Goal: Task Accomplishment & Management: Manage account settings

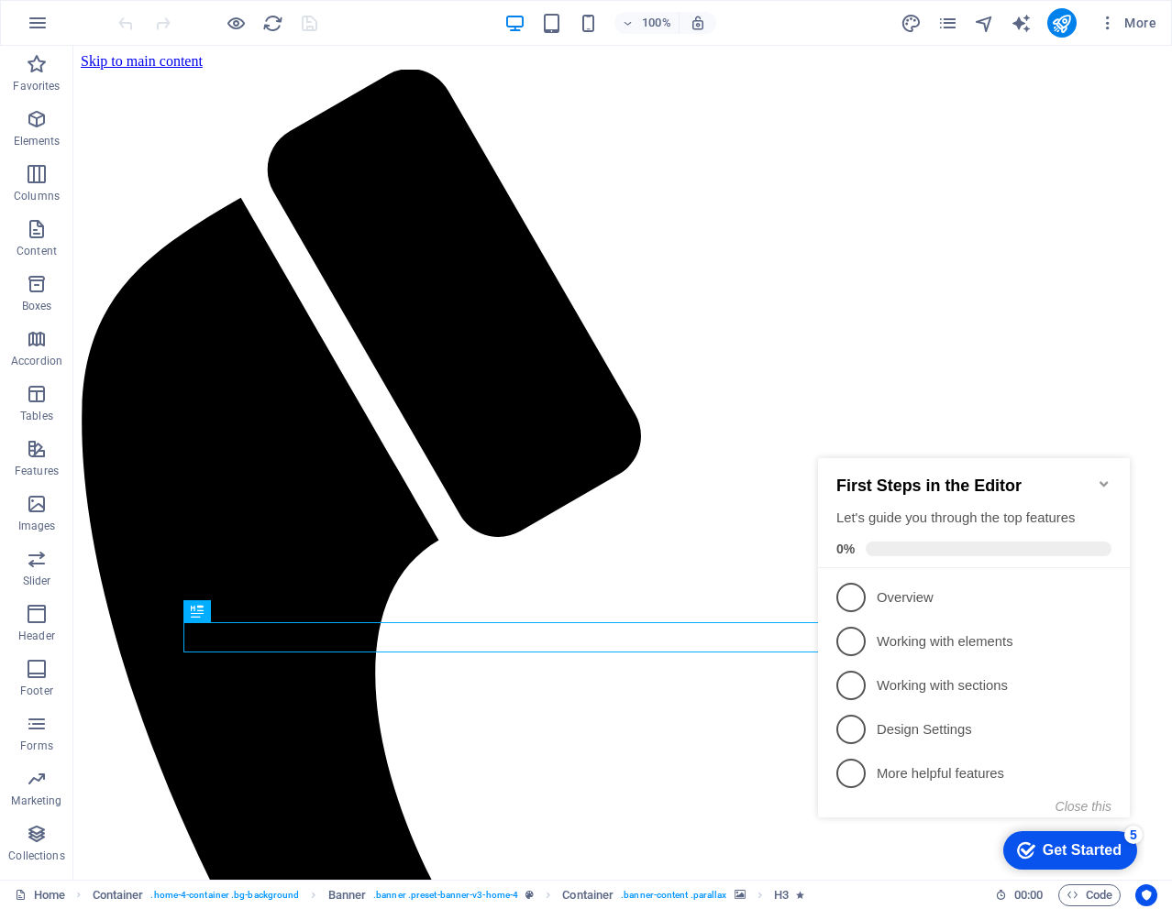
click at [1098, 477] on icon "Minimize checklist" at bounding box center [1103, 484] width 15 height 15
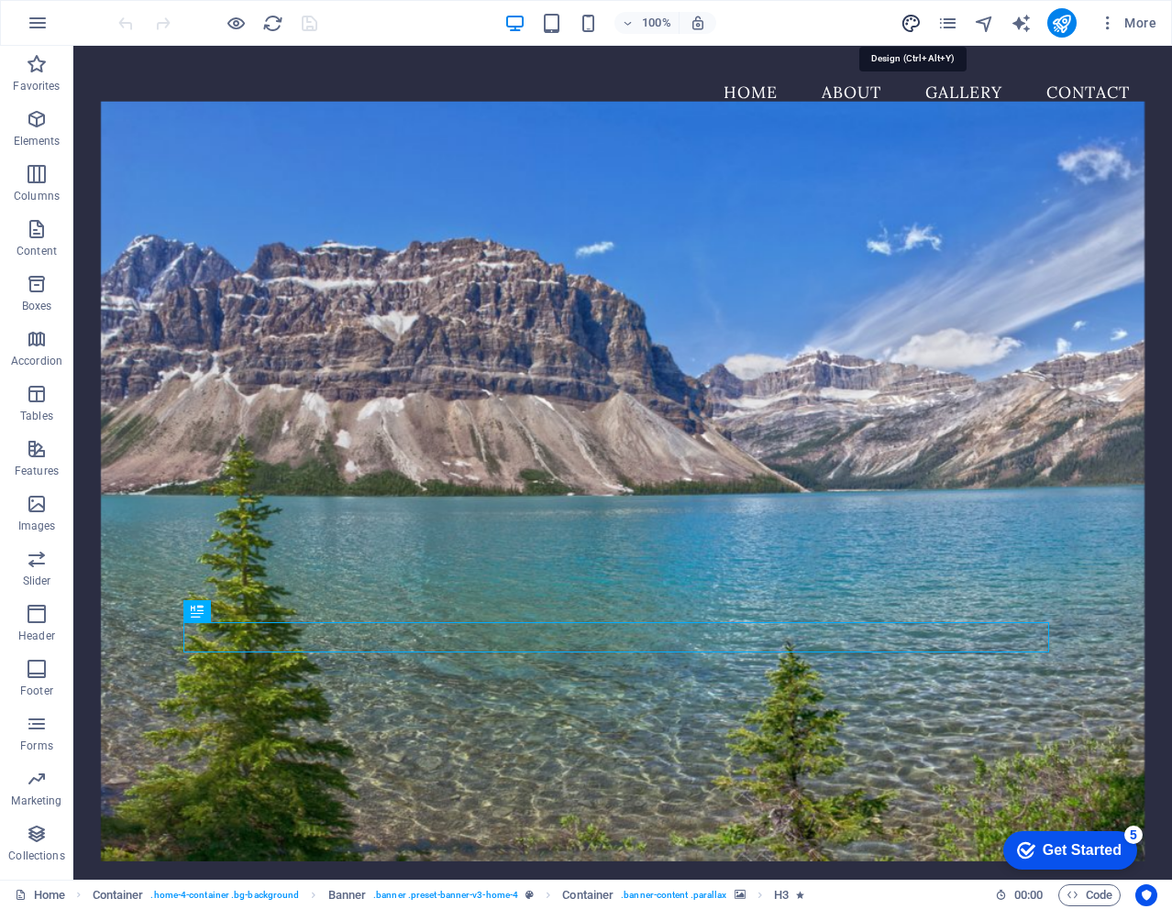
click at [914, 21] on icon "design" at bounding box center [910, 23] width 21 height 21
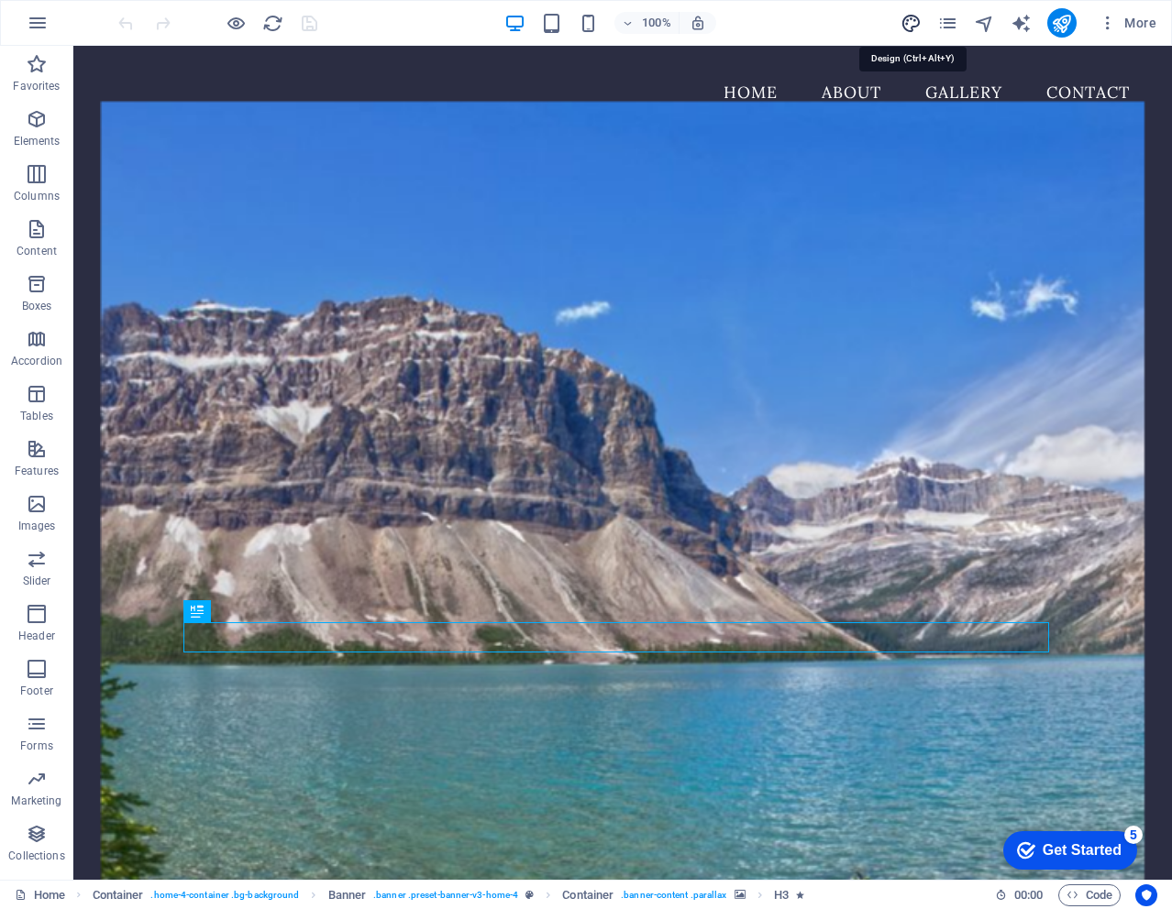
select select "px"
select select "200"
select select "px"
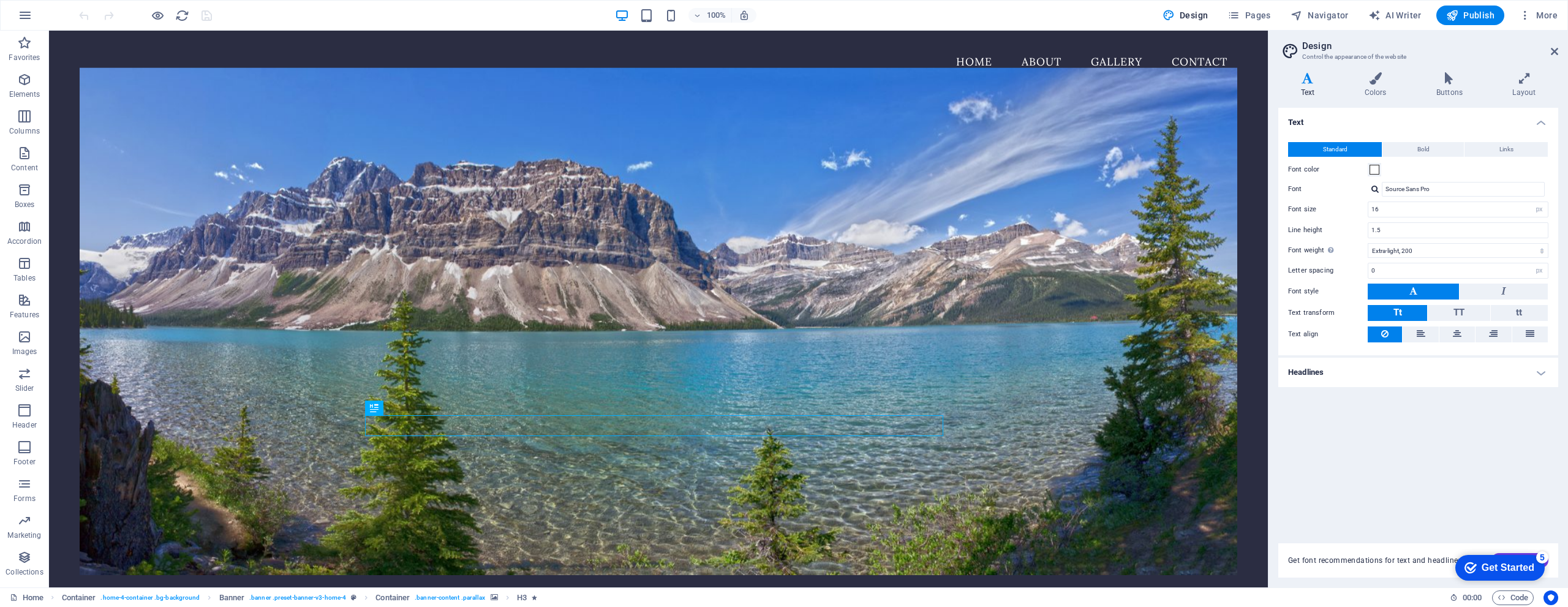
click at [782, 372] on h4 "Headlines" at bounding box center [1418, 372] width 280 height 29
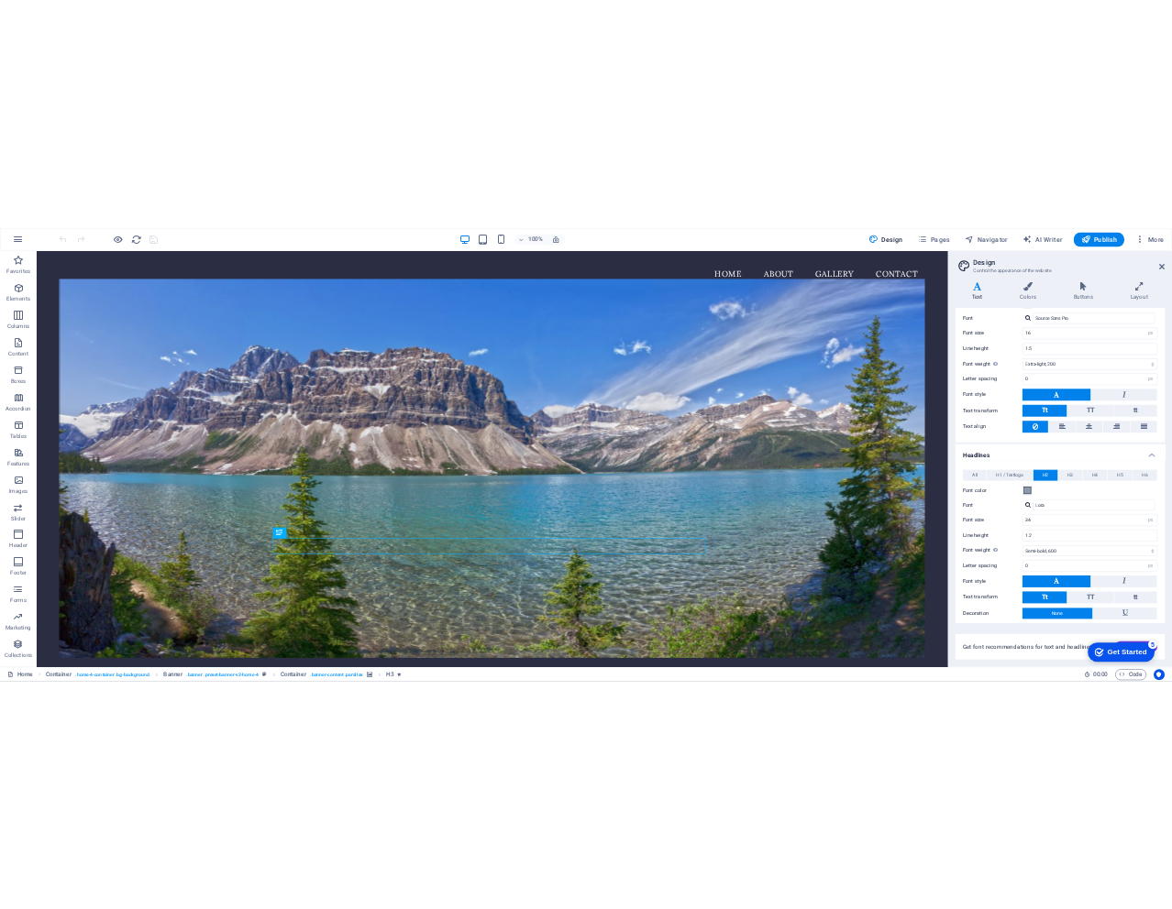
scroll to position [178, 0]
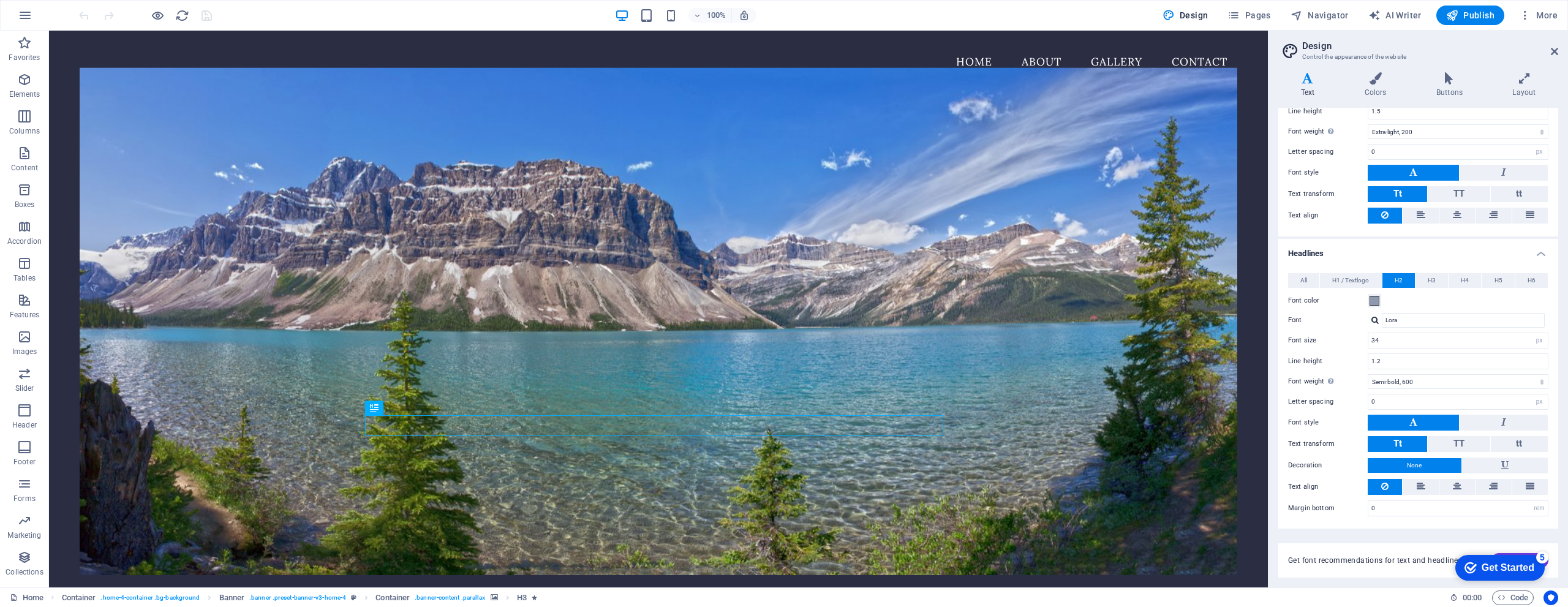
click at [782, 563] on span "Get font recommendations for text and headlines." at bounding box center [1376, 560] width 176 height 10
click at [782, 568] on div "Get Started" at bounding box center [1508, 568] width 53 height 11
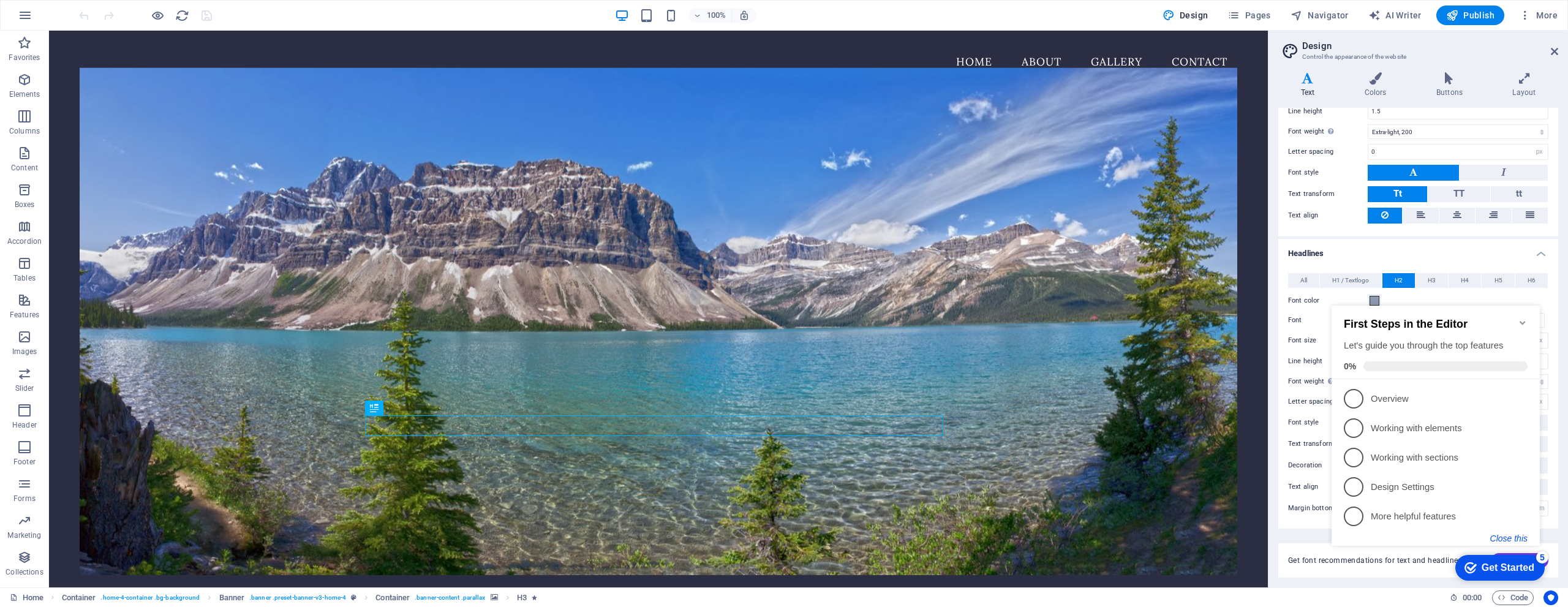
click at [782, 539] on button "Close this" at bounding box center [1509, 538] width 37 height 10
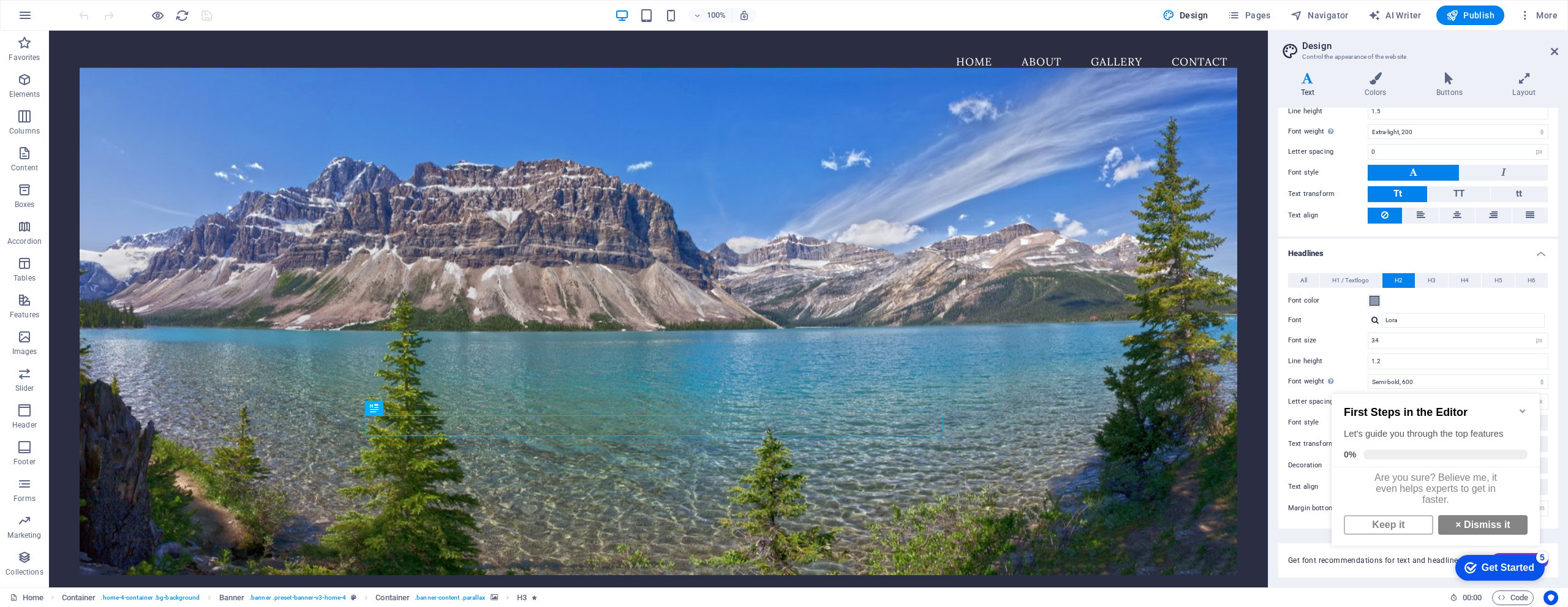
click at [782, 559] on div "5" at bounding box center [1542, 558] width 12 height 12
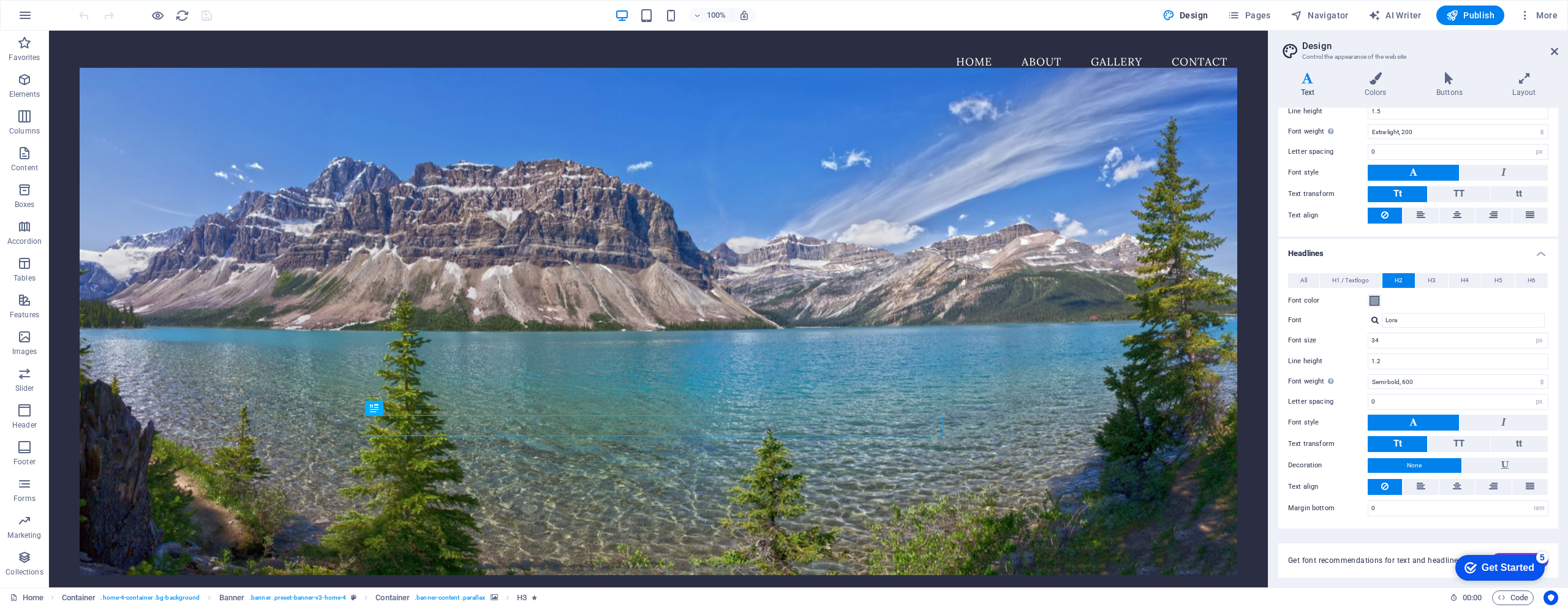
click at [782, 562] on div "5" at bounding box center [1542, 558] width 12 height 12
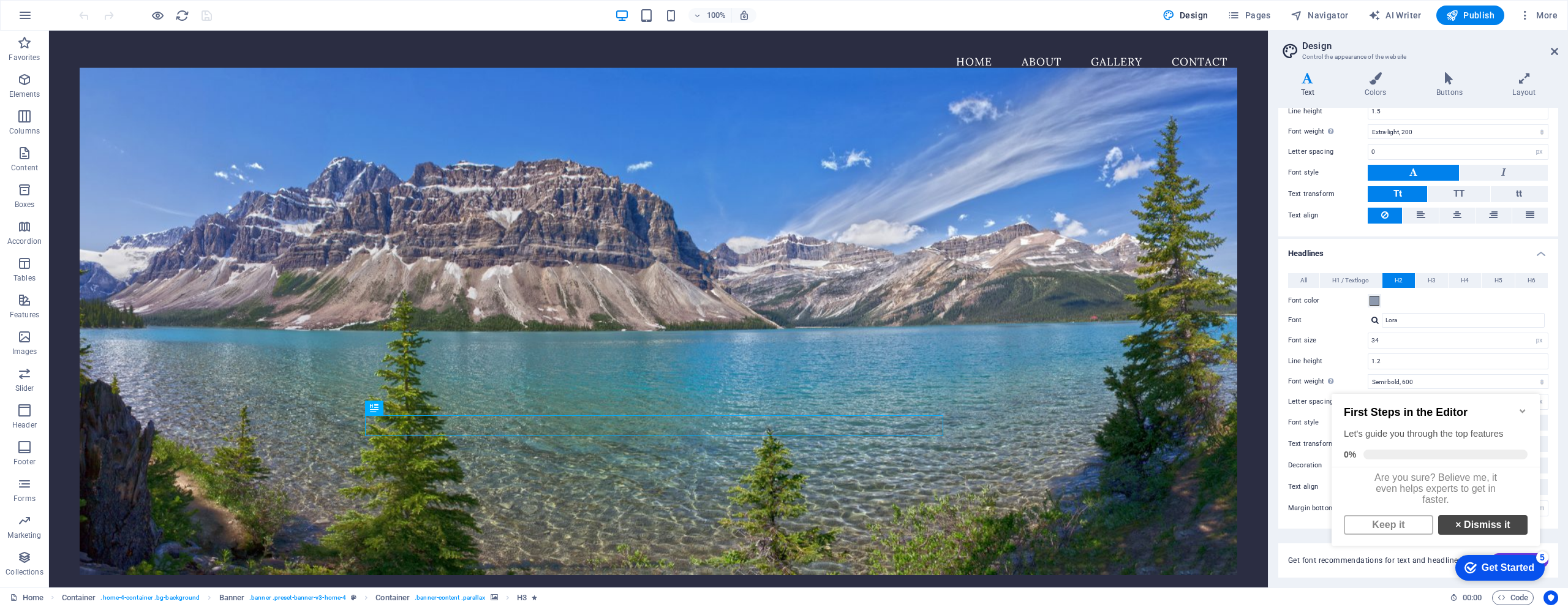
click at [782, 533] on link "× Dismiss it" at bounding box center [1482, 525] width 90 height 19
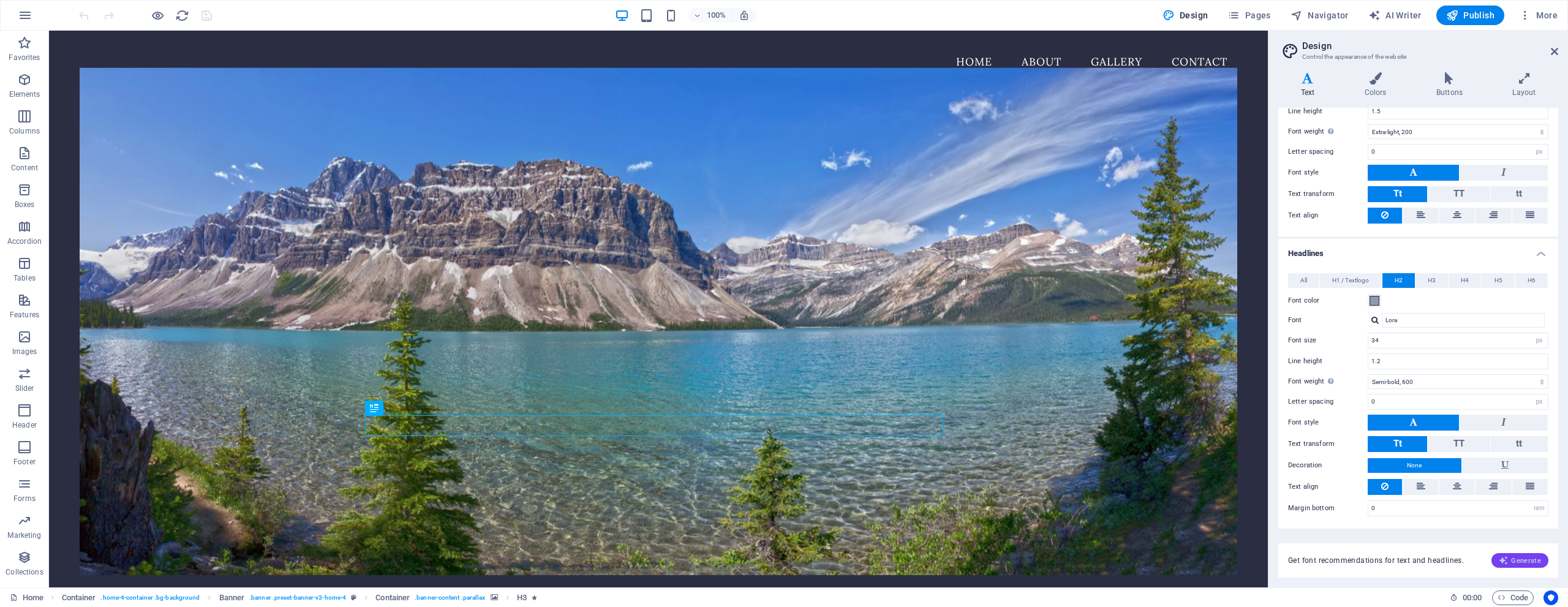
click at [782, 559] on span "Generate" at bounding box center [1519, 560] width 42 height 10
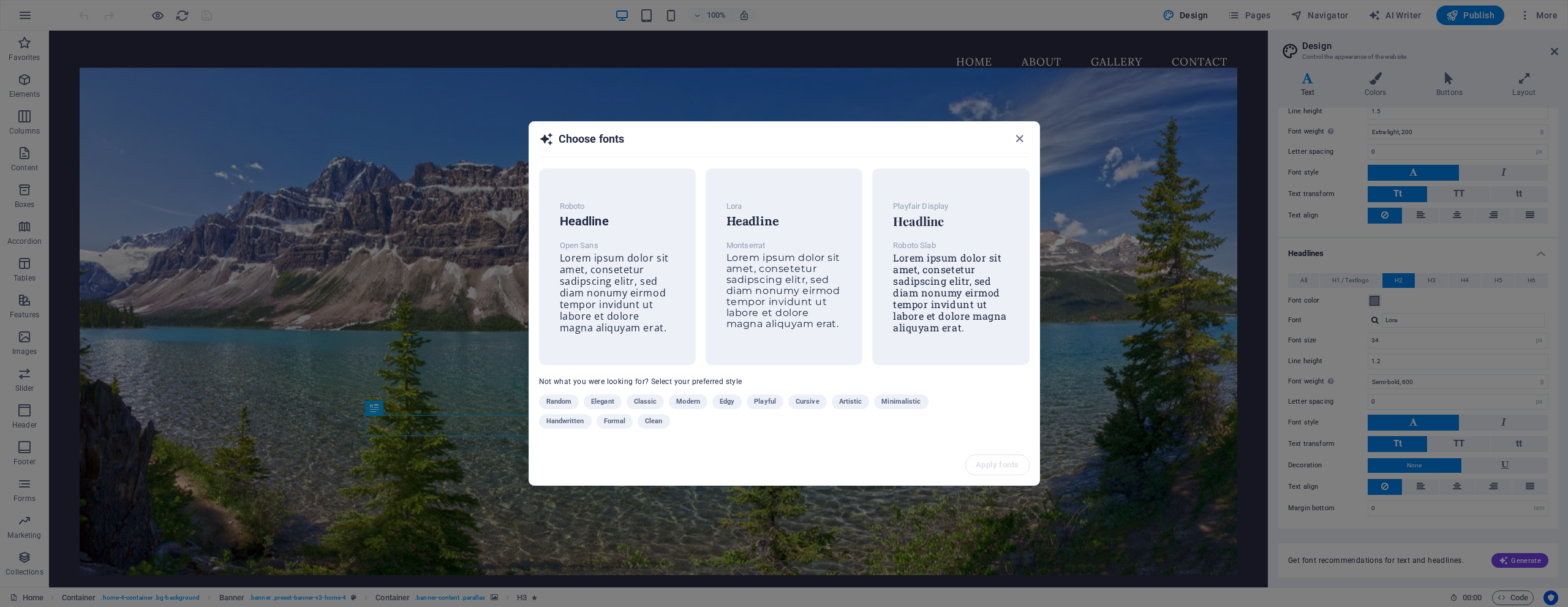
click at [683, 380] on span "Not what you were looking for? Select your preferred style" at bounding box center [641, 382] width 203 height 9
click at [597, 402] on span "Elegant" at bounding box center [603, 402] width 23 height 15
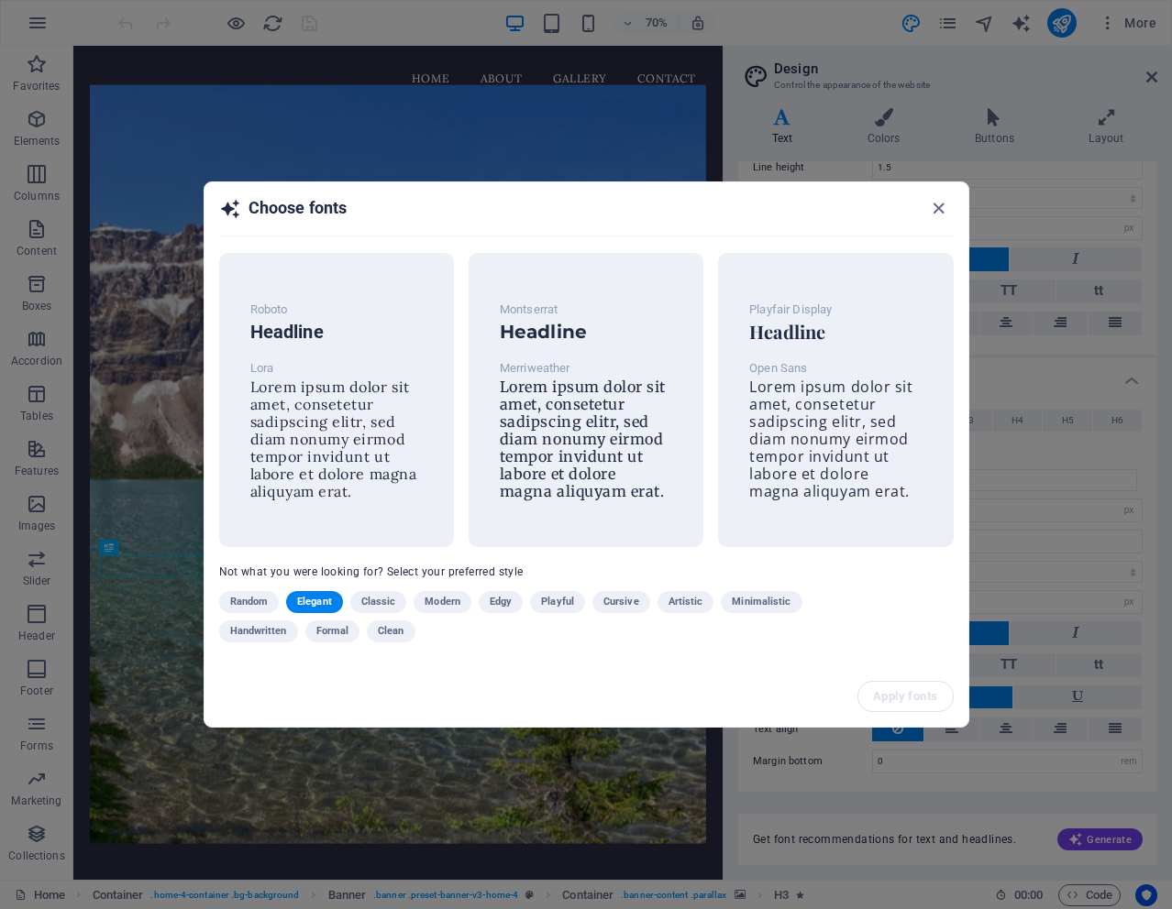
scroll to position [177, 0]
click at [938, 207] on icon "button" at bounding box center [938, 208] width 21 height 21
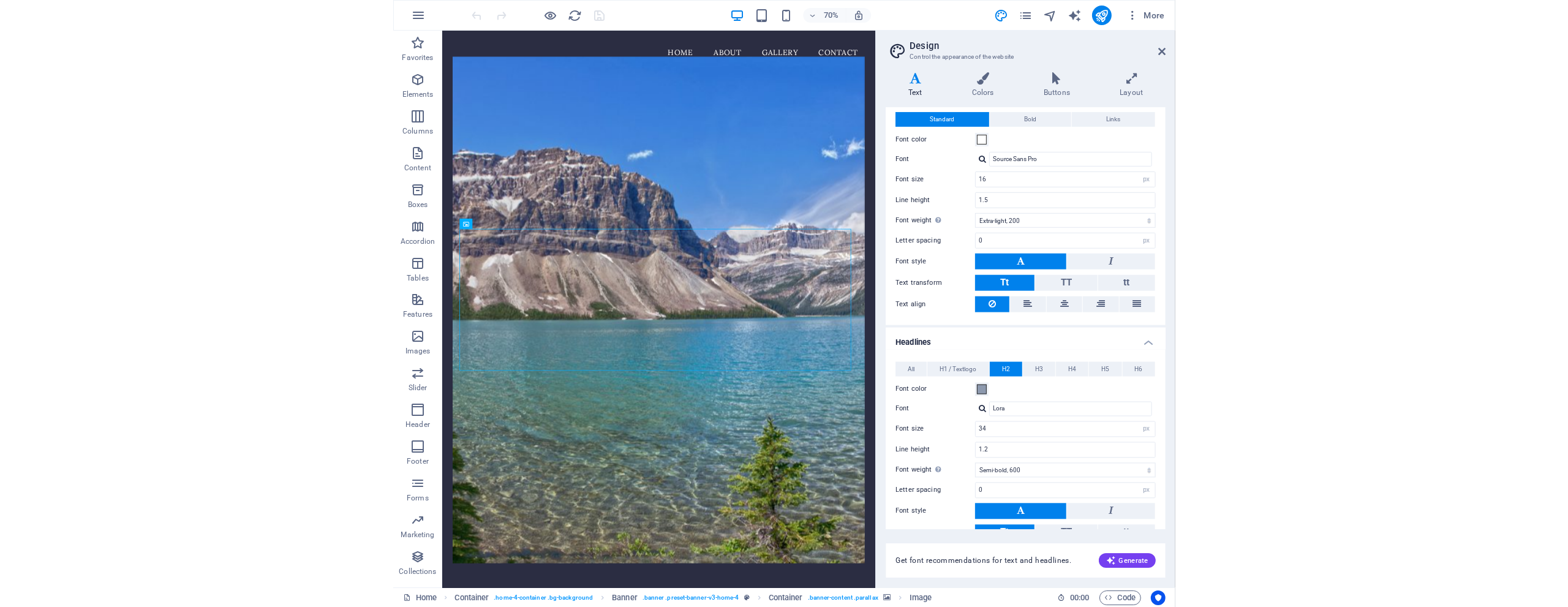
scroll to position [0, 0]
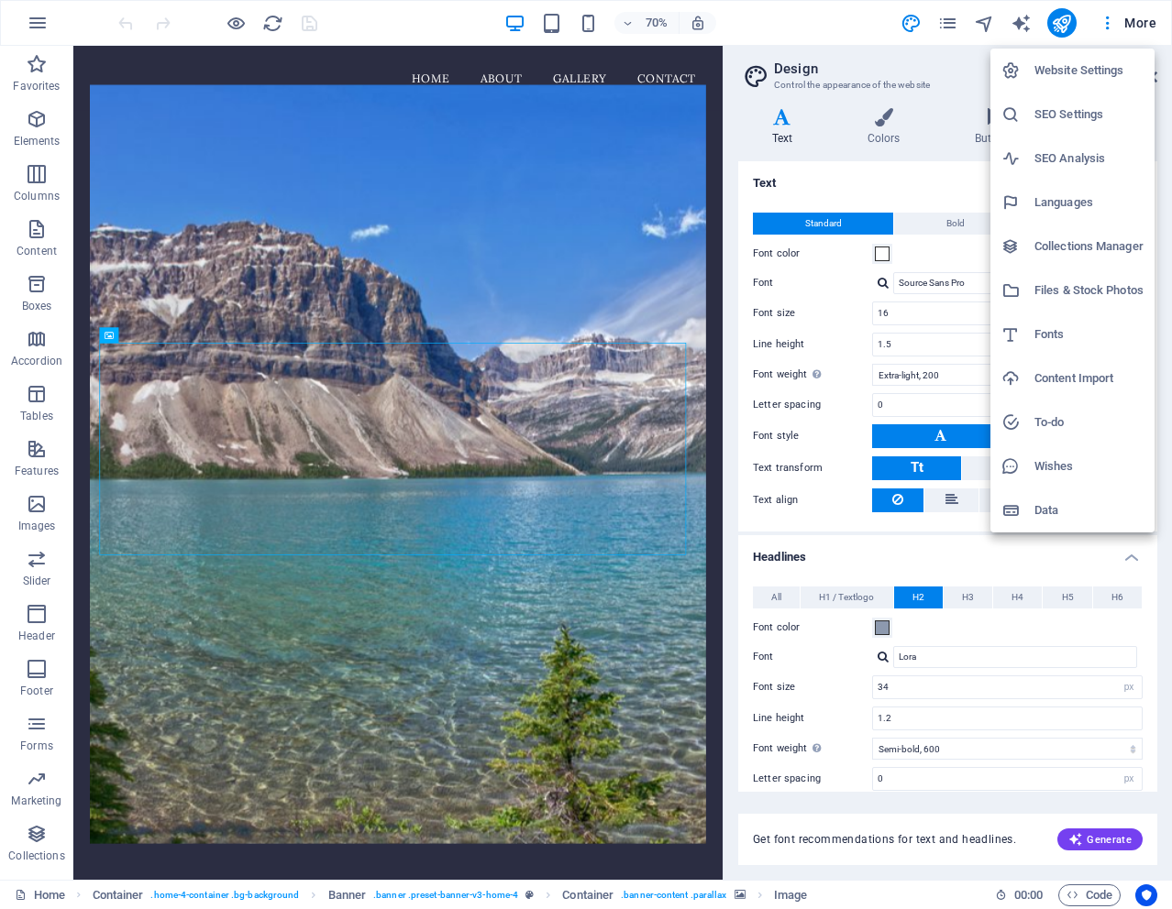
click at [1095, 73] on h6 "Website Settings" at bounding box center [1088, 71] width 109 height 22
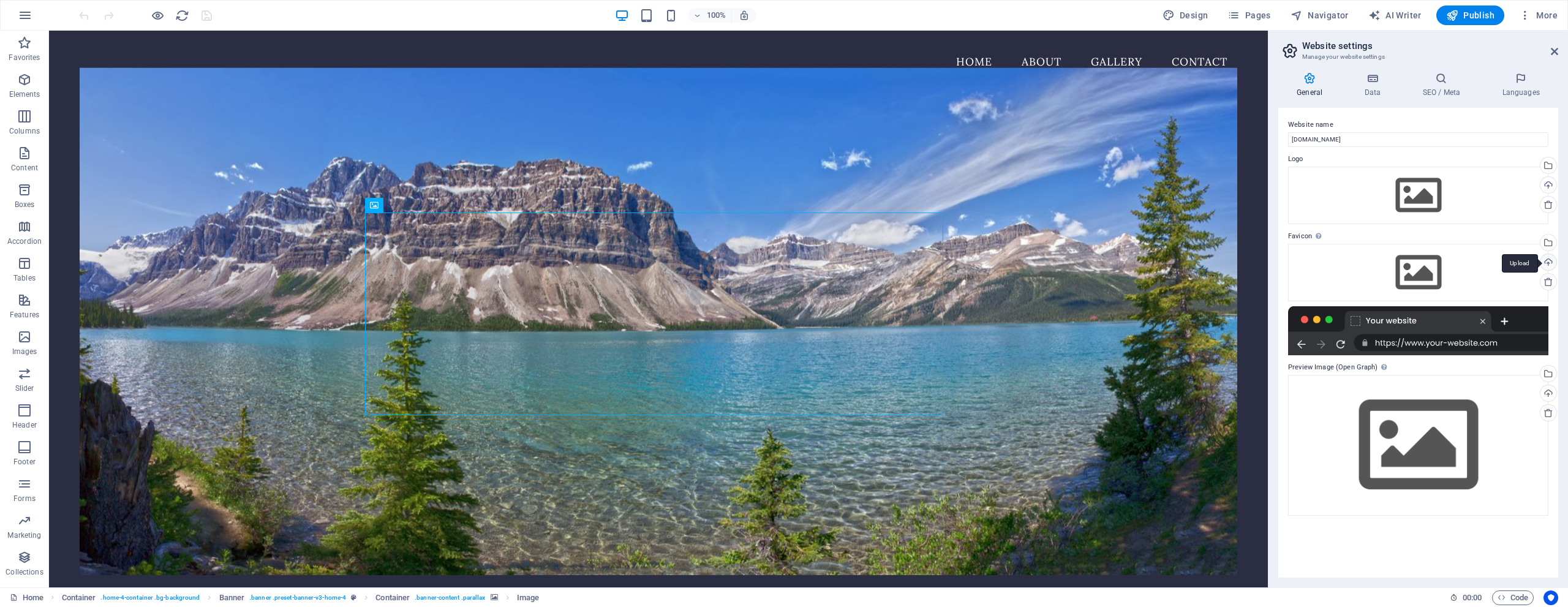
click at [782, 262] on div "Upload" at bounding box center [1547, 263] width 19 height 19
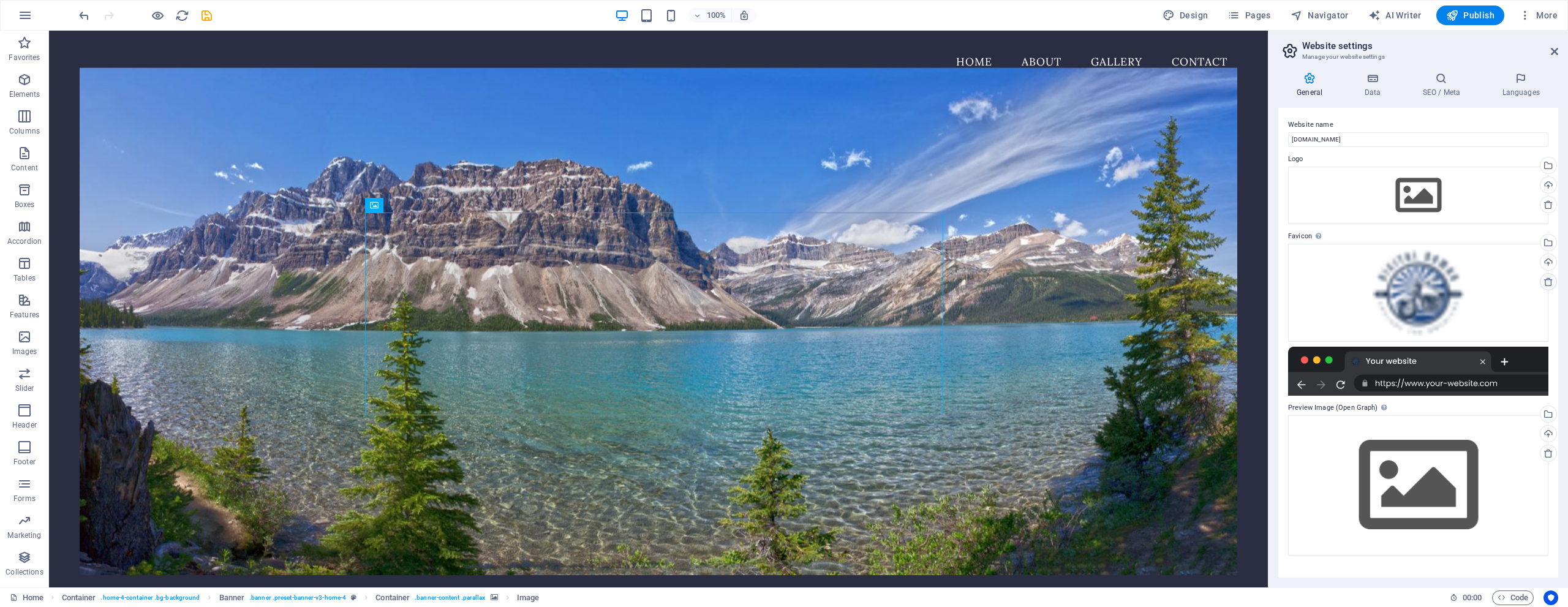
click at [782, 281] on icon at bounding box center [1548, 281] width 10 height 10
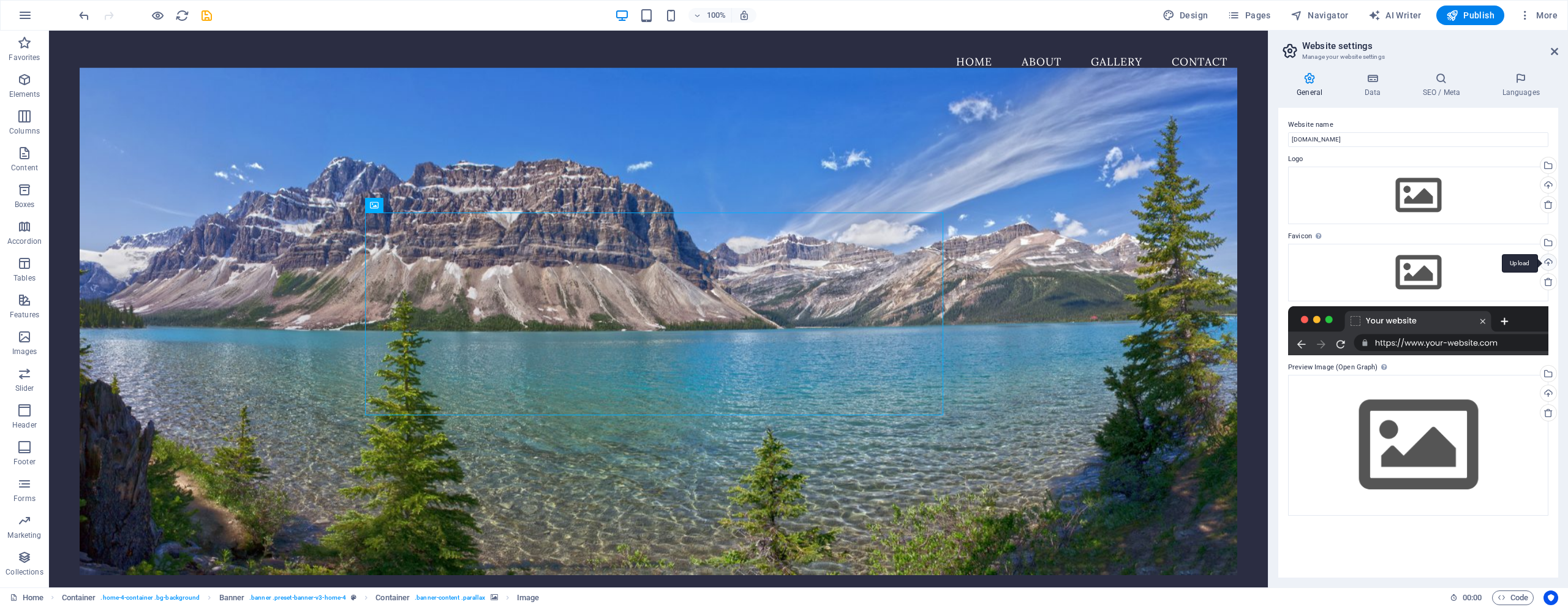
click at [782, 260] on div "Upload" at bounding box center [1547, 263] width 19 height 19
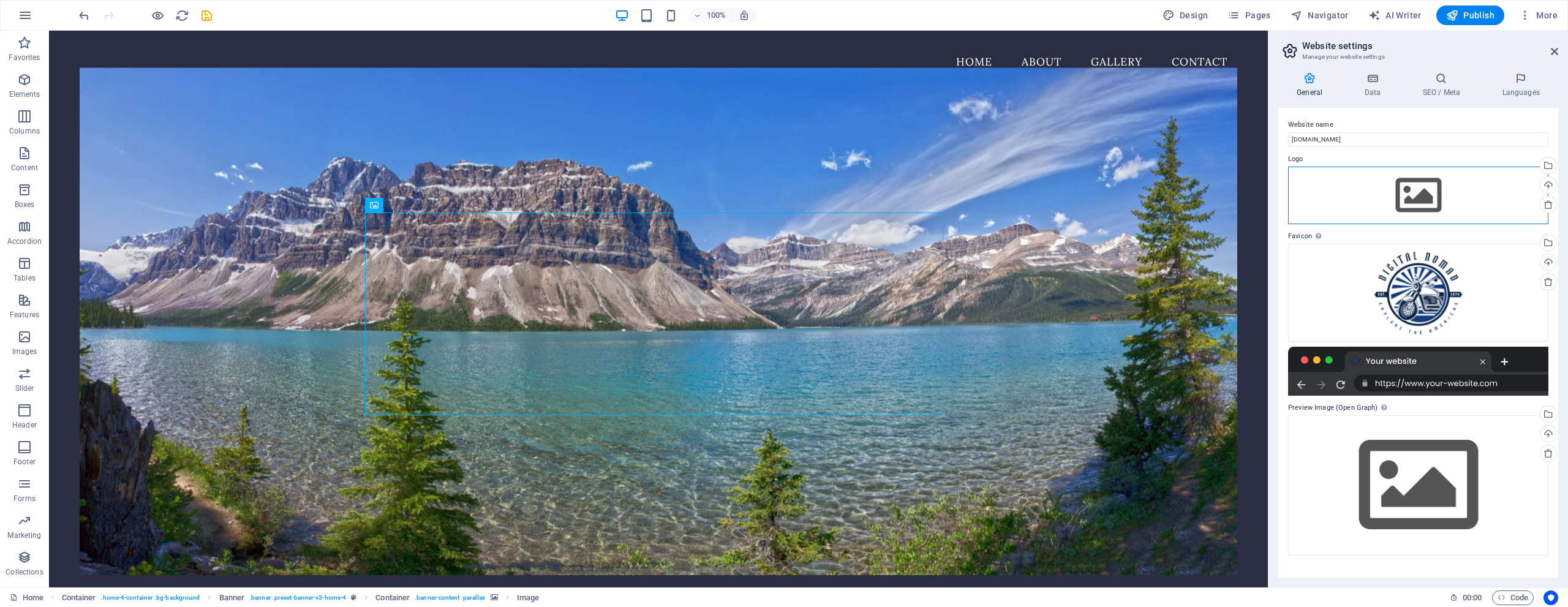
click at [782, 191] on div "Drag files here, click to choose files or select files from Files or our free s…" at bounding box center [1418, 195] width 261 height 57
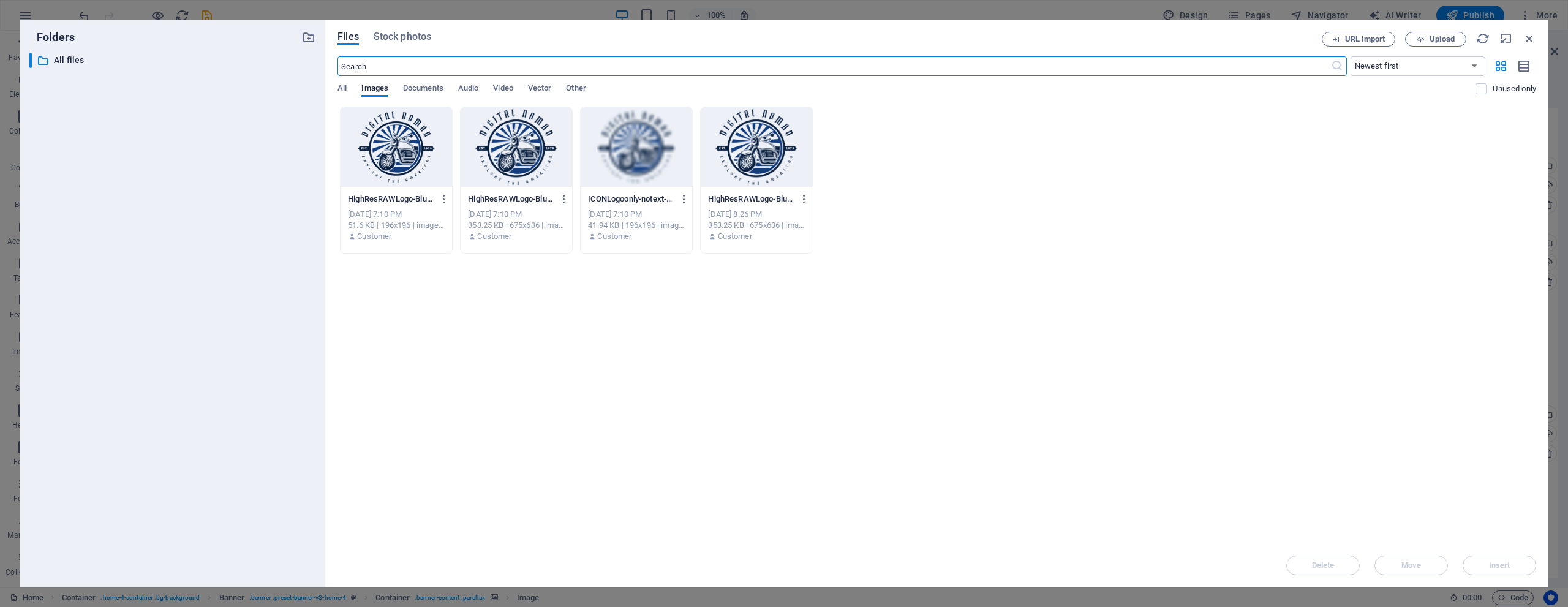
click at [398, 161] on div at bounding box center [396, 146] width 112 height 80
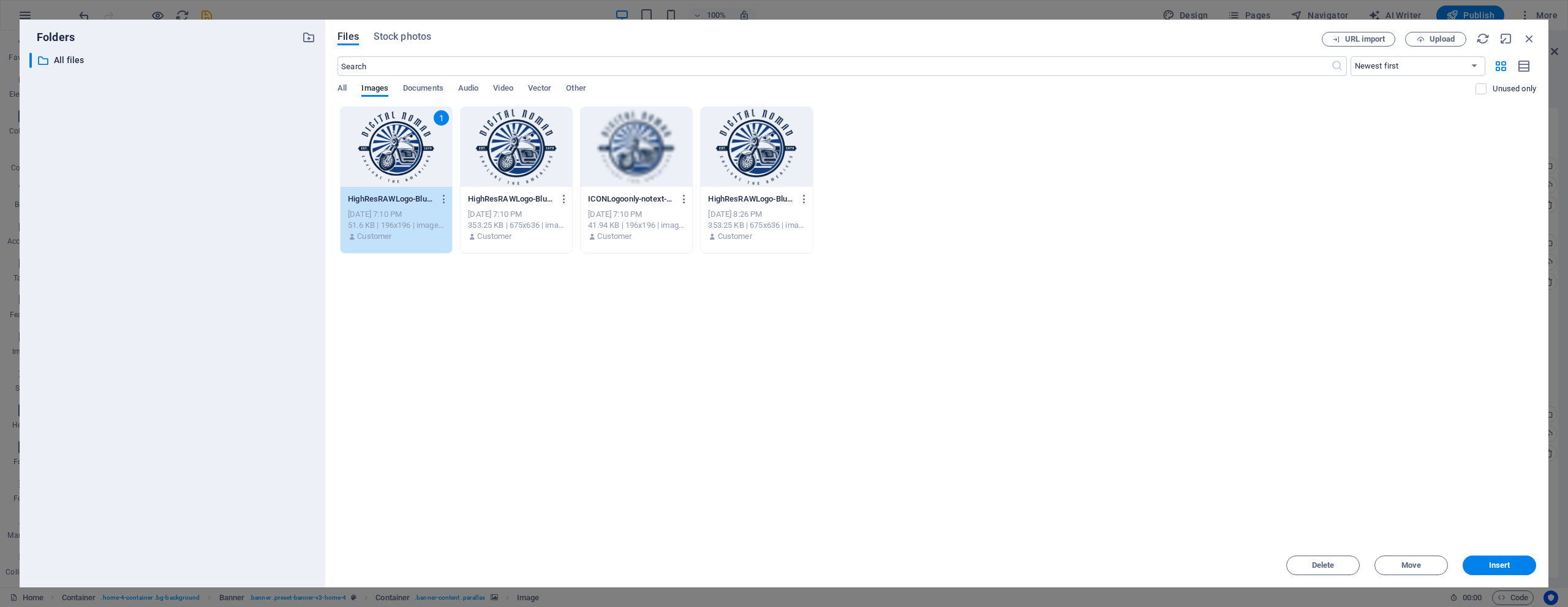
click at [398, 161] on div "1" at bounding box center [396, 146] width 112 height 80
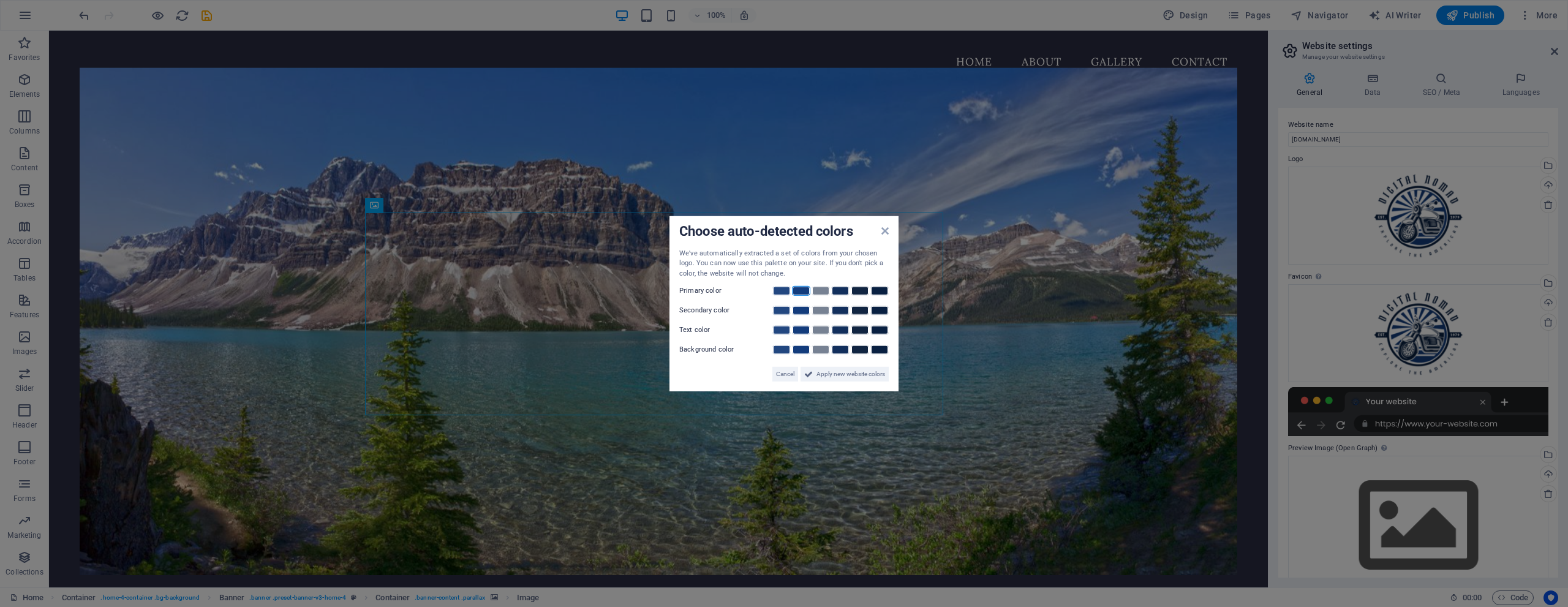
click at [782, 291] on link at bounding box center [801, 291] width 19 height 10
click at [778, 310] on link at bounding box center [782, 310] width 19 height 10
click at [782, 327] on link at bounding box center [821, 330] width 19 height 10
click at [782, 374] on span "Apply new website colors" at bounding box center [850, 374] width 69 height 15
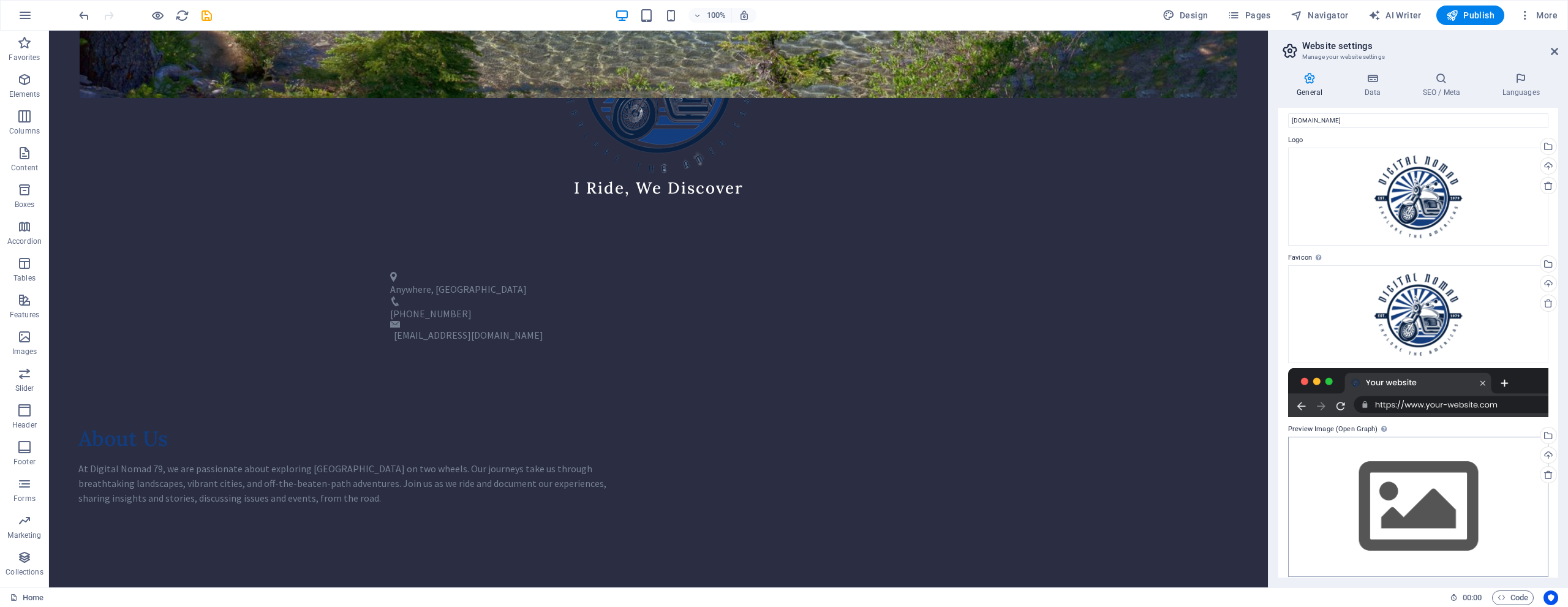
scroll to position [28, 0]
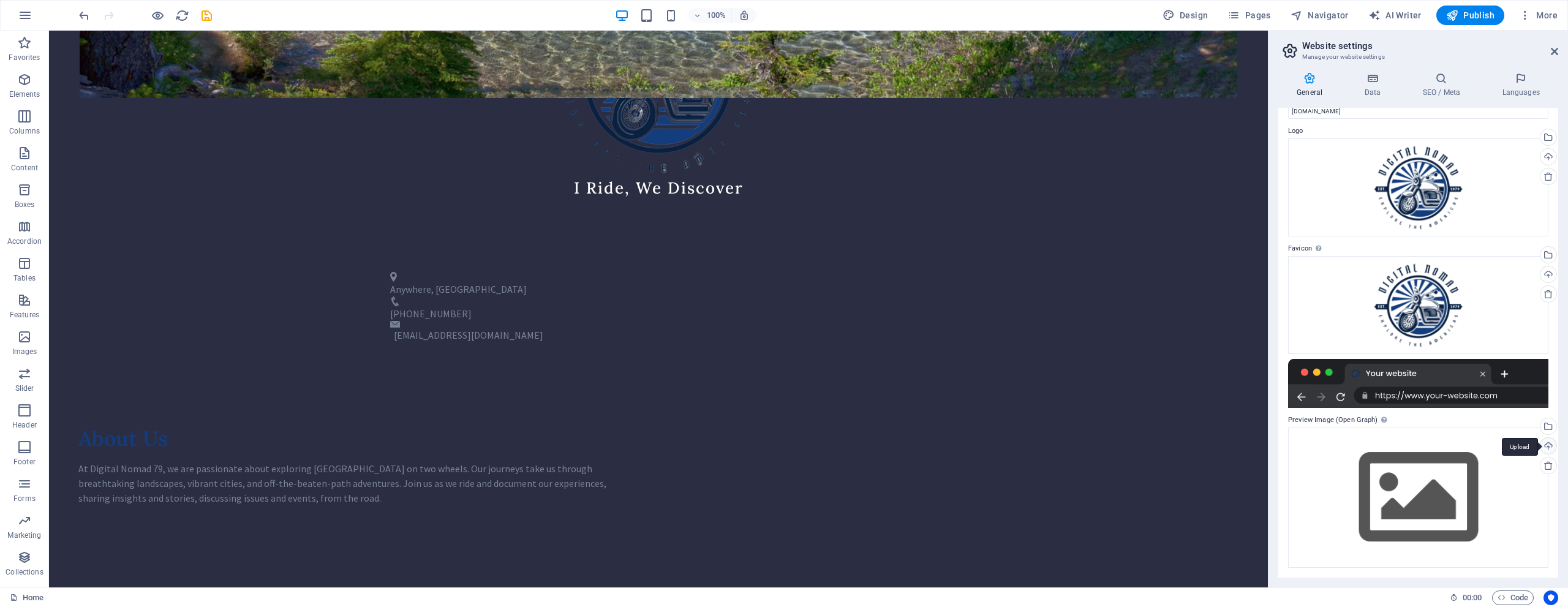
click at [782, 447] on div "Upload" at bounding box center [1547, 447] width 19 height 19
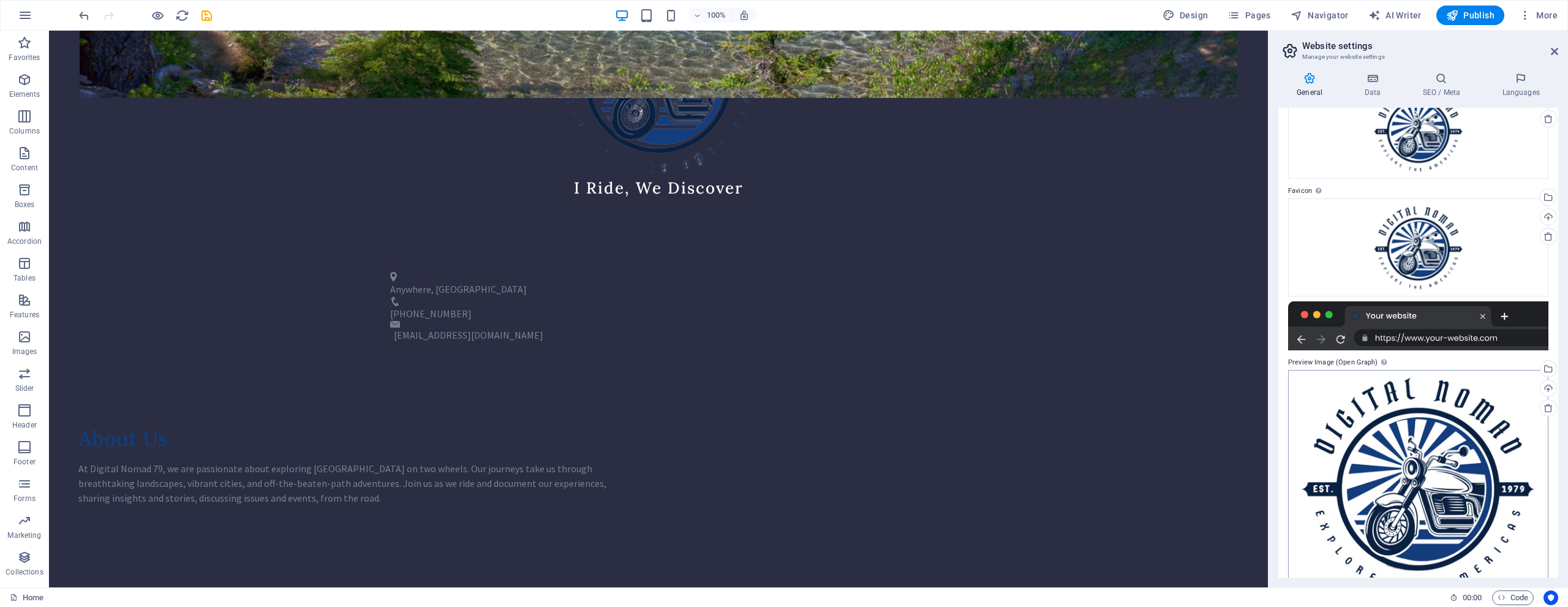
scroll to position [0, 0]
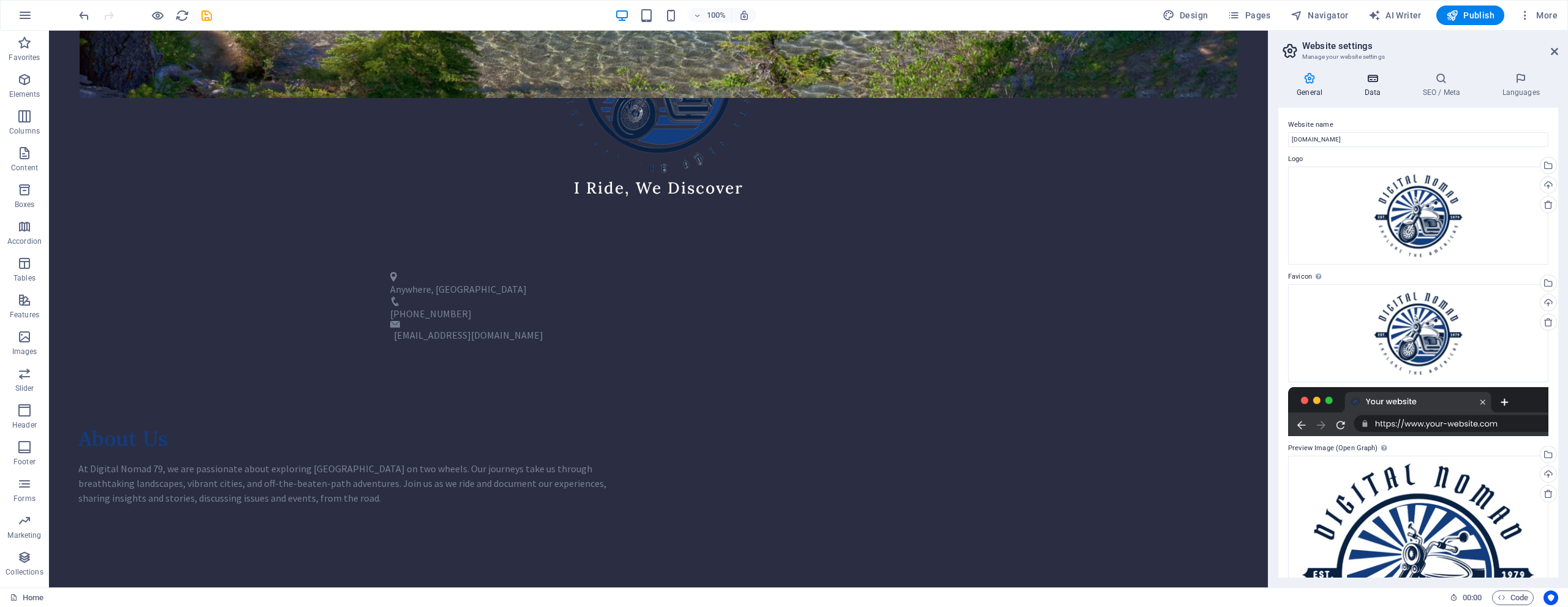
click at [782, 78] on icon at bounding box center [1372, 78] width 53 height 12
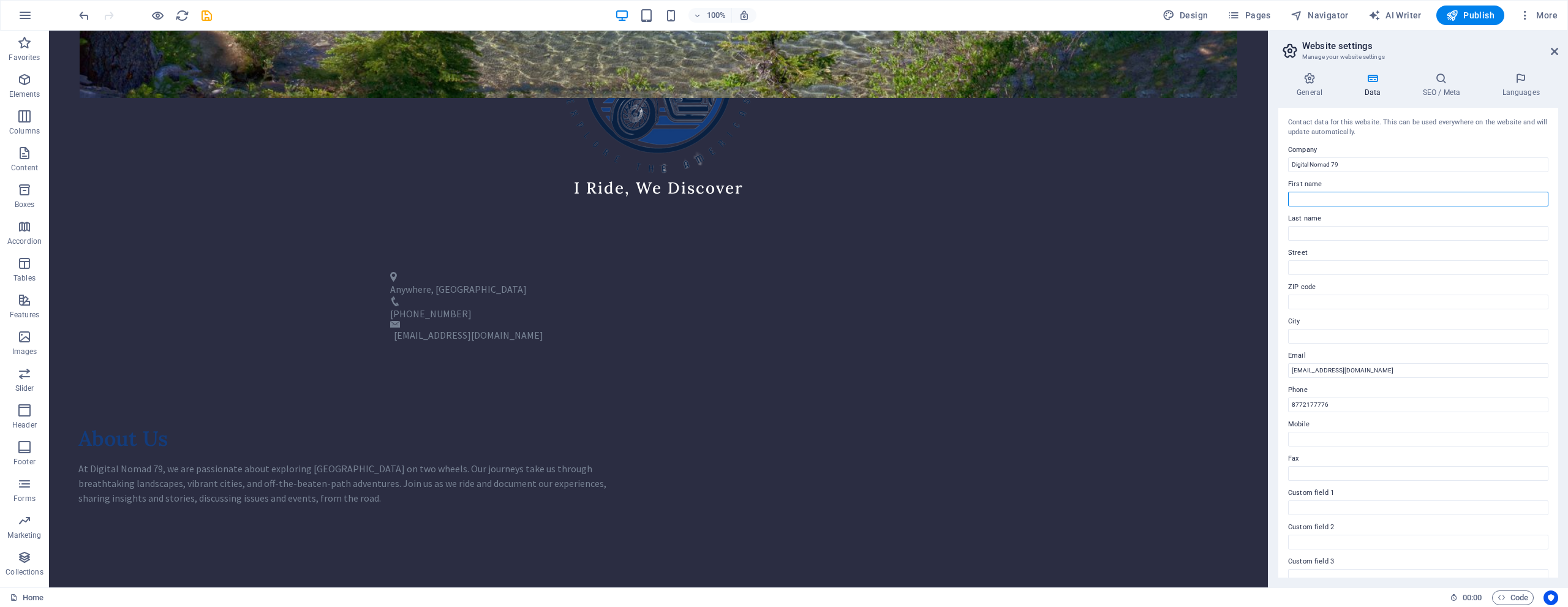
click at [782, 199] on input "First name" at bounding box center [1418, 199] width 261 height 15
type input "G"
type input "Digital"
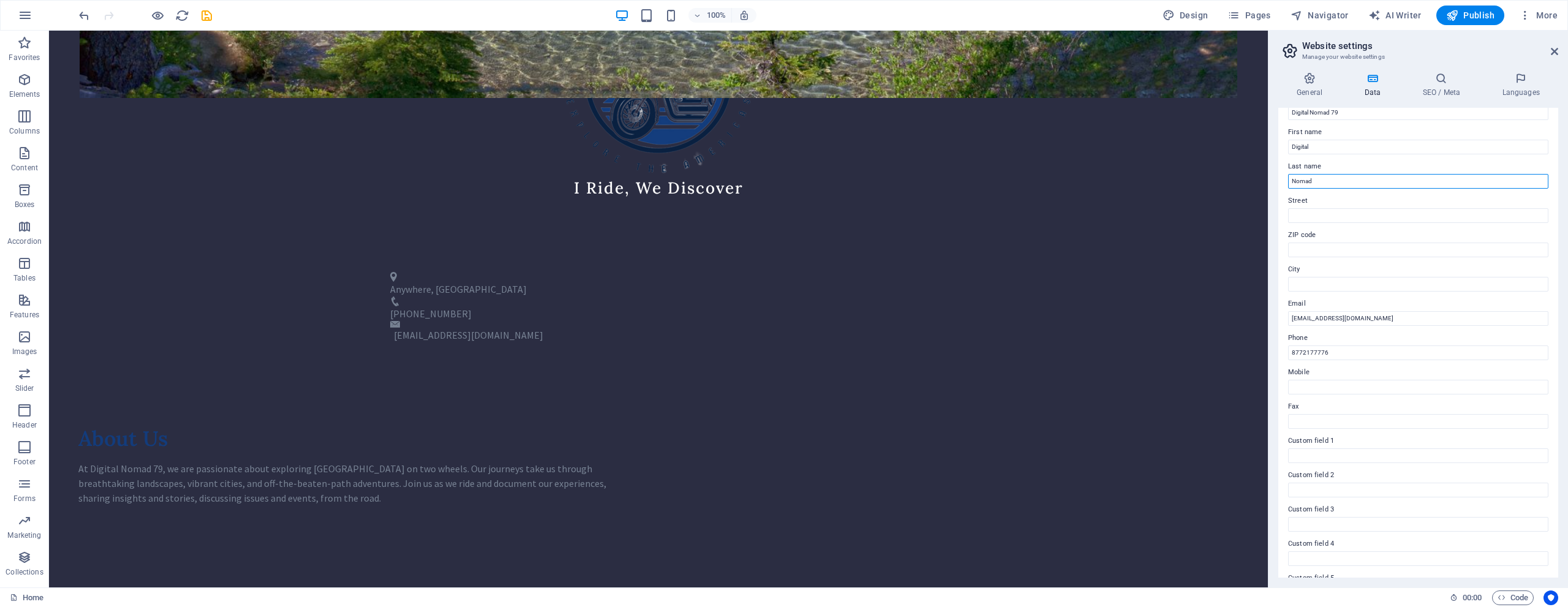
scroll to position [119, 0]
type input "Nomad"
click at [782, 82] on icon at bounding box center [1441, 78] width 75 height 12
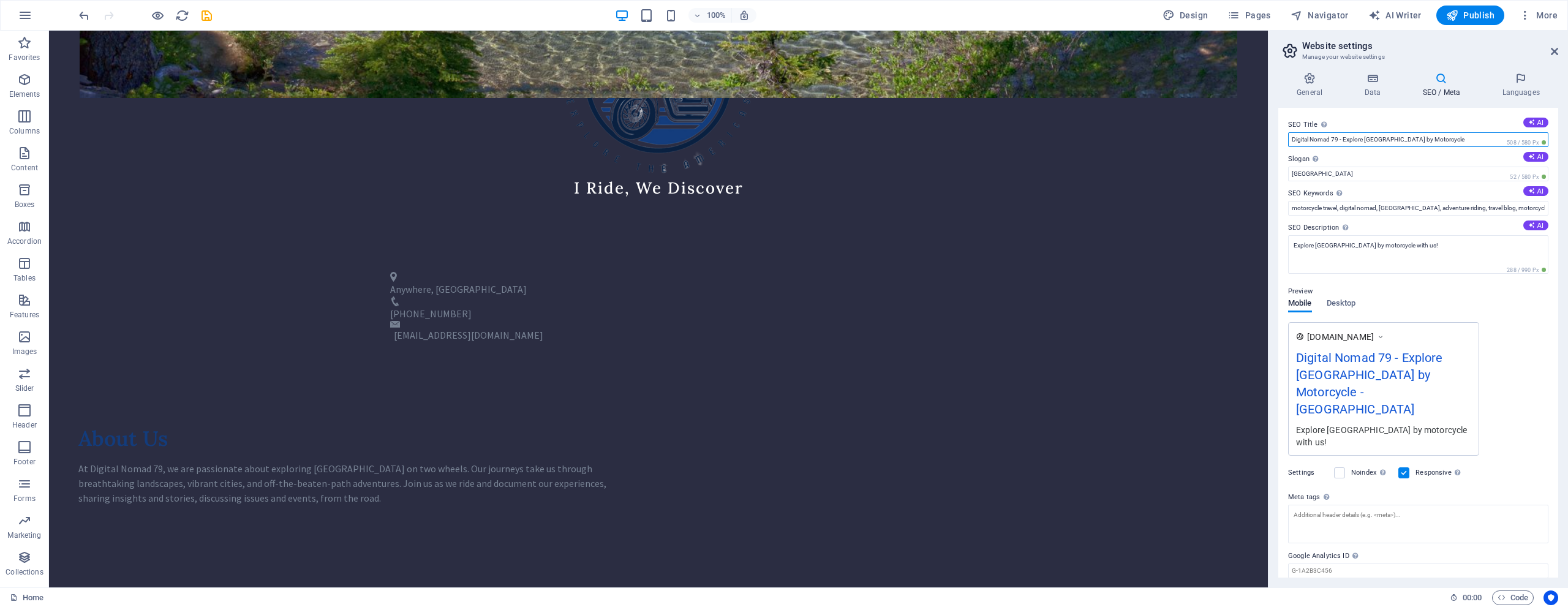
click at [782, 139] on input "Digital Nomad 79 - Explore North America by Motorcycle" at bounding box center [1418, 140] width 261 height 15
type input "Digital Nomad 79 - Explore North America by Motorcycle"
click at [782, 175] on input "Berlin" at bounding box center [1418, 174] width 261 height 15
drag, startPoint x: 1369, startPoint y: 204, endPoint x: 1251, endPoint y: 175, distance: 121.5
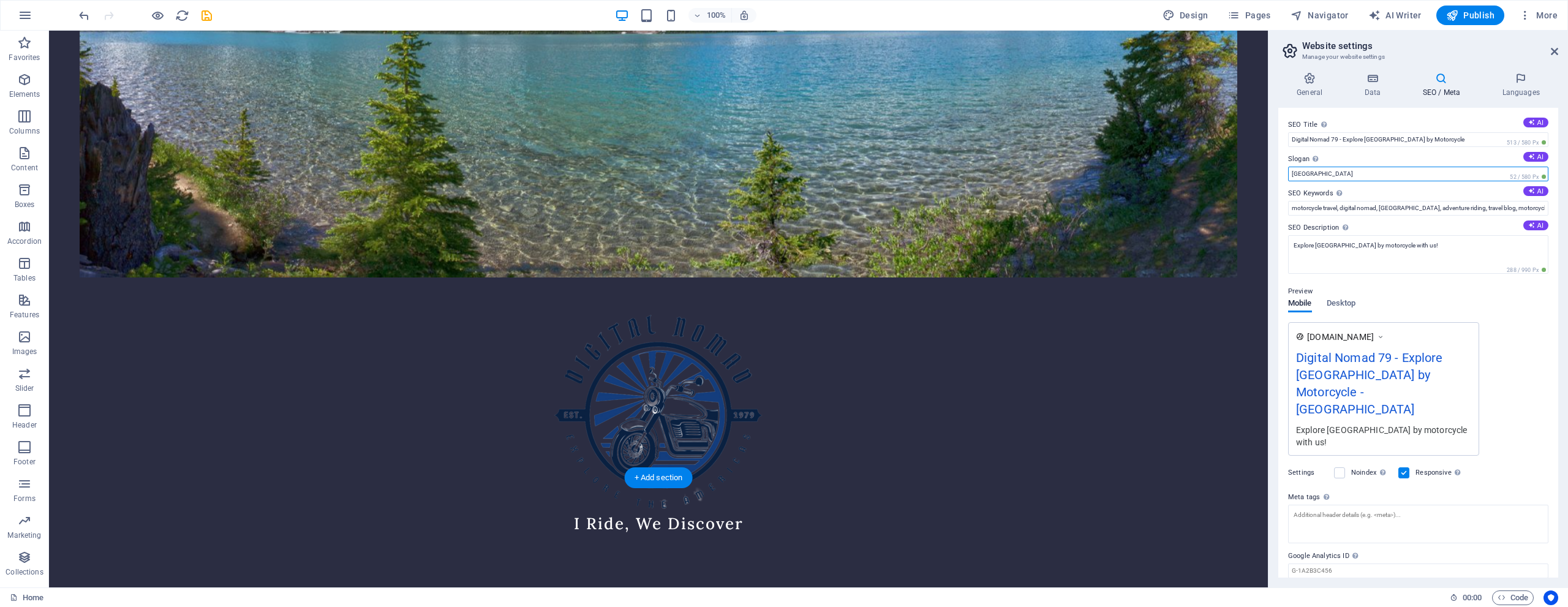
scroll to position [368, 0]
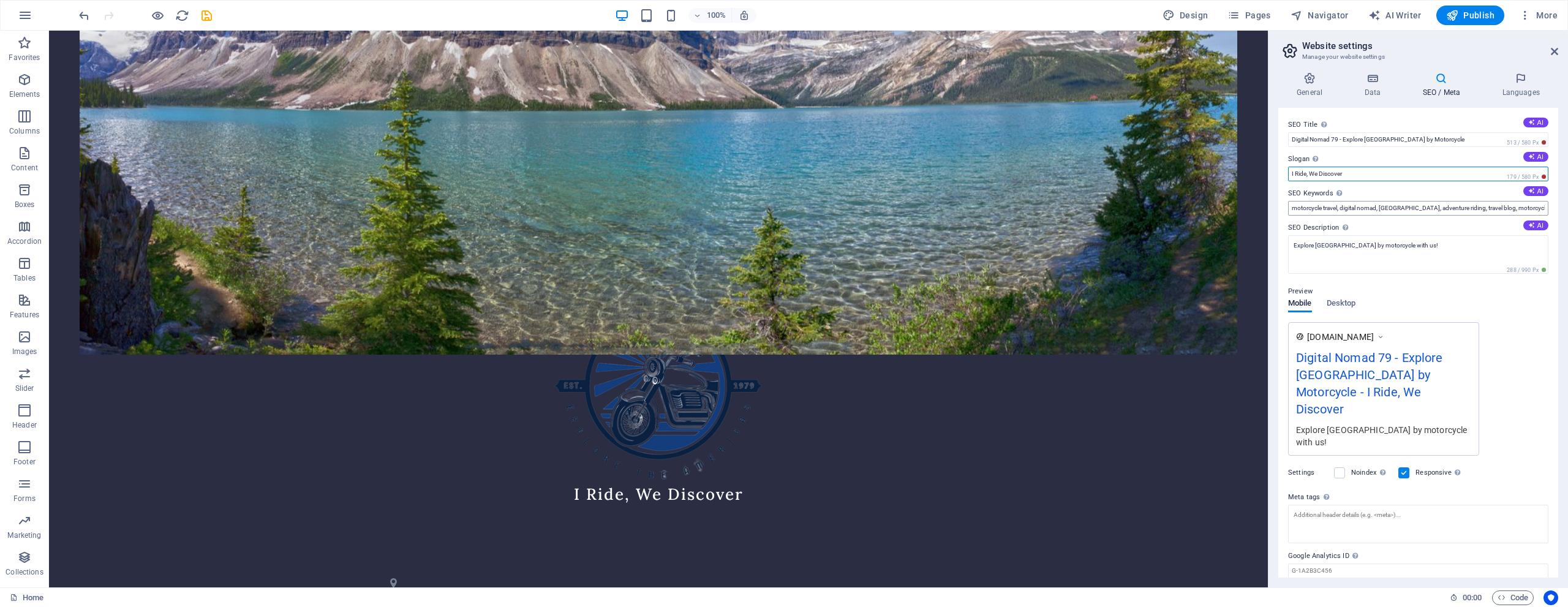
type input "I Ride, We Discover"
click at [782, 208] on input "motorcycle travel, digital nomad, North America, adventure riding, travel blog,…" at bounding box center [1418, 209] width 261 height 15
click at [782, 193] on button "AI" at bounding box center [1536, 191] width 25 height 10
drag, startPoint x: 1474, startPoint y: 209, endPoint x: 1567, endPoint y: 211, distance: 93.0
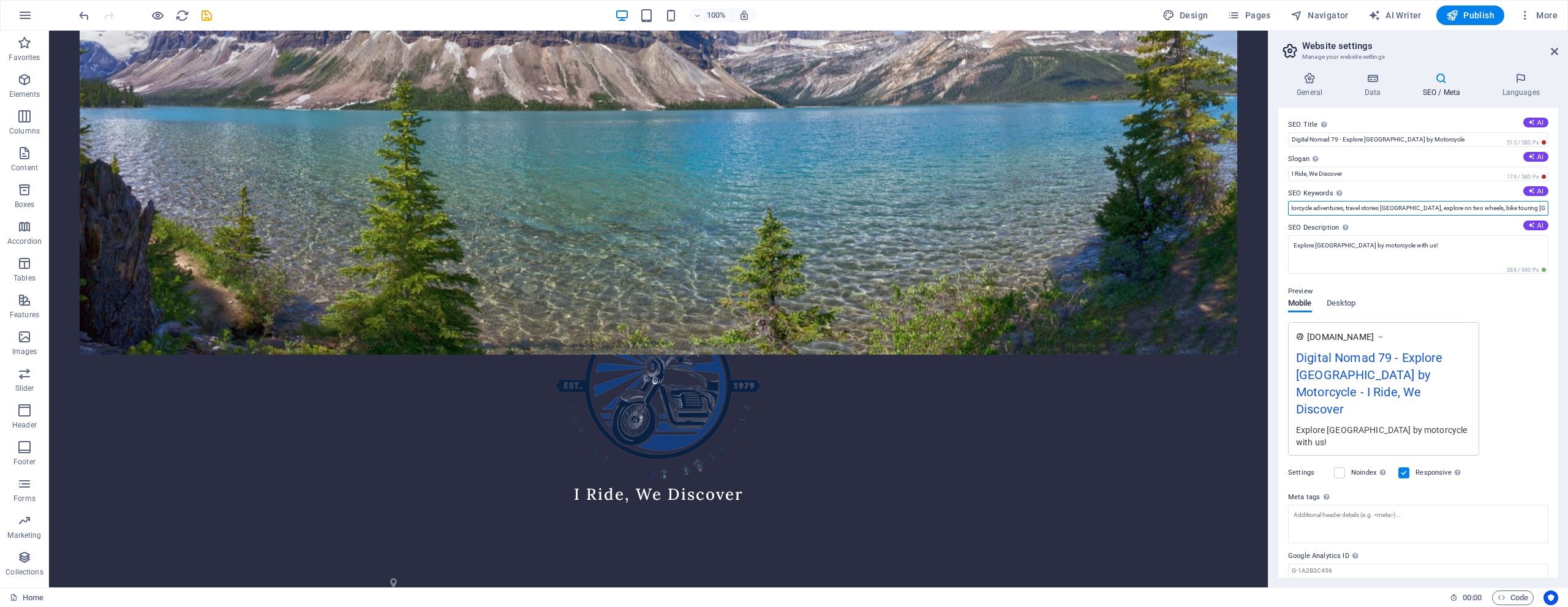
click at [782, 211] on div "General Data SEO / Meta Languages Website name digitalnomad79.com Logo Drag fil…" at bounding box center [1418, 326] width 299 height 525
click at [782, 209] on input "Digital Nomad, North America cycling, motorcycle adventures, travel stories Nor…" at bounding box center [1418, 209] width 261 height 15
type input "Digital Nomad, North America cycling, motorcycle adventures, travel stories Nor…"
click at [782, 251] on textarea "Explore North America by motorcycle with us!" at bounding box center [1418, 255] width 261 height 39
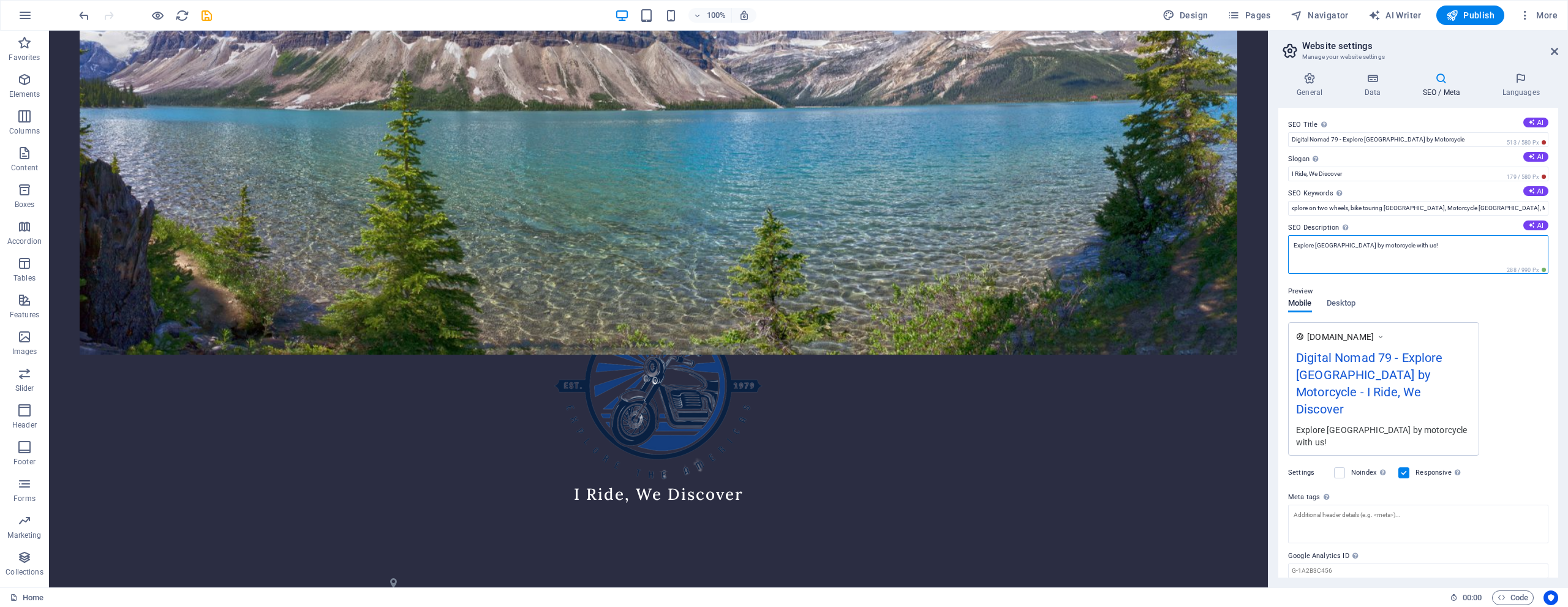
scroll to position [0, 0]
click at [782, 225] on button "AI" at bounding box center [1536, 225] width 25 height 10
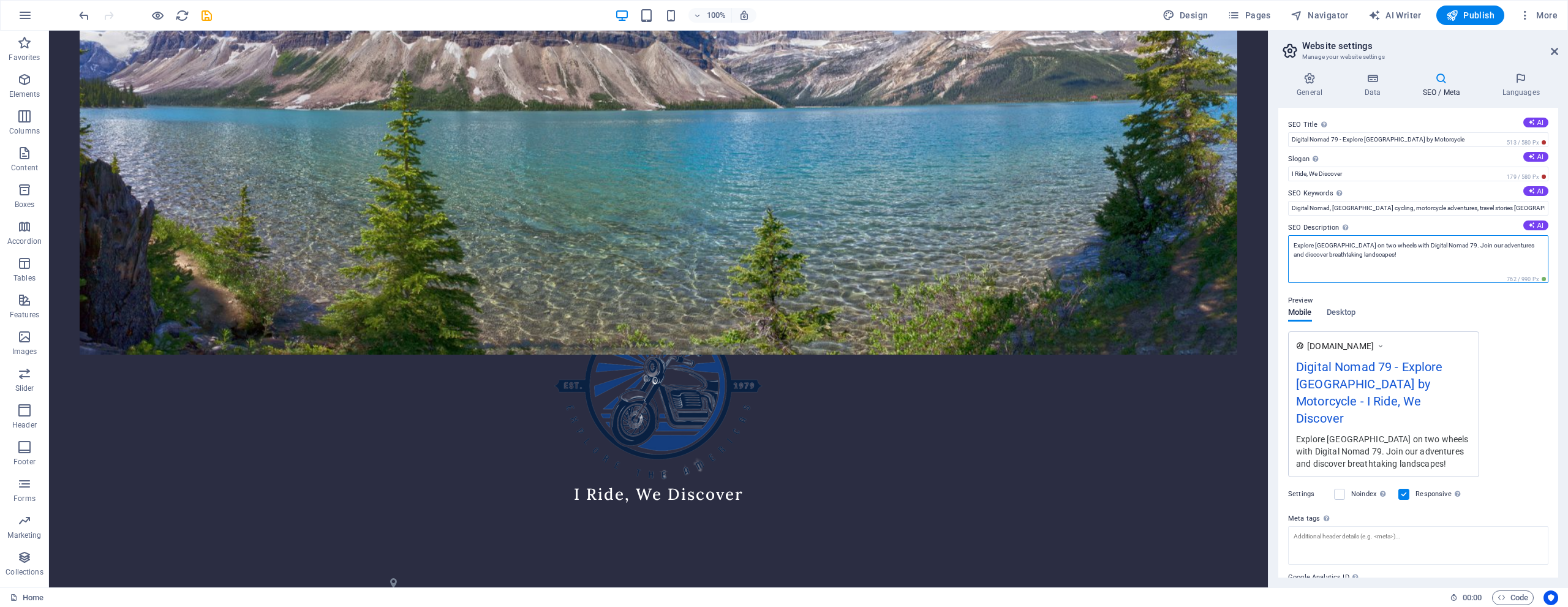
drag, startPoint x: 1449, startPoint y: 254, endPoint x: 1476, endPoint y: 265, distance: 29.2
click at [782, 265] on textarea "Explore North America on two wheels with Digital Nomad 79. Join our adventures …" at bounding box center [1418, 259] width 261 height 48
click at [782, 253] on textarea "Explore North America on two wheels with Digital Nomad 79. Join our adventures …" at bounding box center [1418, 259] width 261 height 48
type textarea "Explore North America on two wheels with Digital Nomad 79. Join our adventures …"
click at [782, 332] on div "www.example.com Digital Nomad 79 - Explore North America by Motorcycle - I Ride…" at bounding box center [1418, 401] width 261 height 158
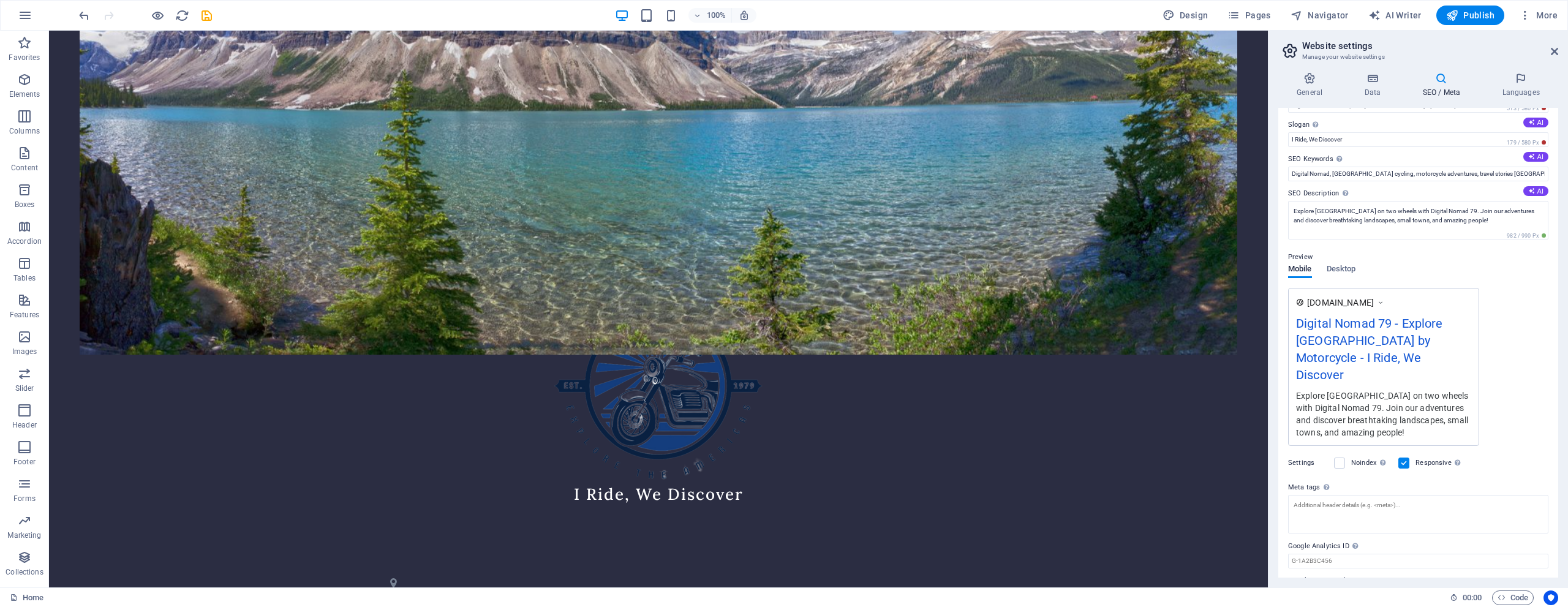
scroll to position [52, 0]
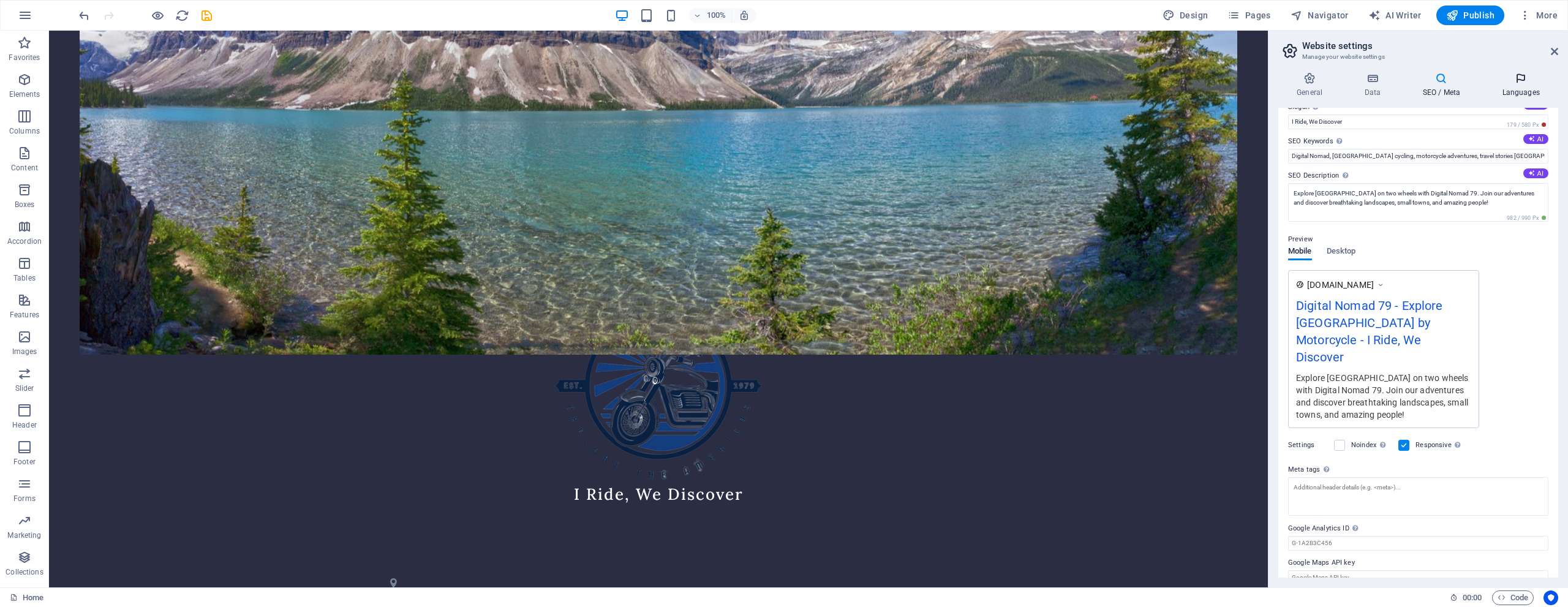
click at [782, 79] on icon at bounding box center [1521, 78] width 75 height 12
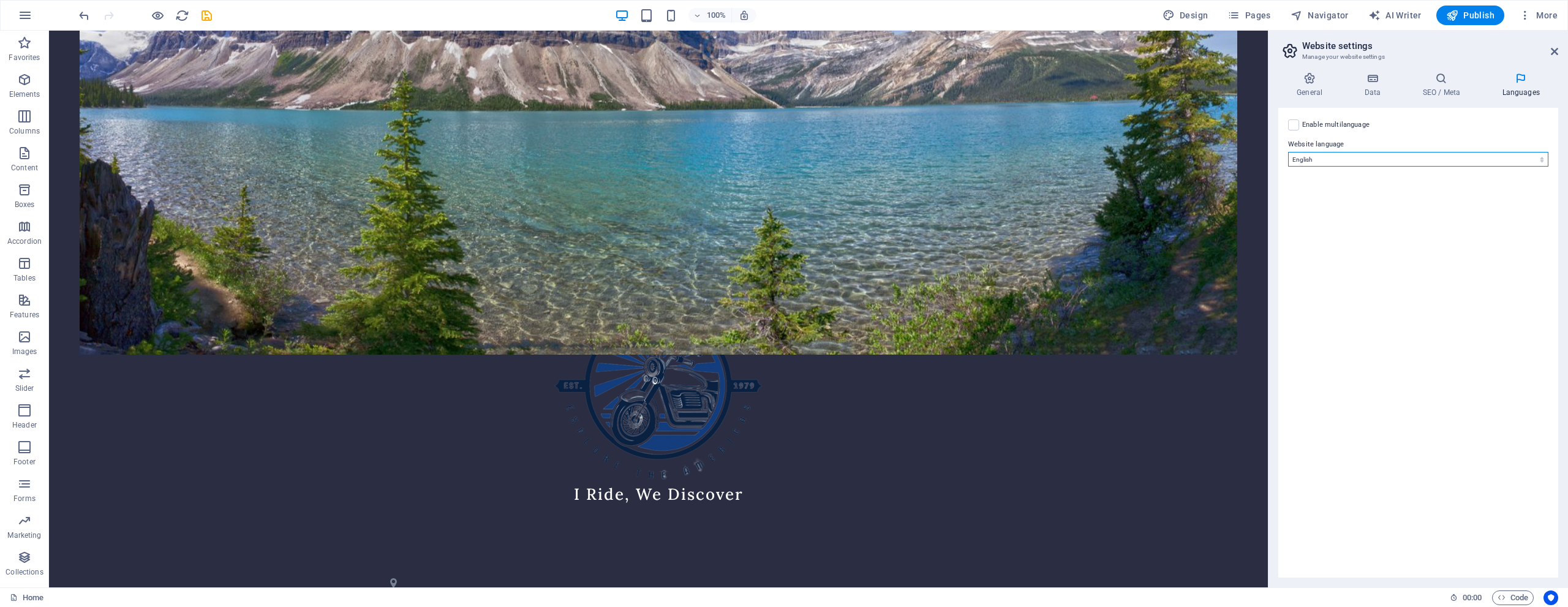
click at [782, 157] on select "Abkhazian Afar Afrikaans Akan Albanian Amharic Arabic Aragonese Armenian Assame…" at bounding box center [1418, 159] width 261 height 15
click at [782, 124] on label at bounding box center [1293, 125] width 11 height 11
click at [0, 0] on input "Enable multilanguage To disable multilanguage delete all languages until only o…" at bounding box center [0, 0] width 0 height 0
click at [782, 220] on select "Abkhazian Afar Afrikaans Akan Albanian Amharic Arabic Aragonese Armenian Assame…" at bounding box center [1418, 219] width 204 height 15
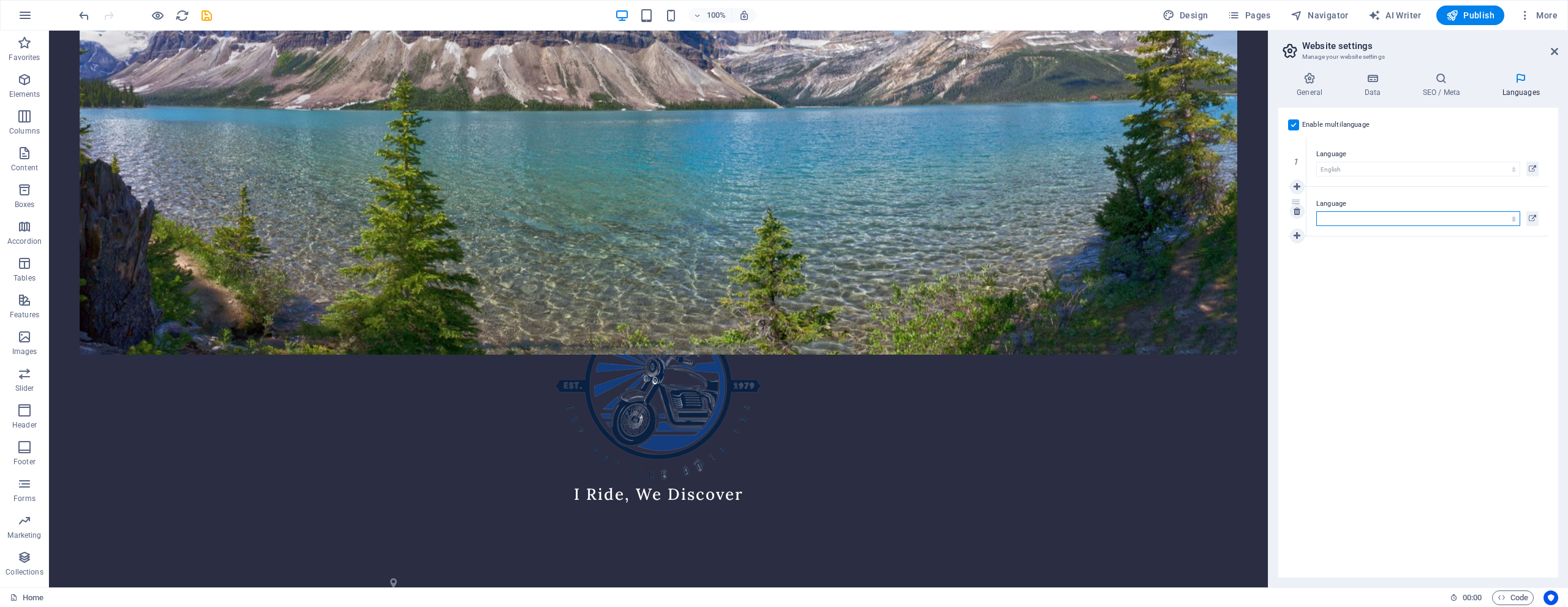
select select "148"
click at [782, 211] on select "Abkhazian Afar Afrikaans Akan Albanian Amharic Arabic Aragonese Armenian Assame…" at bounding box center [1418, 219] width 204 height 15
click at [782, 44] on h2 "Website settings" at bounding box center [1430, 46] width 256 height 11
click at [782, 50] on icon at bounding box center [1290, 51] width 19 height 17
click at [782, 13] on span "Publish" at bounding box center [1470, 15] width 48 height 12
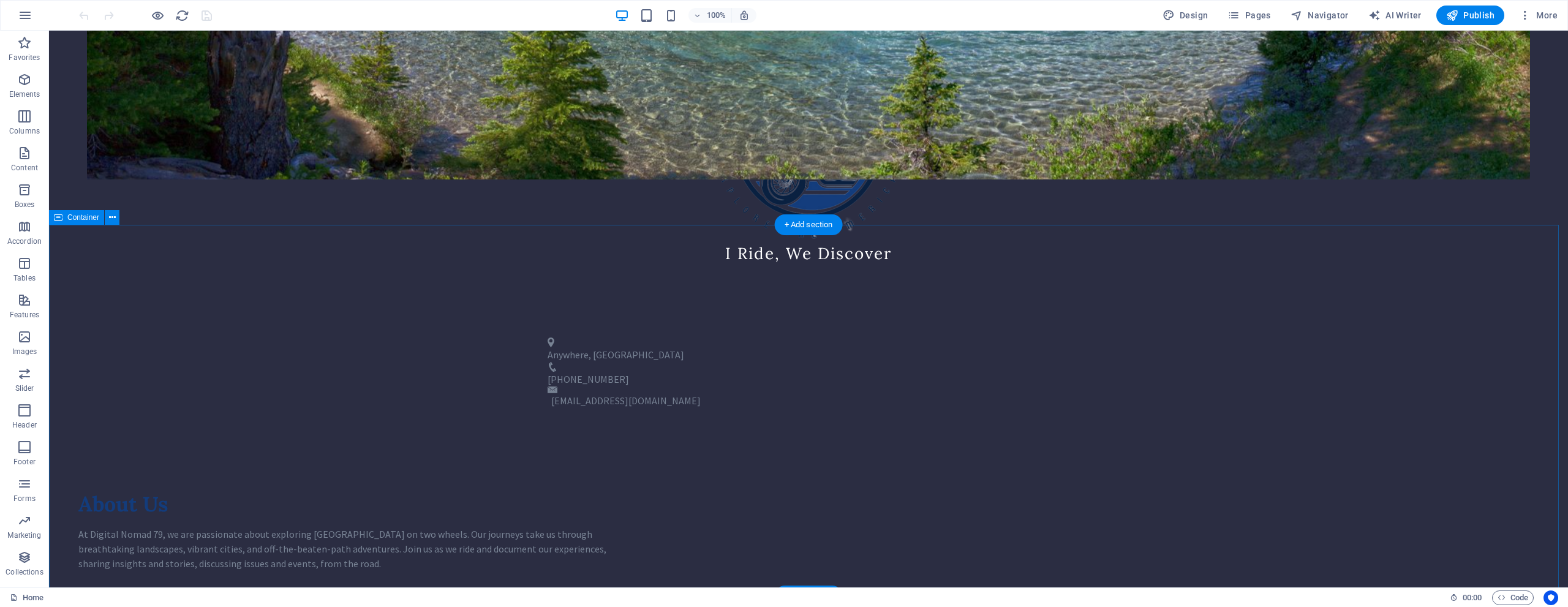
scroll to position [613, 0]
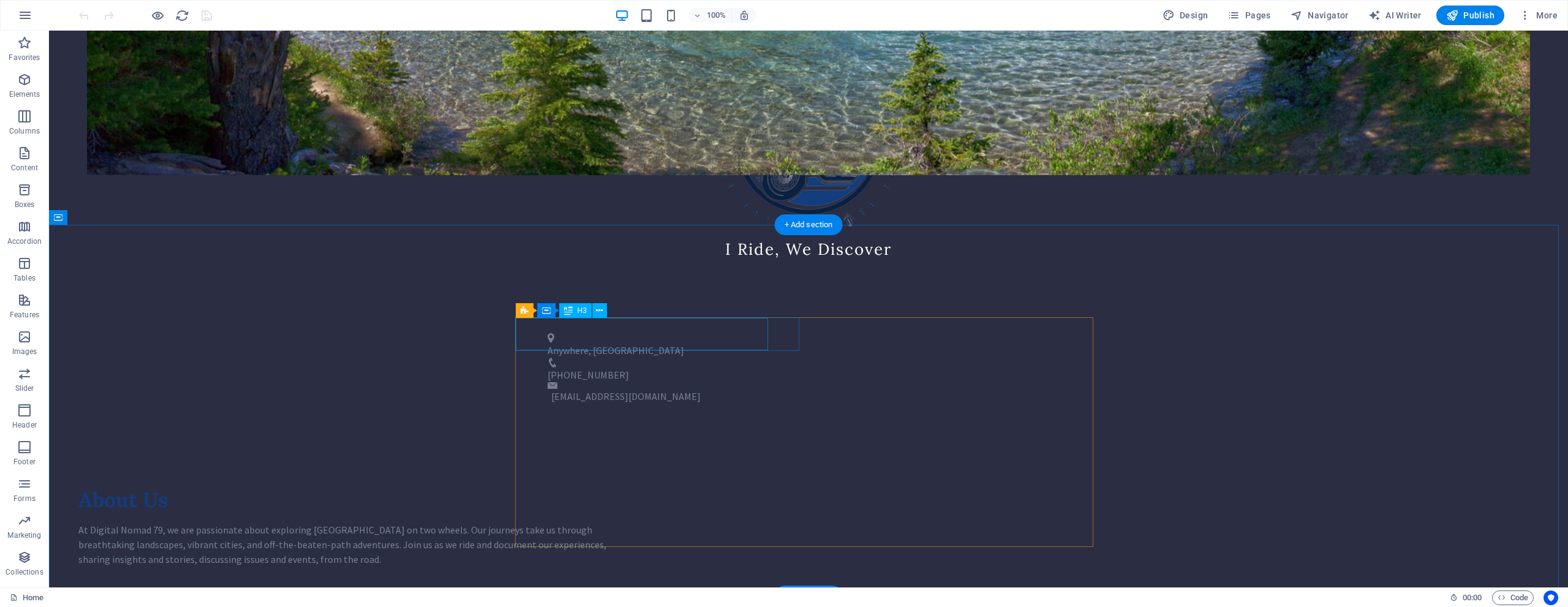
click at [536, 312] on span "Icon List" at bounding box center [546, 310] width 27 height 7
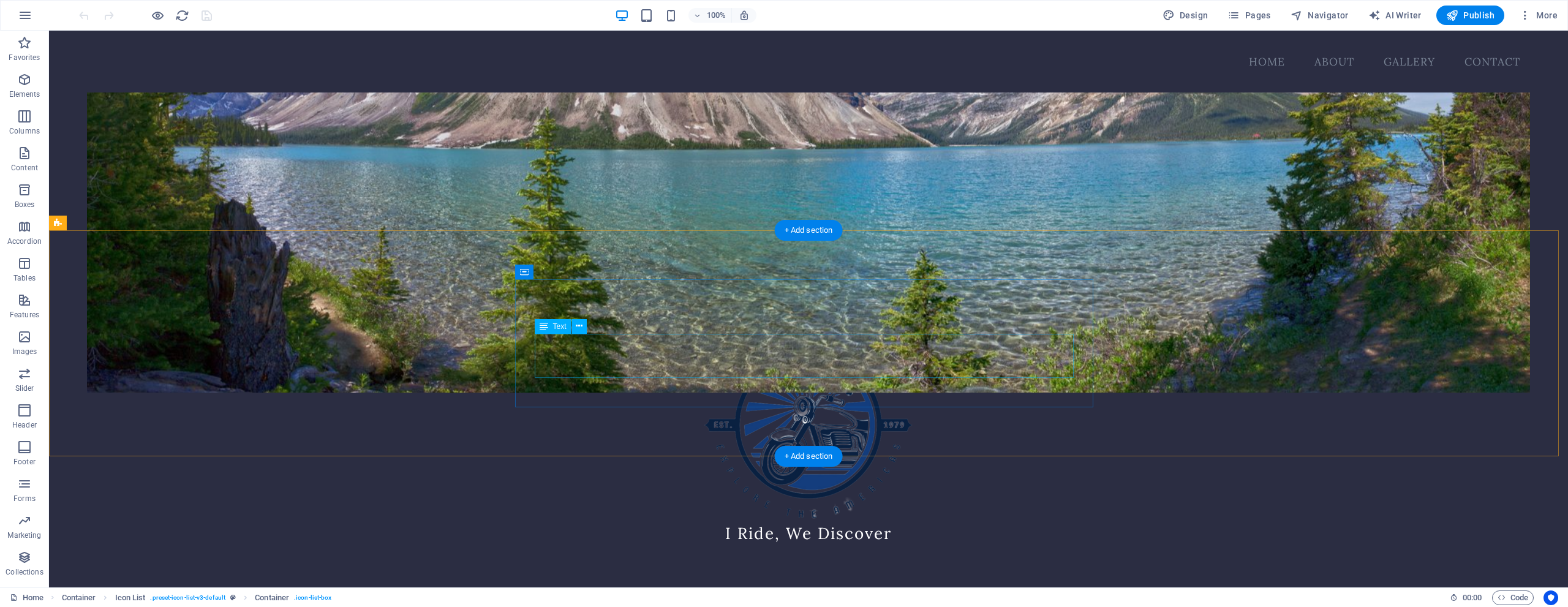
scroll to position [306, 0]
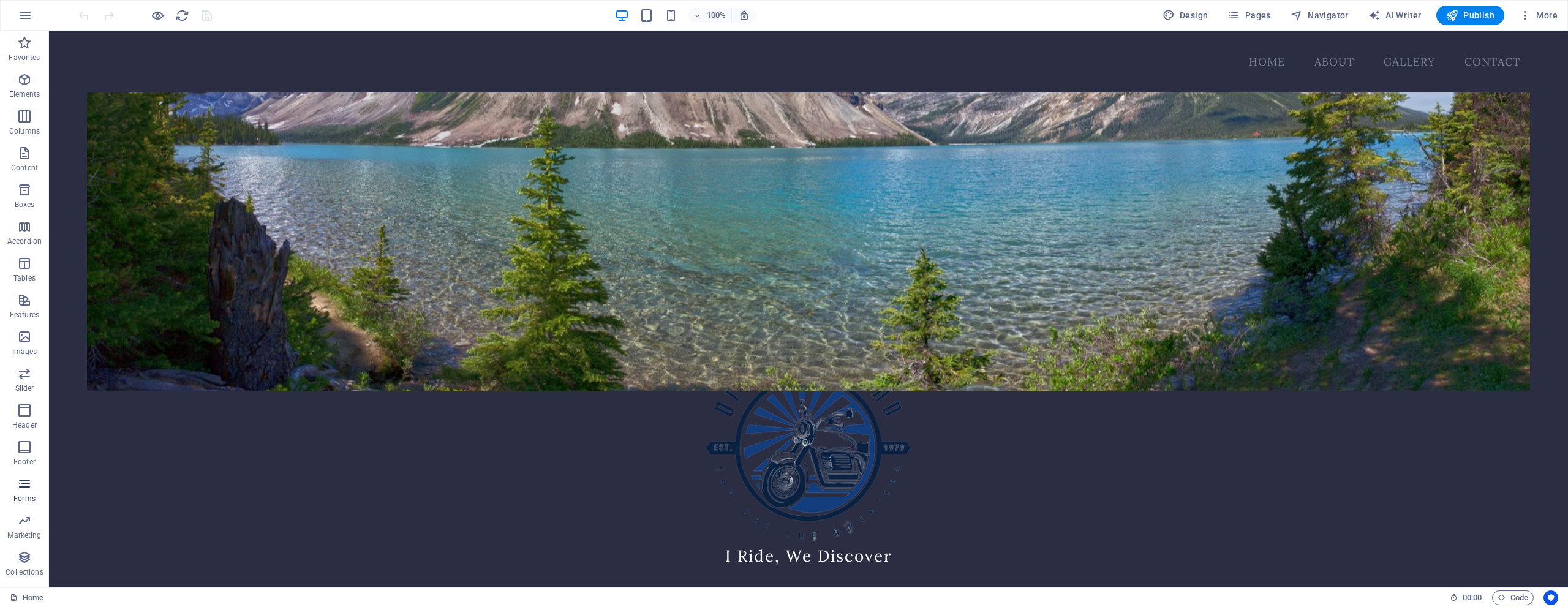
click at [25, 488] on icon "button" at bounding box center [25, 484] width 15 height 15
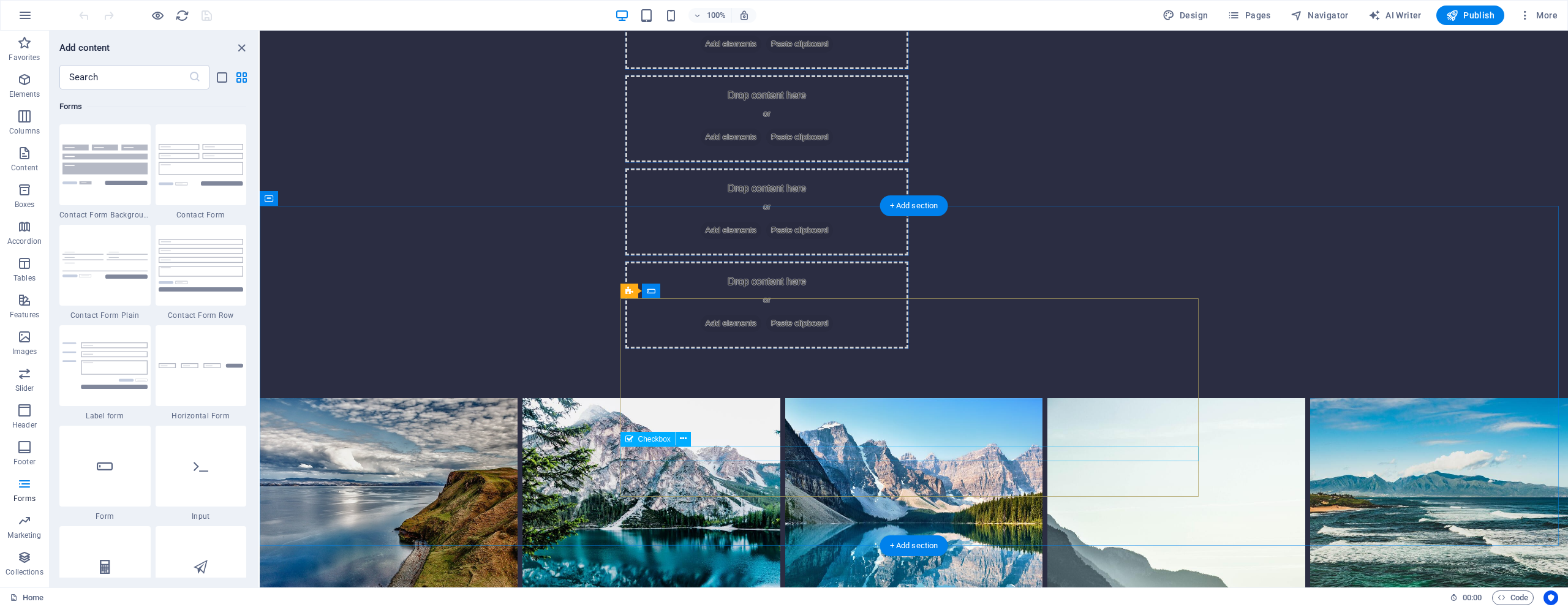
scroll to position [1434, 0]
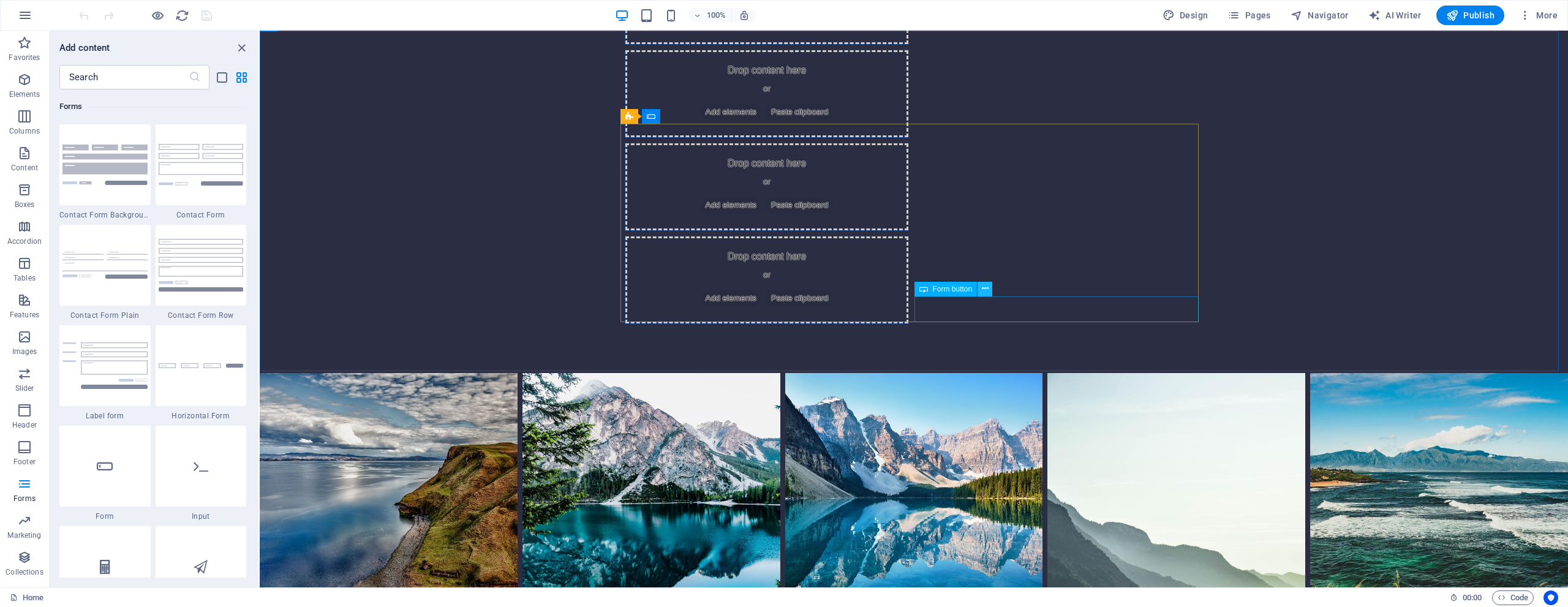
click at [985, 288] on icon at bounding box center [985, 289] width 7 height 13
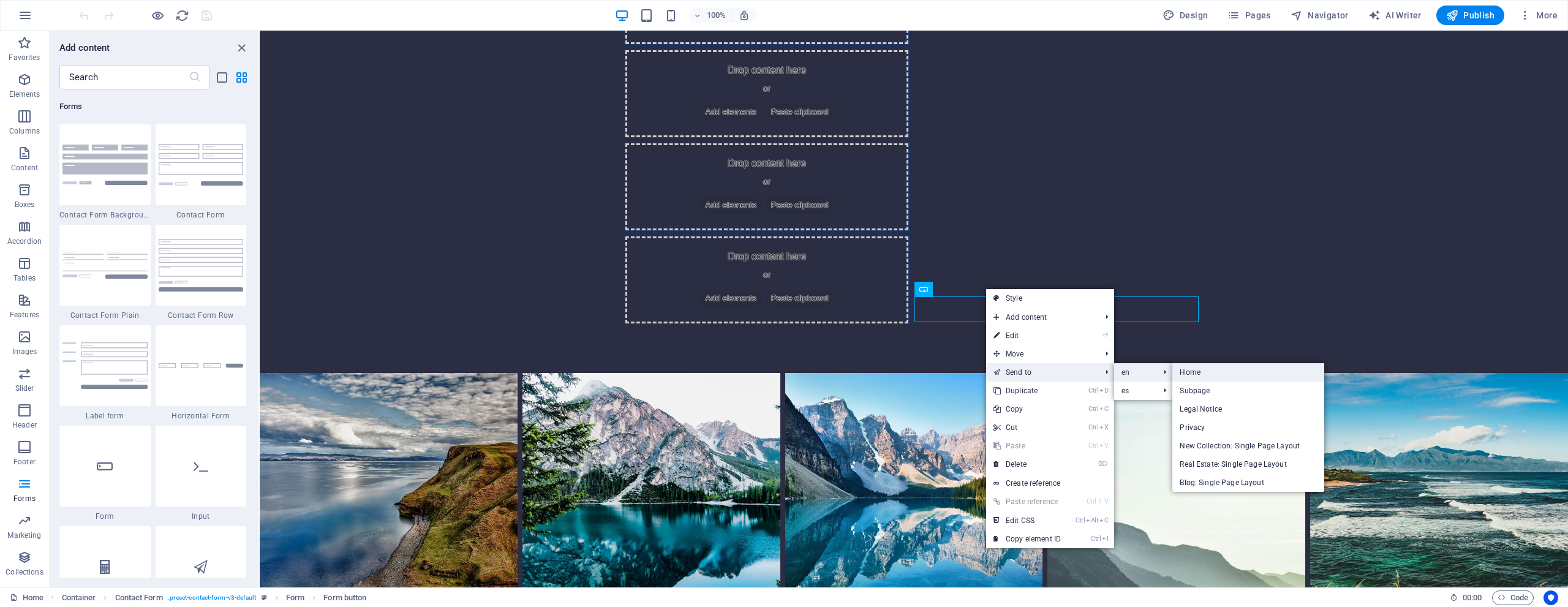
click at [1201, 374] on link "Home" at bounding box center [1248, 373] width 152 height 19
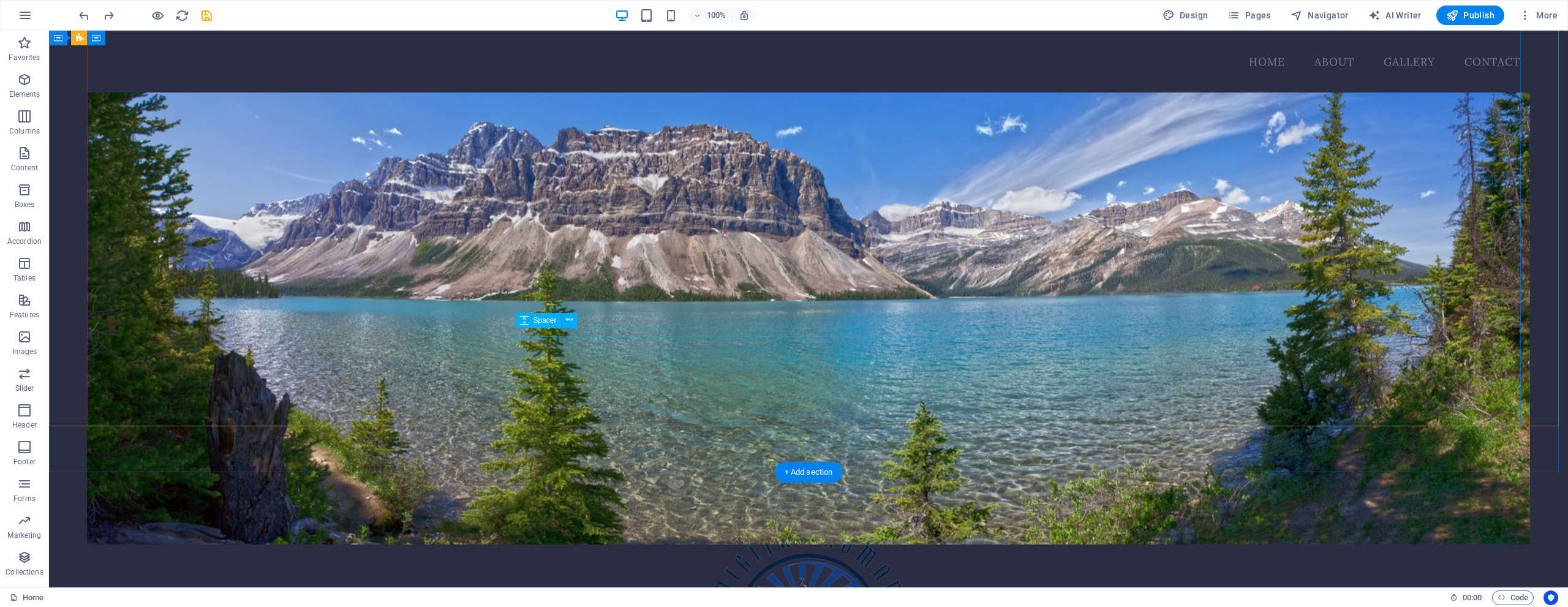
scroll to position [0, 0]
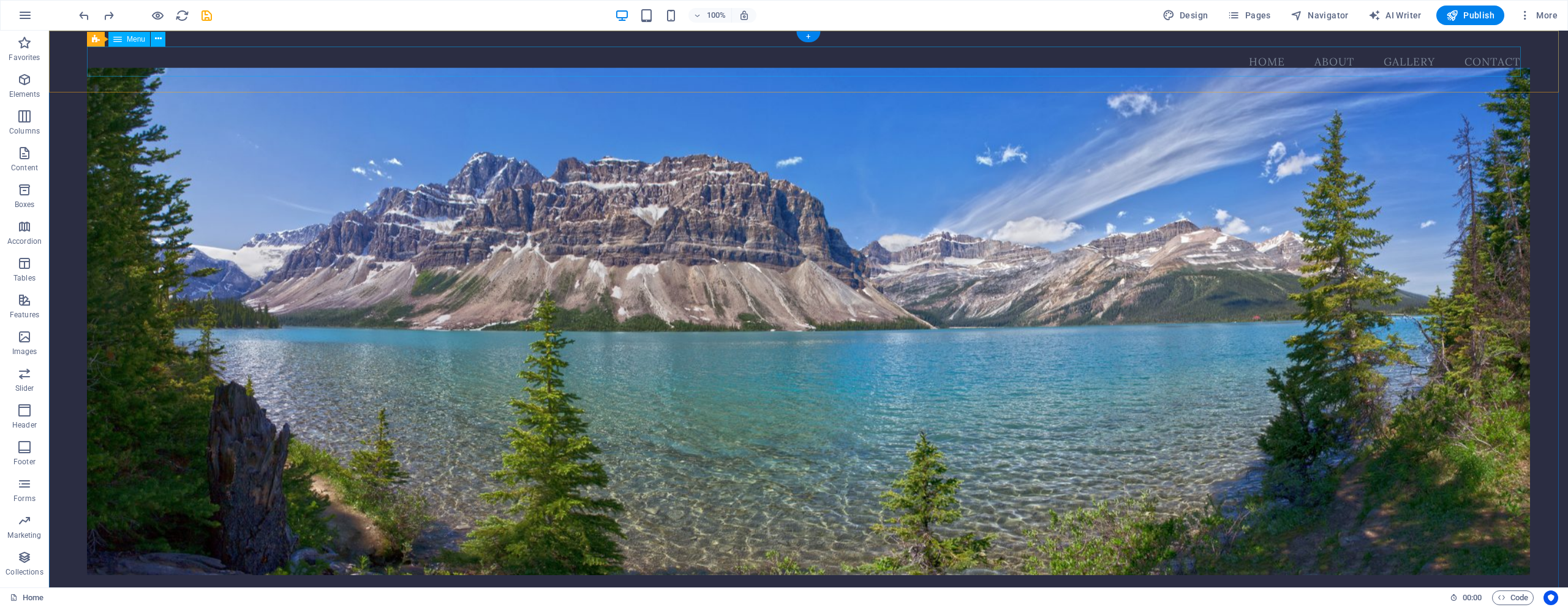
click at [204, 70] on nav "Home About Gallery Contact" at bounding box center [808, 62] width 1443 height 31
click at [249, 33] on div "Menu Home About Gallery Contact" at bounding box center [808, 62] width 1519 height 62
click at [247, 86] on div "Menu Home About Gallery Contact" at bounding box center [808, 62] width 1519 height 62
click at [237, 144] on figure at bounding box center [808, 321] width 1443 height 507
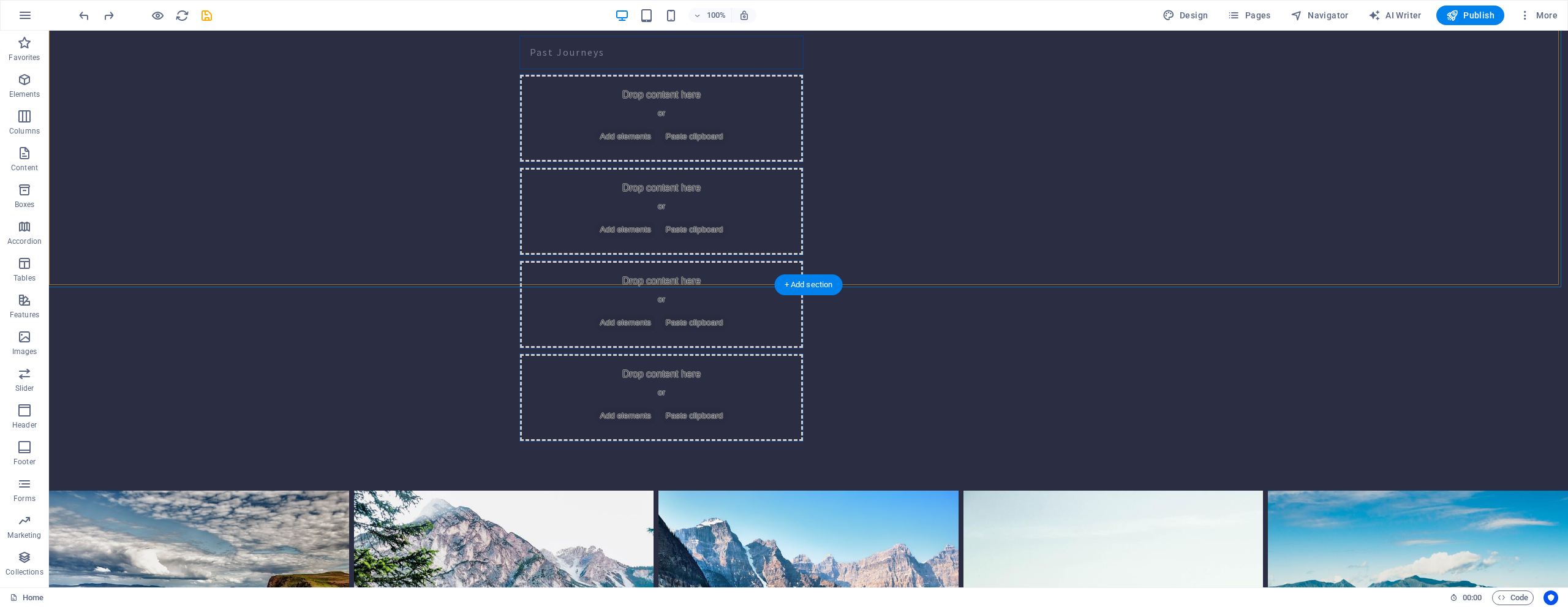
scroll to position [1348, 0]
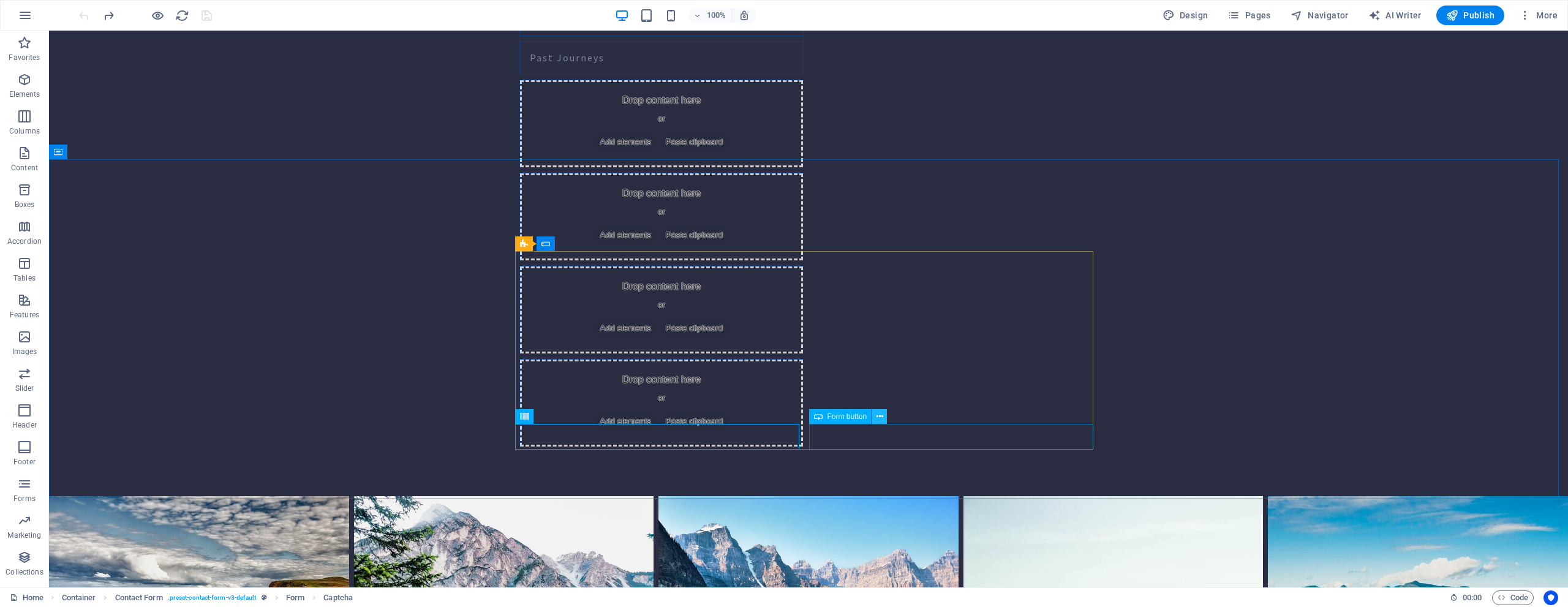
click at [883, 417] on button at bounding box center [879, 416] width 15 height 15
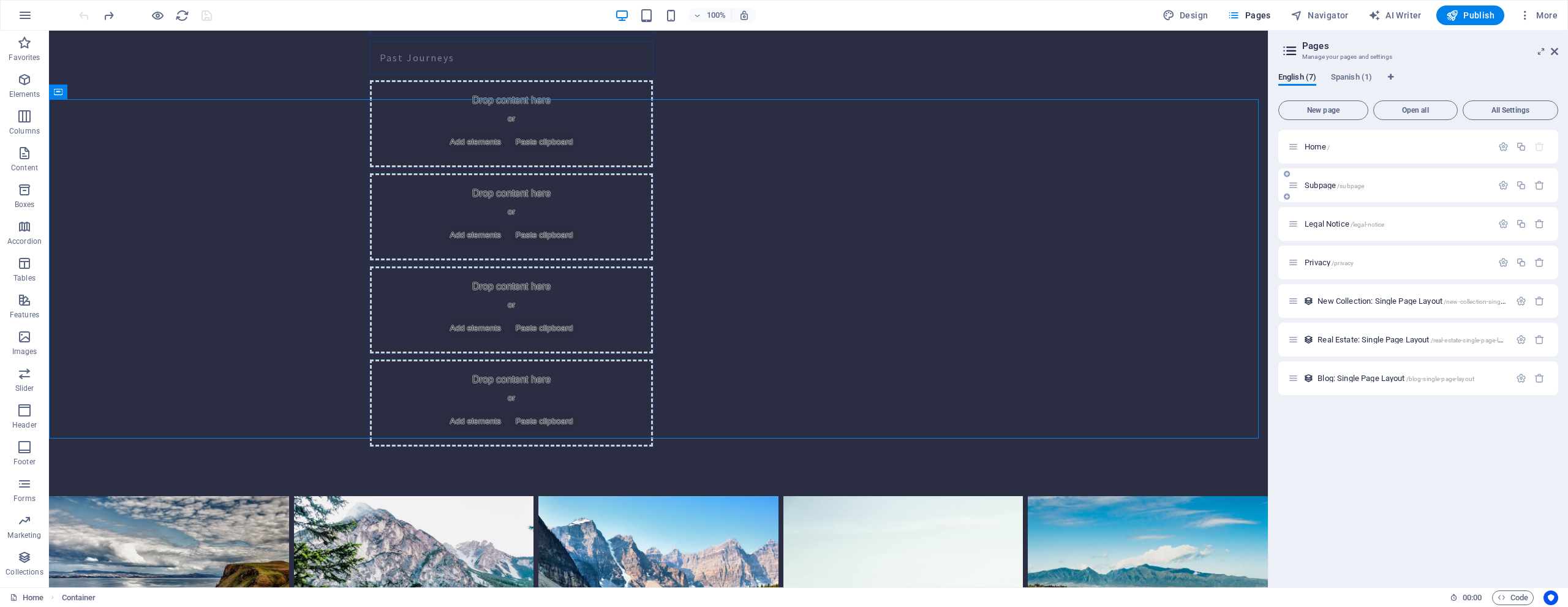
click at [1318, 189] on span "Subpage /subpage" at bounding box center [1334, 185] width 59 height 9
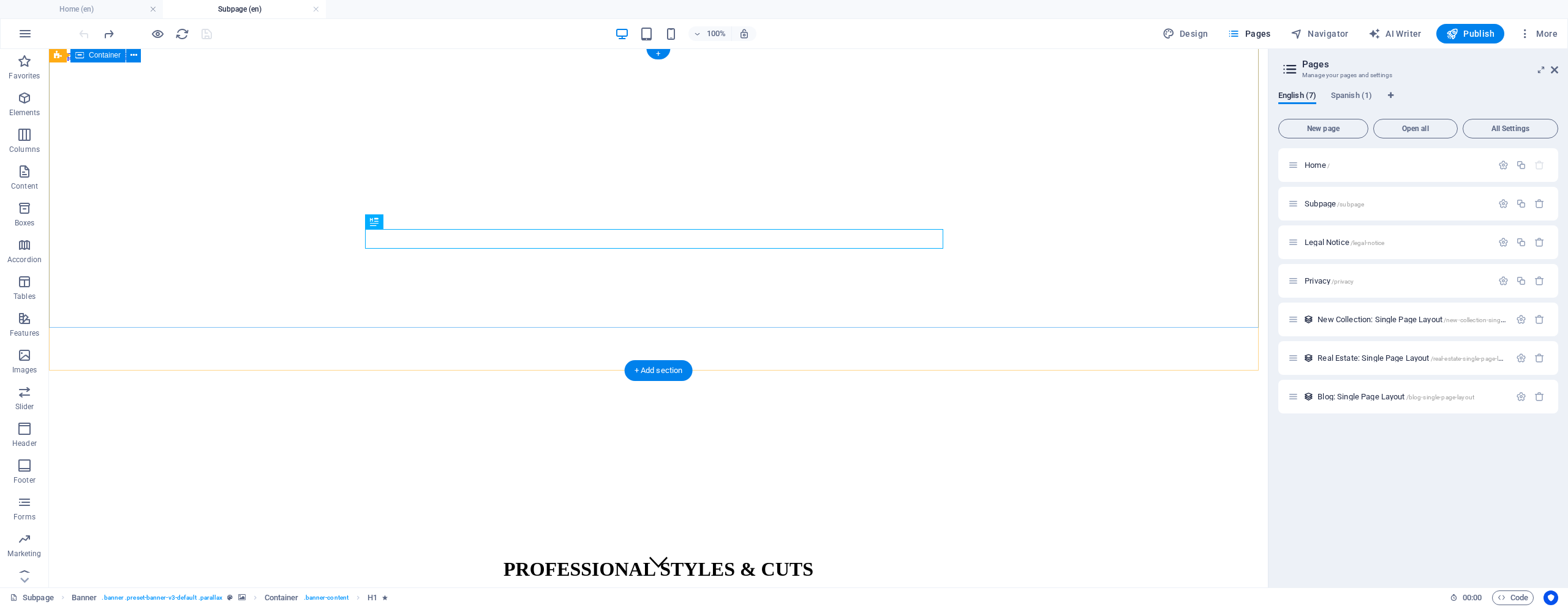
scroll to position [5, 0]
click at [1542, 205] on icon "button" at bounding box center [1539, 204] width 11 height 11
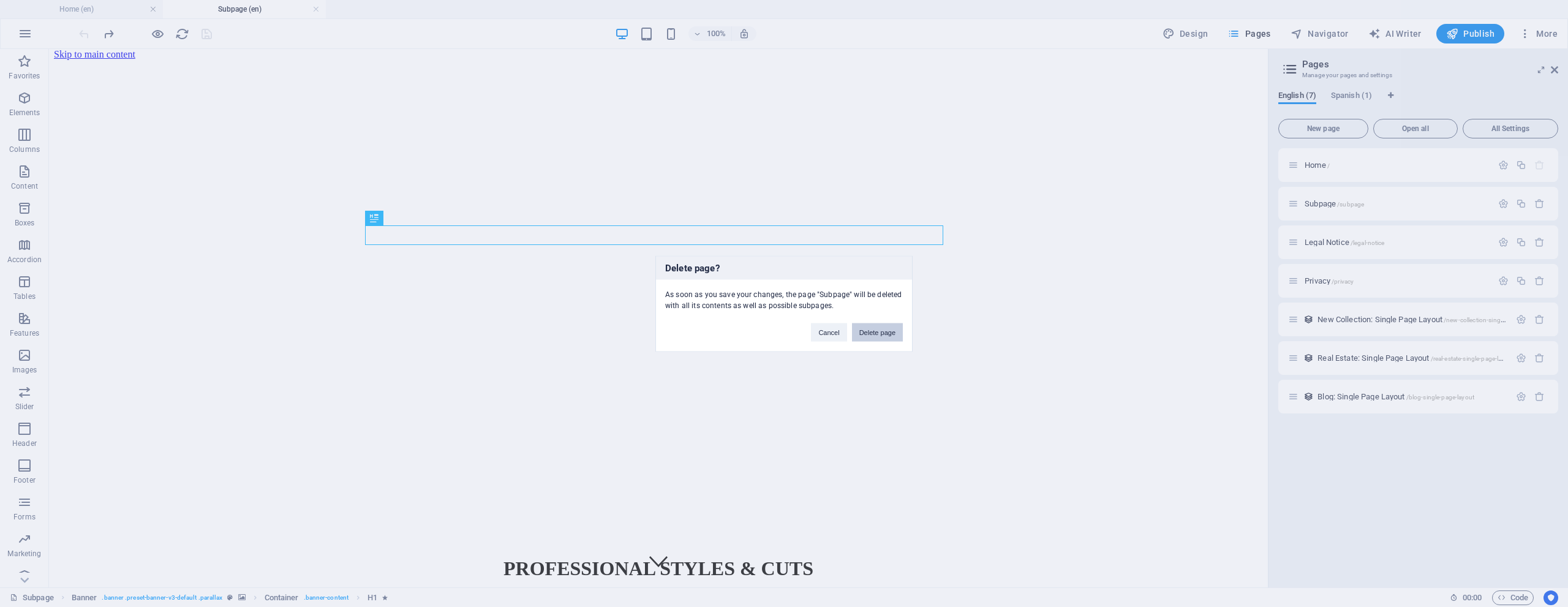
drag, startPoint x: 869, startPoint y: 334, endPoint x: 1112, endPoint y: 249, distance: 257.4
click at [869, 334] on button "Delete page" at bounding box center [877, 332] width 51 height 19
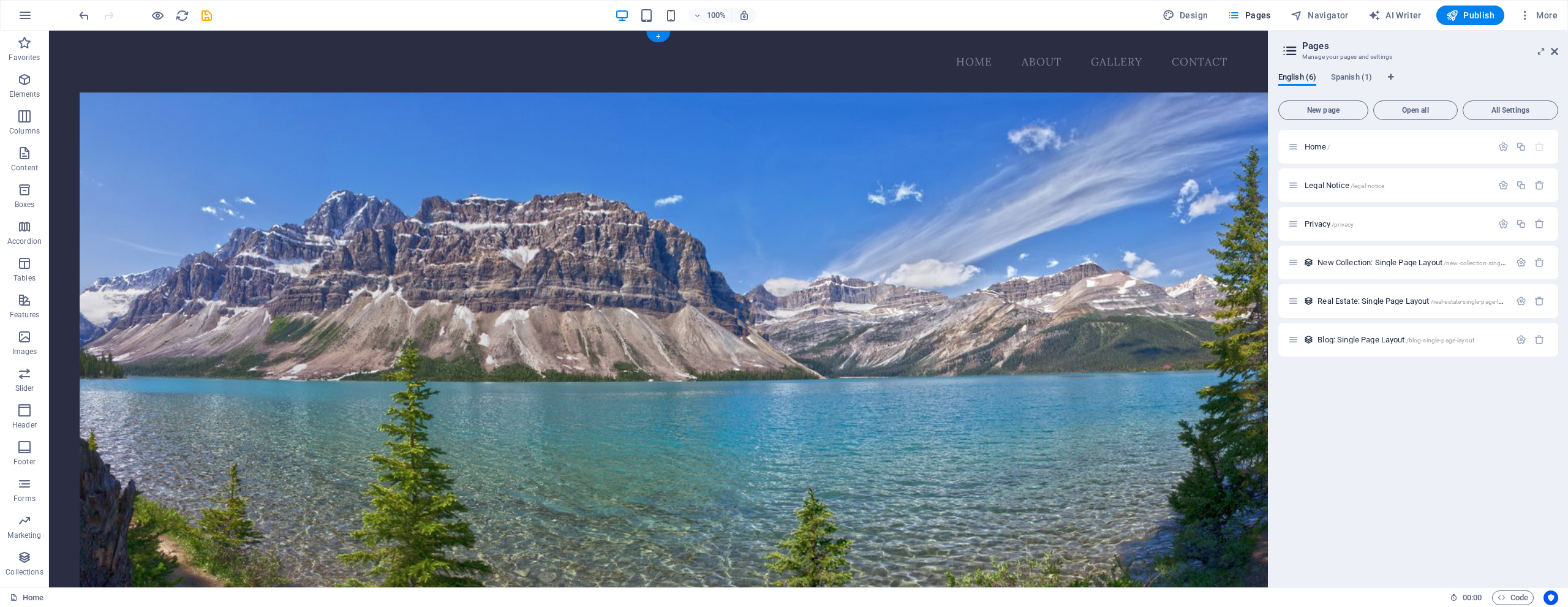
scroll to position [1374, 0]
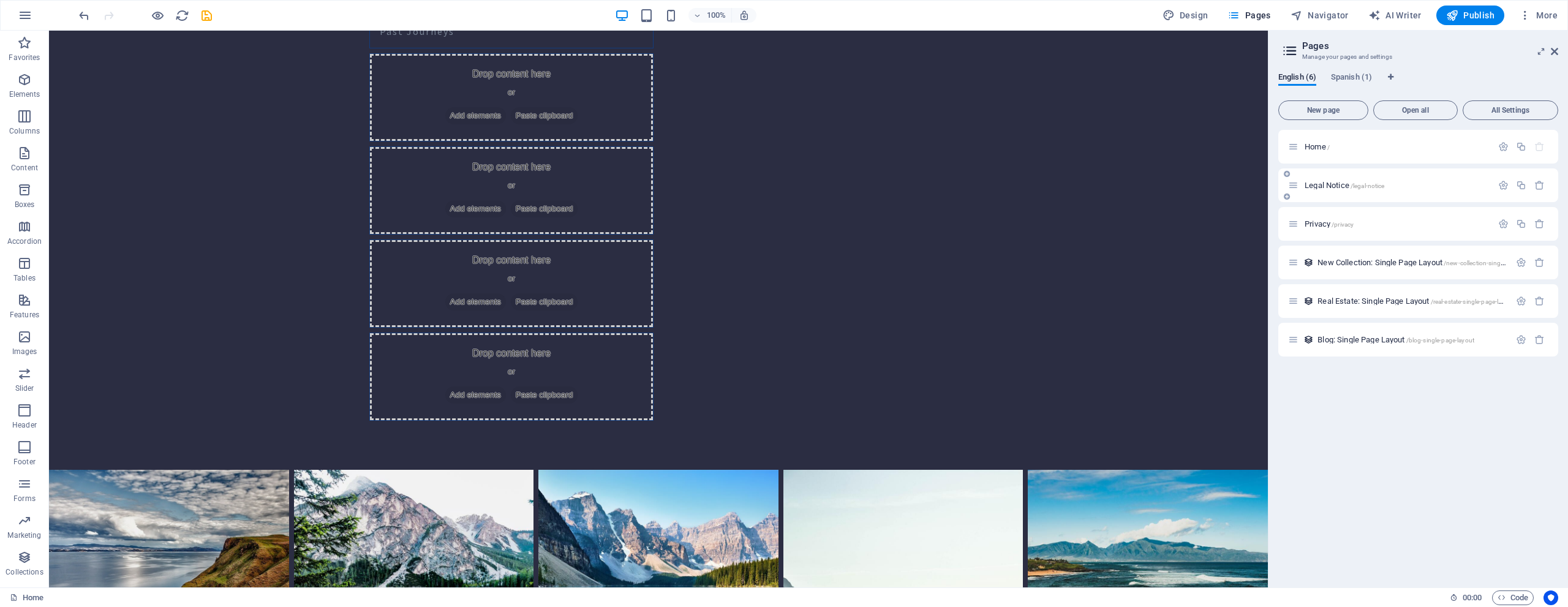
click at [1334, 188] on span "Legal Notice /legal-notice" at bounding box center [1344, 185] width 80 height 9
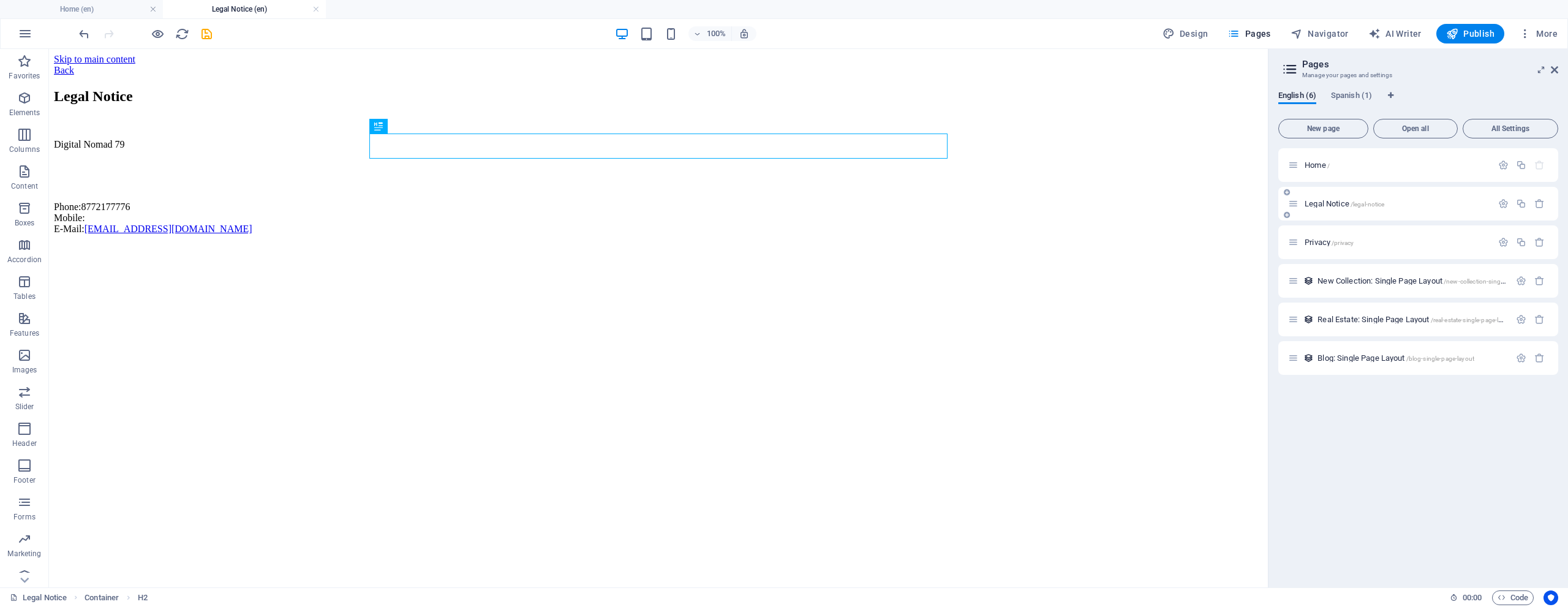
scroll to position [0, 0]
click at [491, 203] on div "Digital Nomad 79 Phone: [PHONE_NUMBER] Mobile: E-Mail: [EMAIL_ADDRESS][DOMAIN_N…" at bounding box center [659, 187] width 1209 height 96
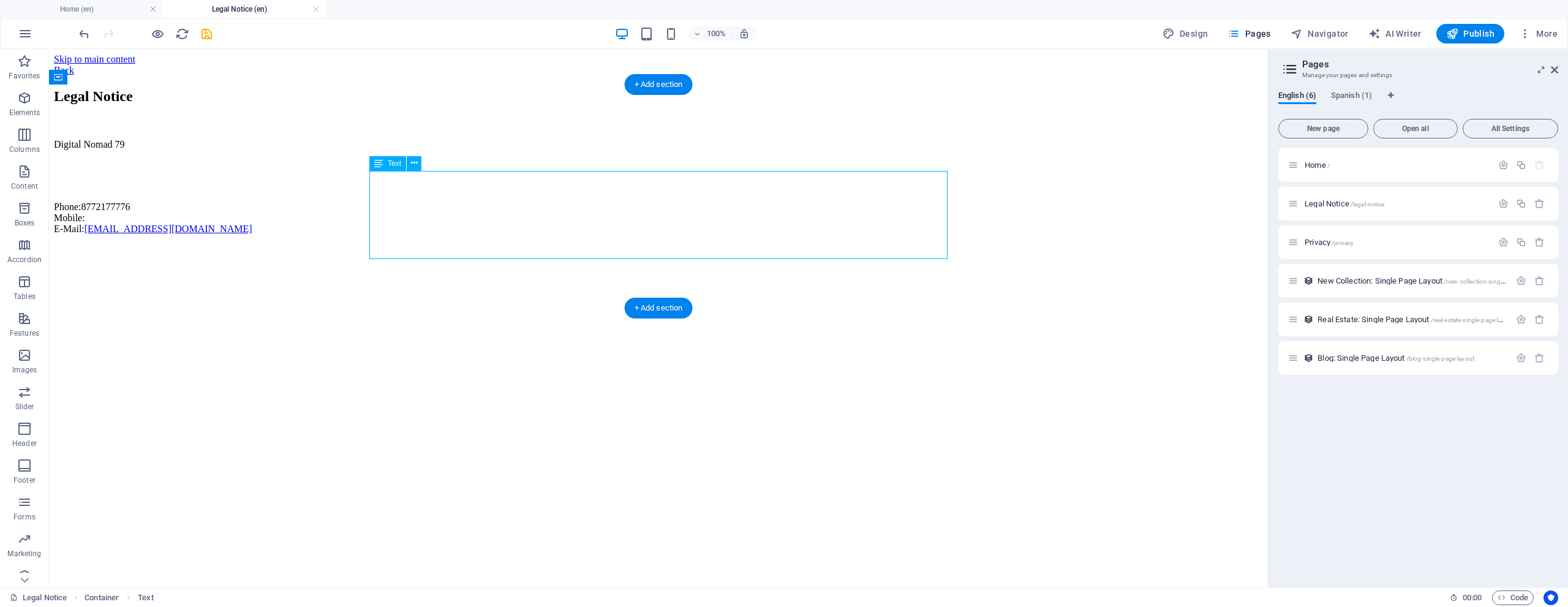
click at [408, 180] on div "Digital Nomad 79 Phone: [PHONE_NUMBER] Mobile: E-Mail: [EMAIL_ADDRESS][DOMAIN_N…" at bounding box center [659, 187] width 1209 height 96
click at [422, 178] on div "Digital Nomad 79 Phone: [PHONE_NUMBER] Mobile: E-Mail: [EMAIL_ADDRESS][DOMAIN_N…" at bounding box center [659, 187] width 1209 height 96
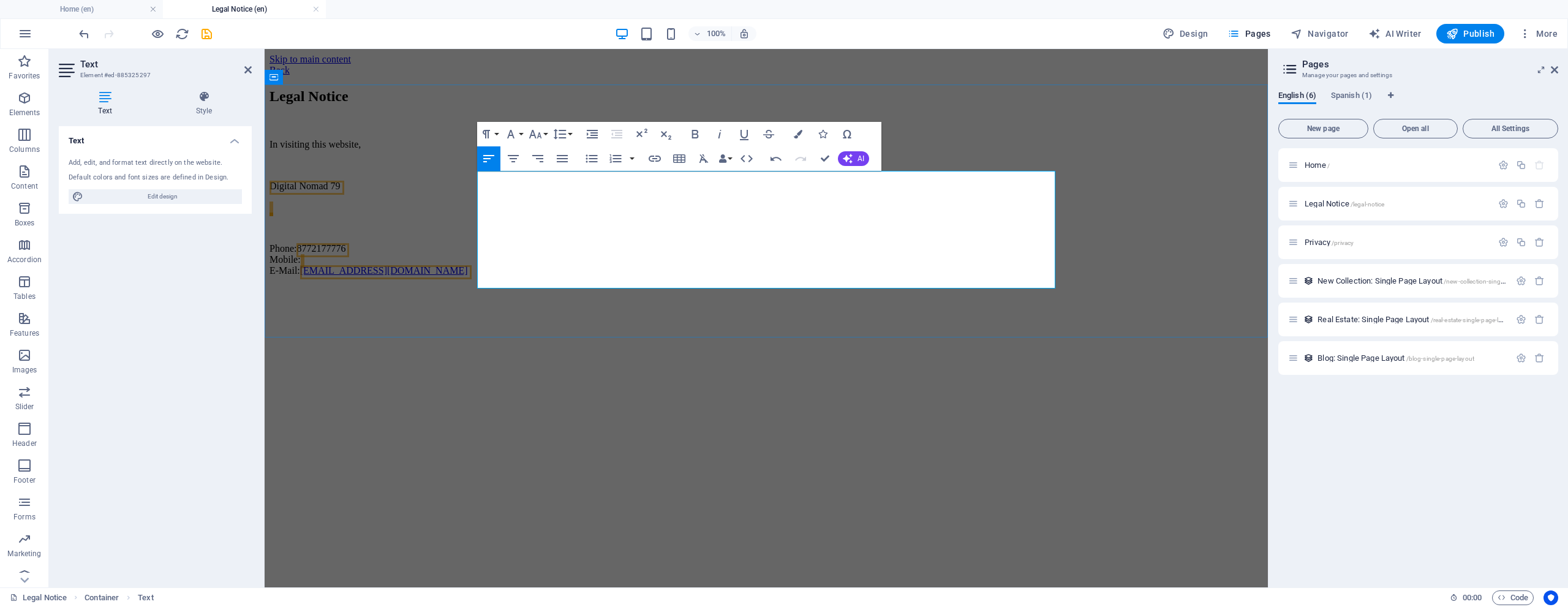
click at [518, 150] on p "​In visiting this website," at bounding box center [766, 144] width 993 height 11
drag, startPoint x: 534, startPoint y: 180, endPoint x: 518, endPoint y: 183, distance: 16.3
click at [518, 150] on p "​In visiting this website," at bounding box center [766, 144] width 993 height 11
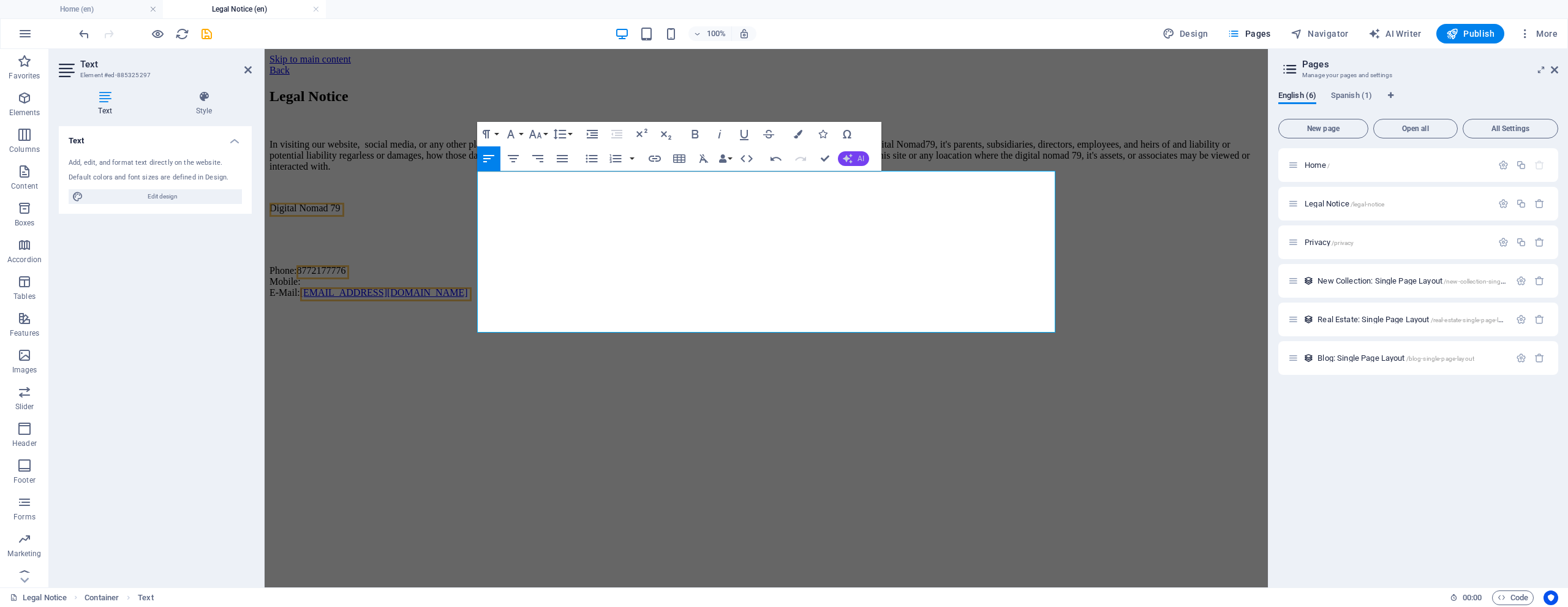
click at [862, 162] on span "AI" at bounding box center [860, 158] width 7 height 7
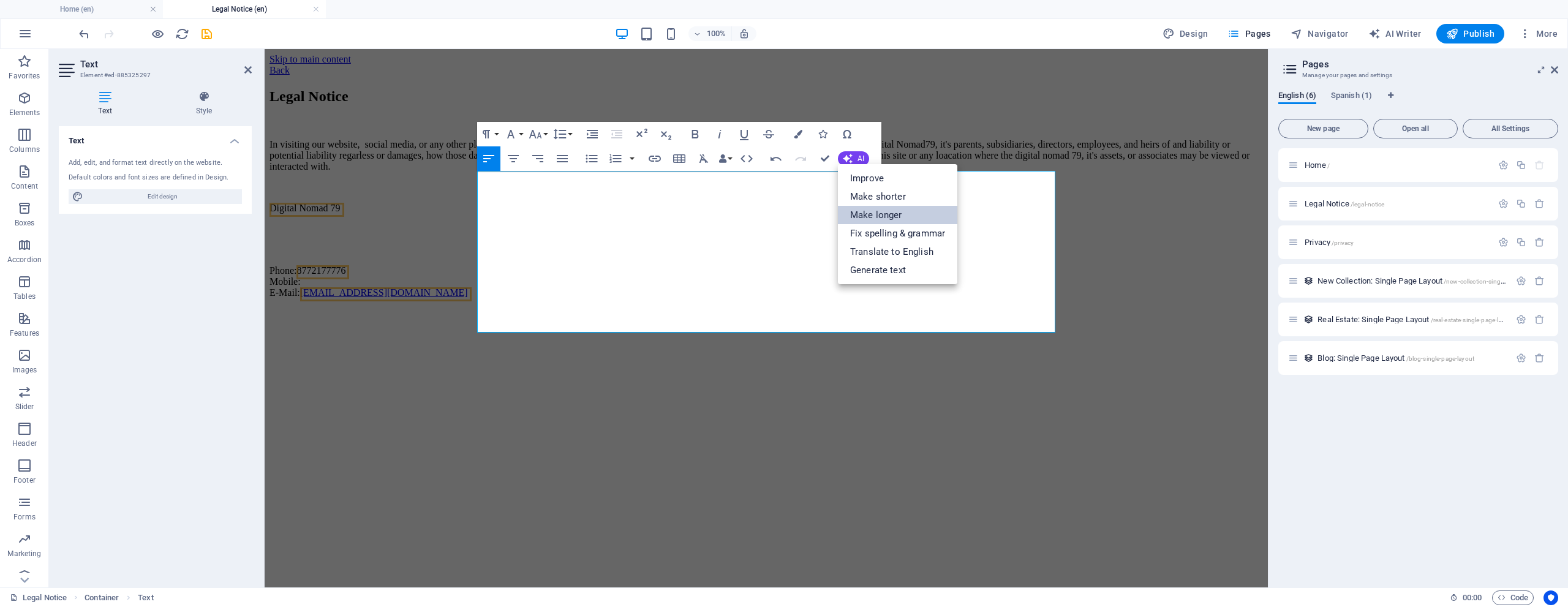
click at [866, 216] on link "Make longer" at bounding box center [897, 215] width 120 height 19
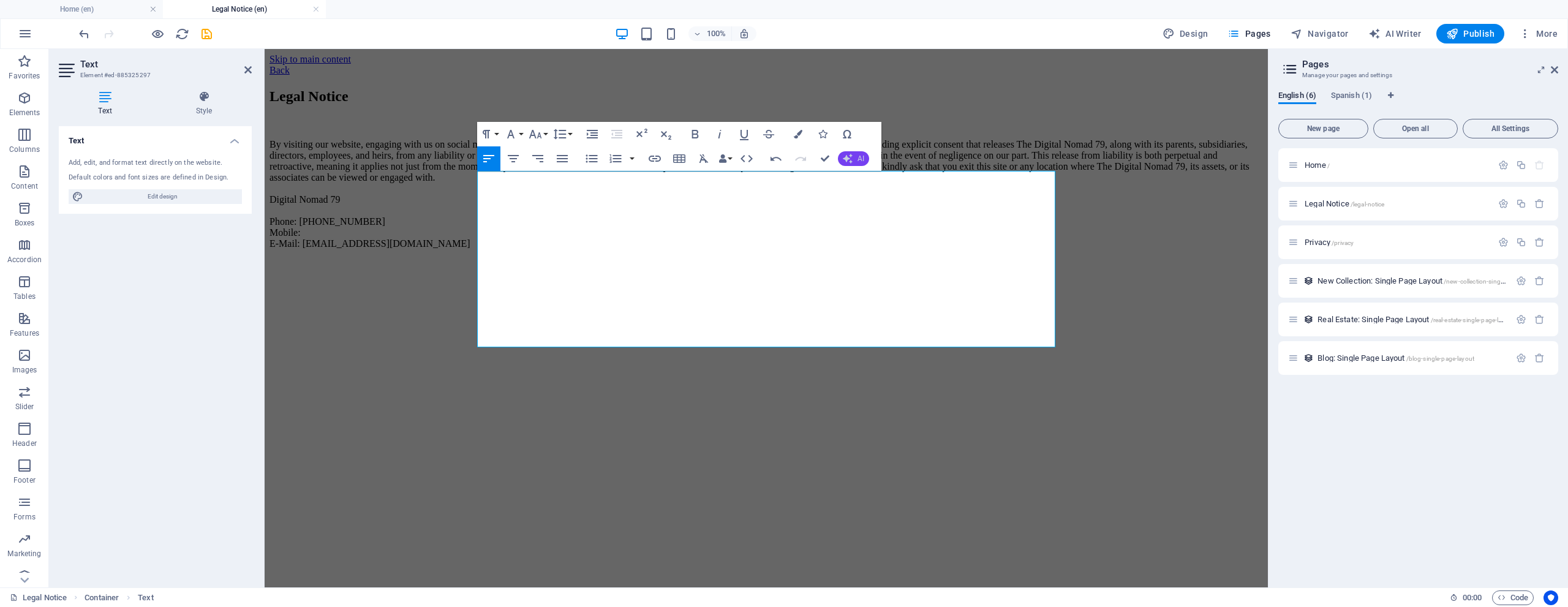
click at [864, 159] on span "AI" at bounding box center [860, 158] width 7 height 7
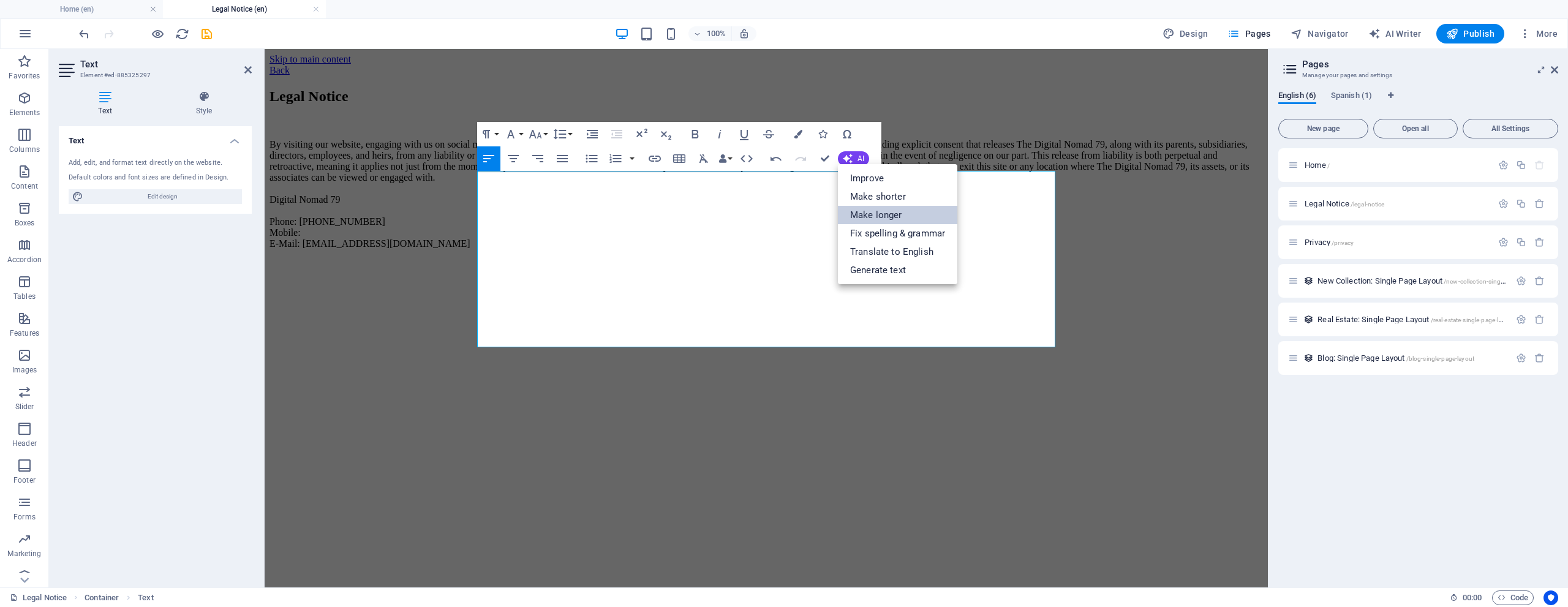
click at [869, 215] on link "Make longer" at bounding box center [897, 215] width 120 height 19
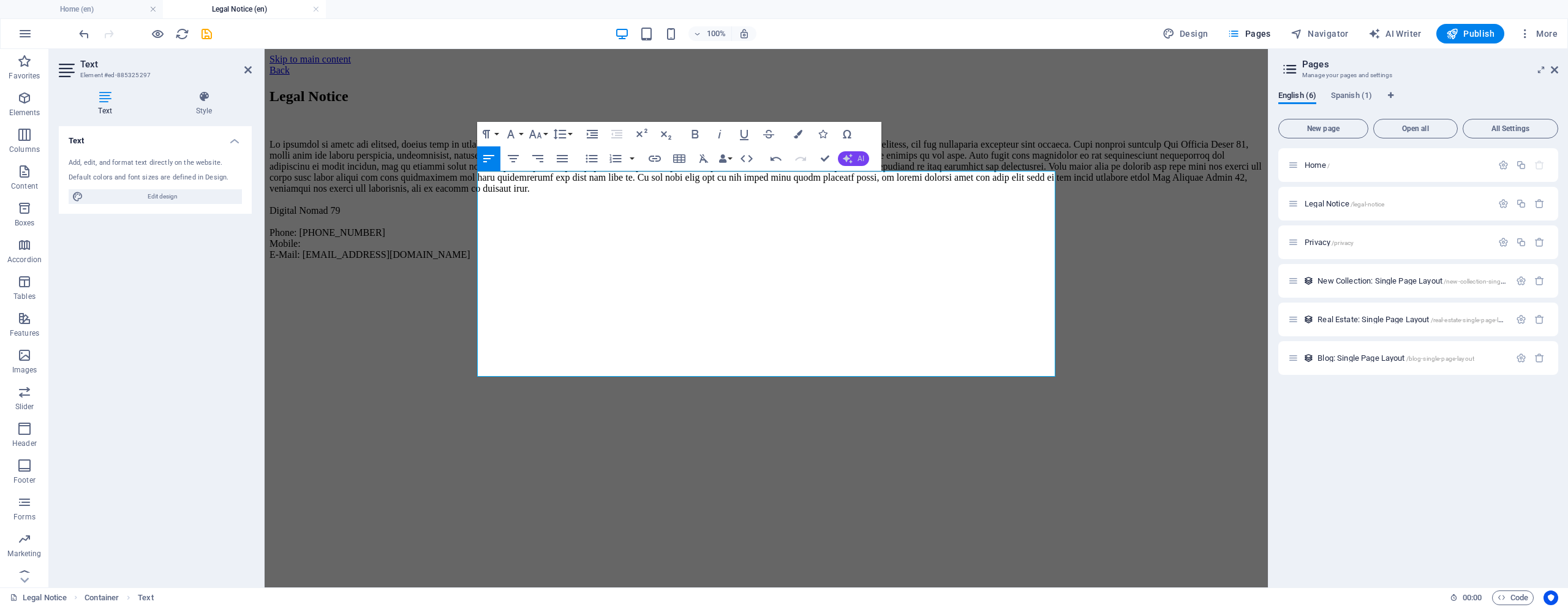
click at [858, 157] on span "AI" at bounding box center [860, 158] width 7 height 7
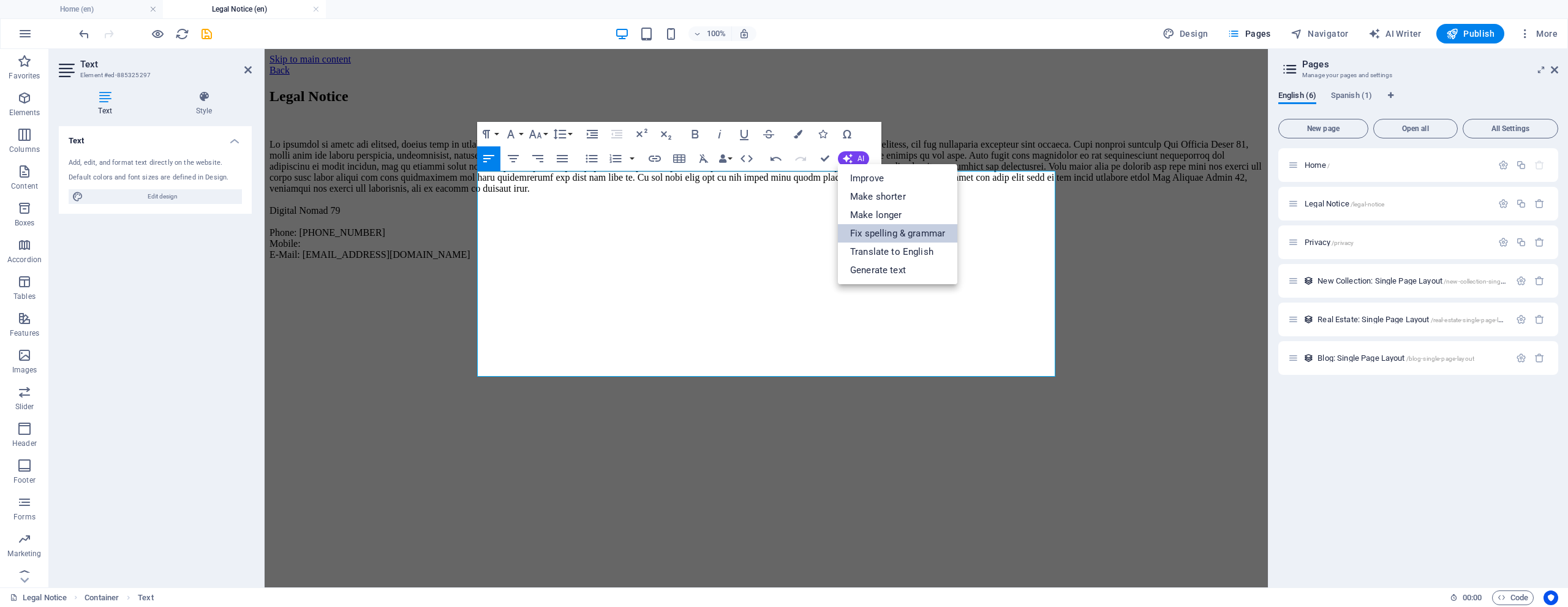
click at [889, 229] on link "Fix spelling & grammar" at bounding box center [897, 234] width 120 height 19
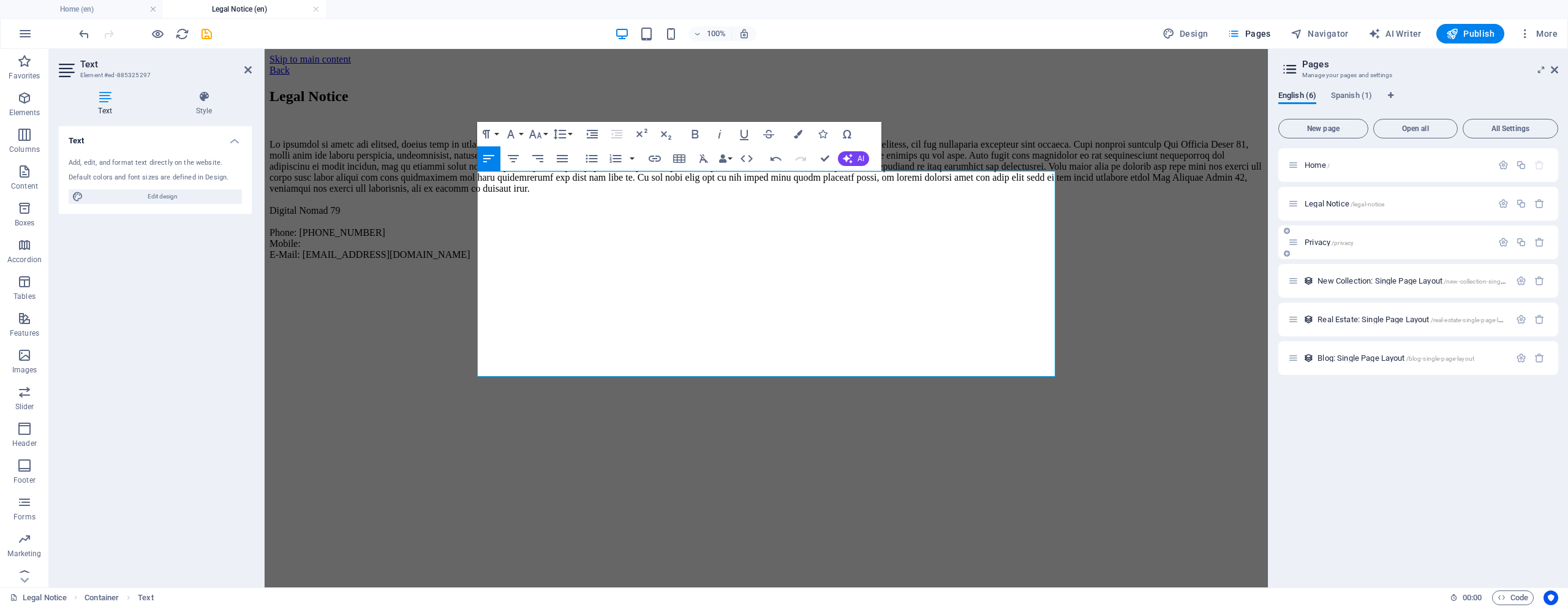
click at [1314, 243] on span "Privacy /privacy" at bounding box center [1329, 243] width 49 height 9
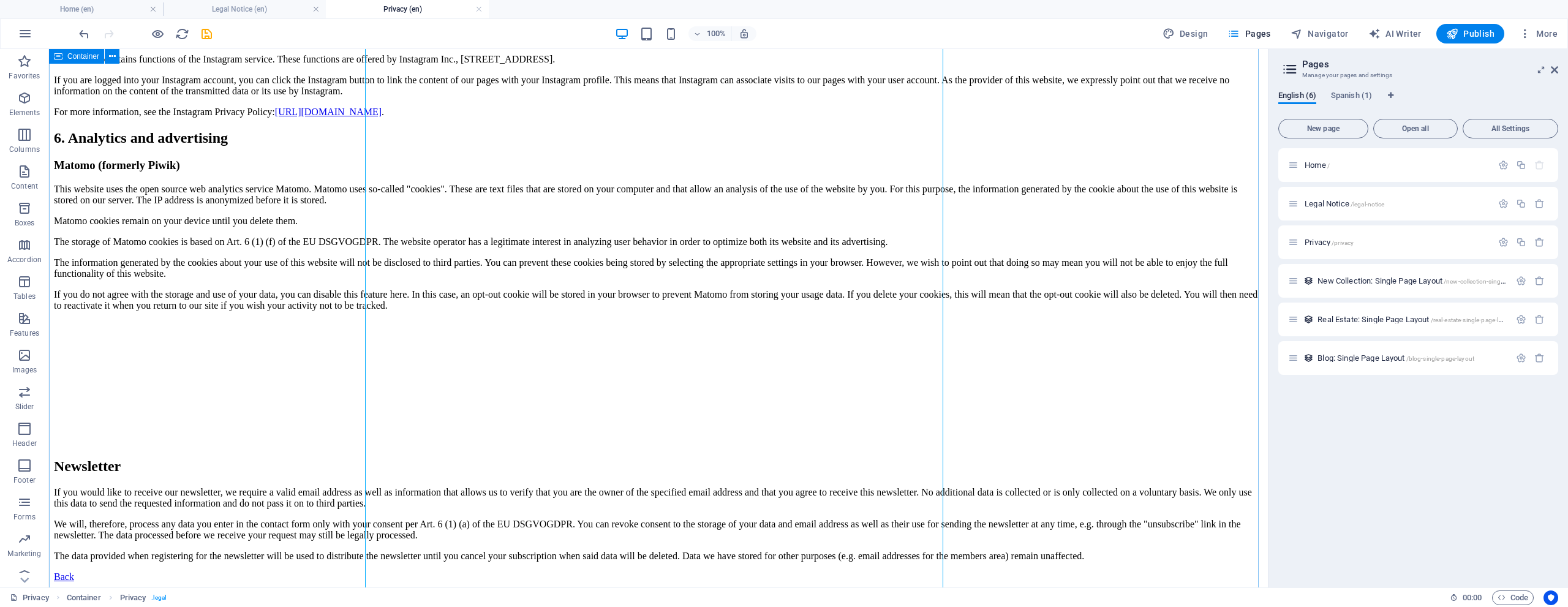
scroll to position [2830, 0]
click at [1348, 281] on span "New Collection: Single Page Layout /new-collection-single-page-layout" at bounding box center [1428, 281] width 222 height 9
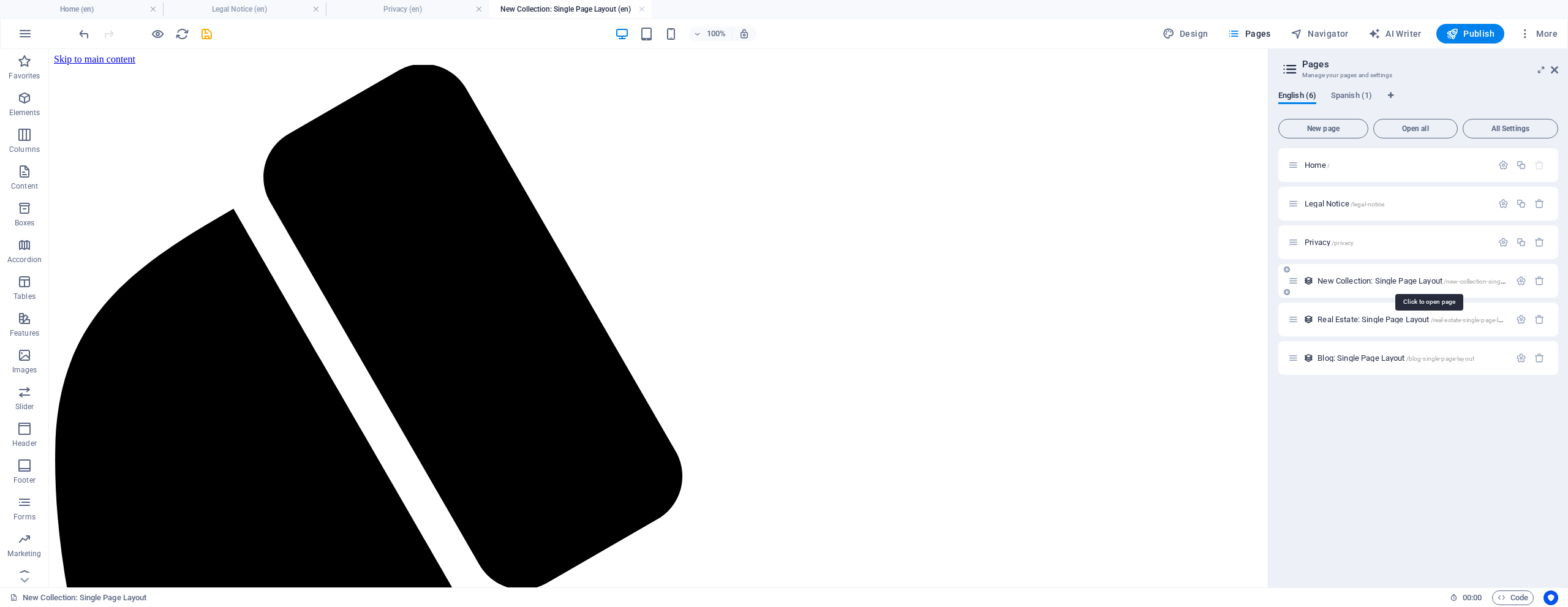
scroll to position [0, 0]
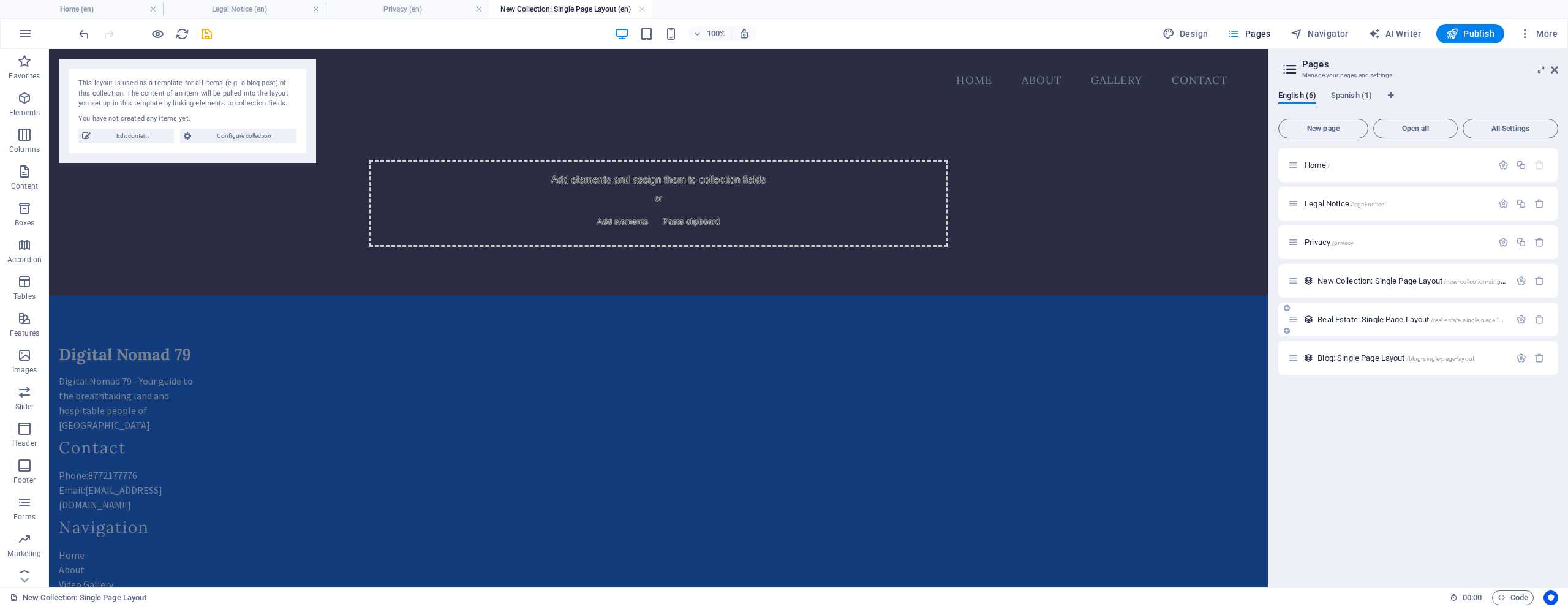
click at [1360, 319] on span "Real Estate: Single Page Layout /real-estate-single-page-layout" at bounding box center [1416, 320] width 196 height 9
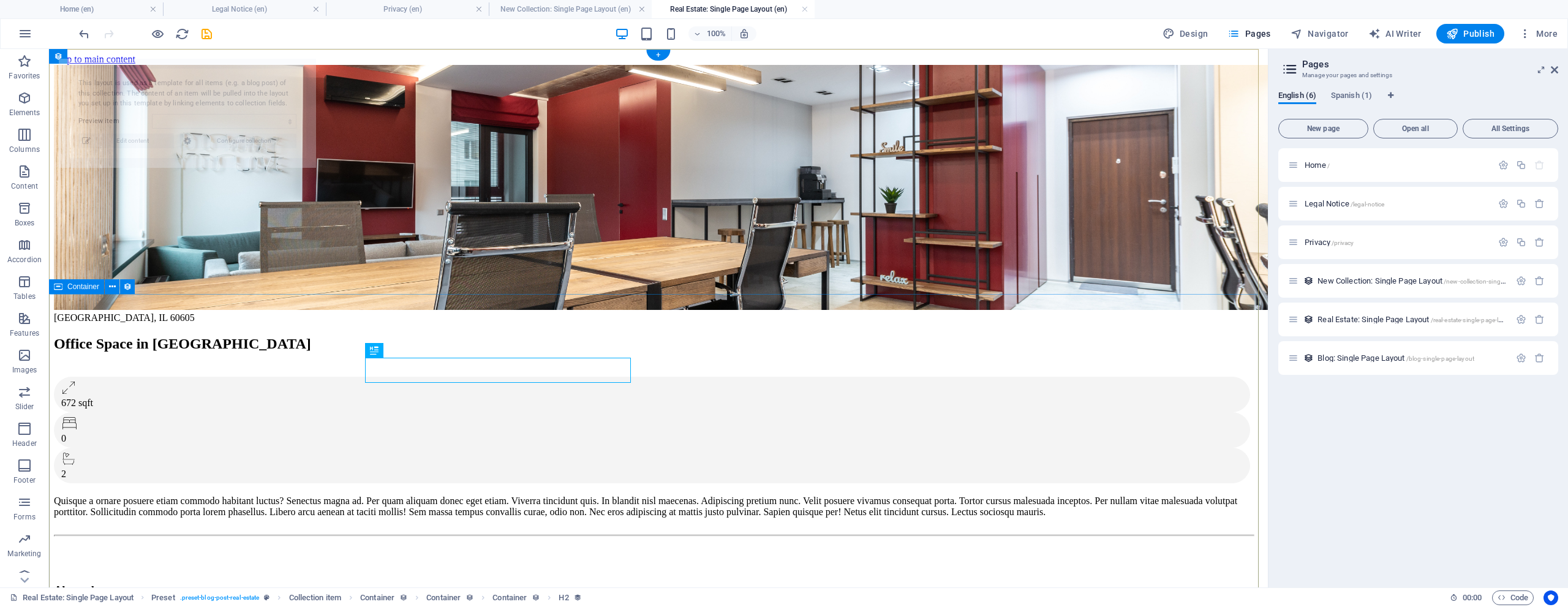
select select "68b07569bff5bb32630450e9"
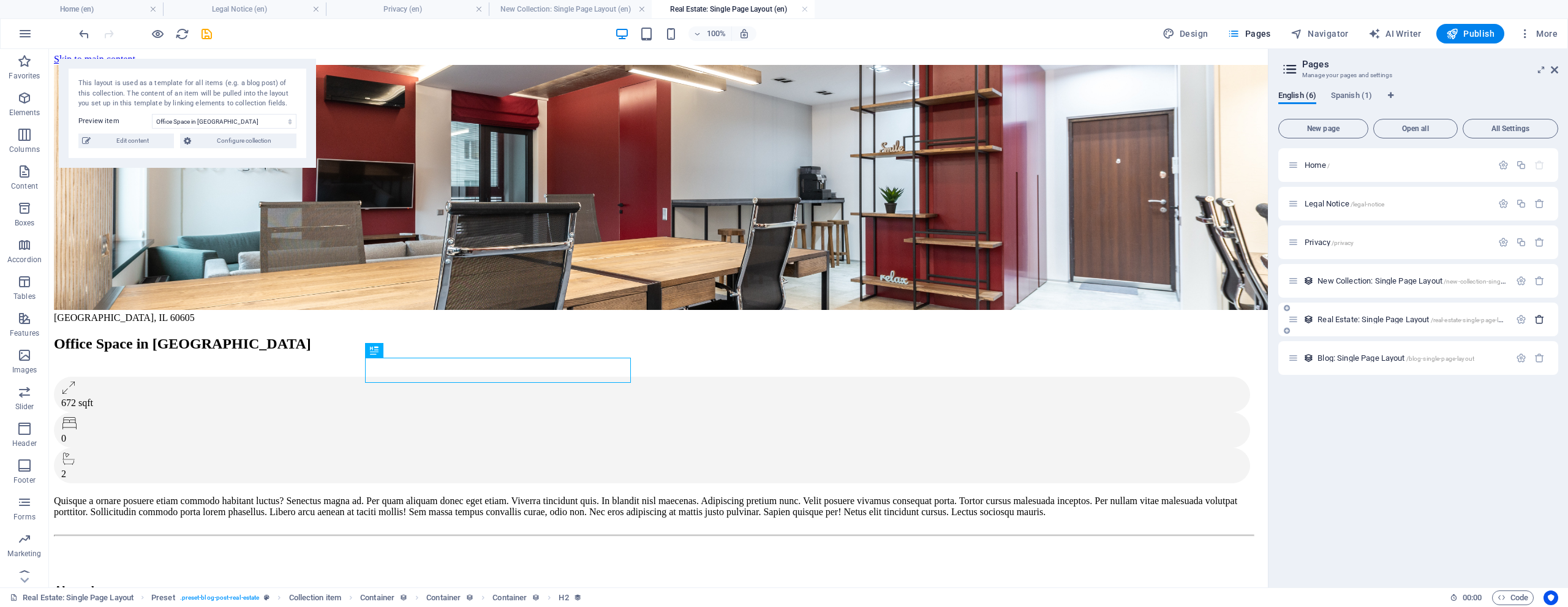
click at [1537, 320] on icon "button" at bounding box center [1539, 320] width 11 height 11
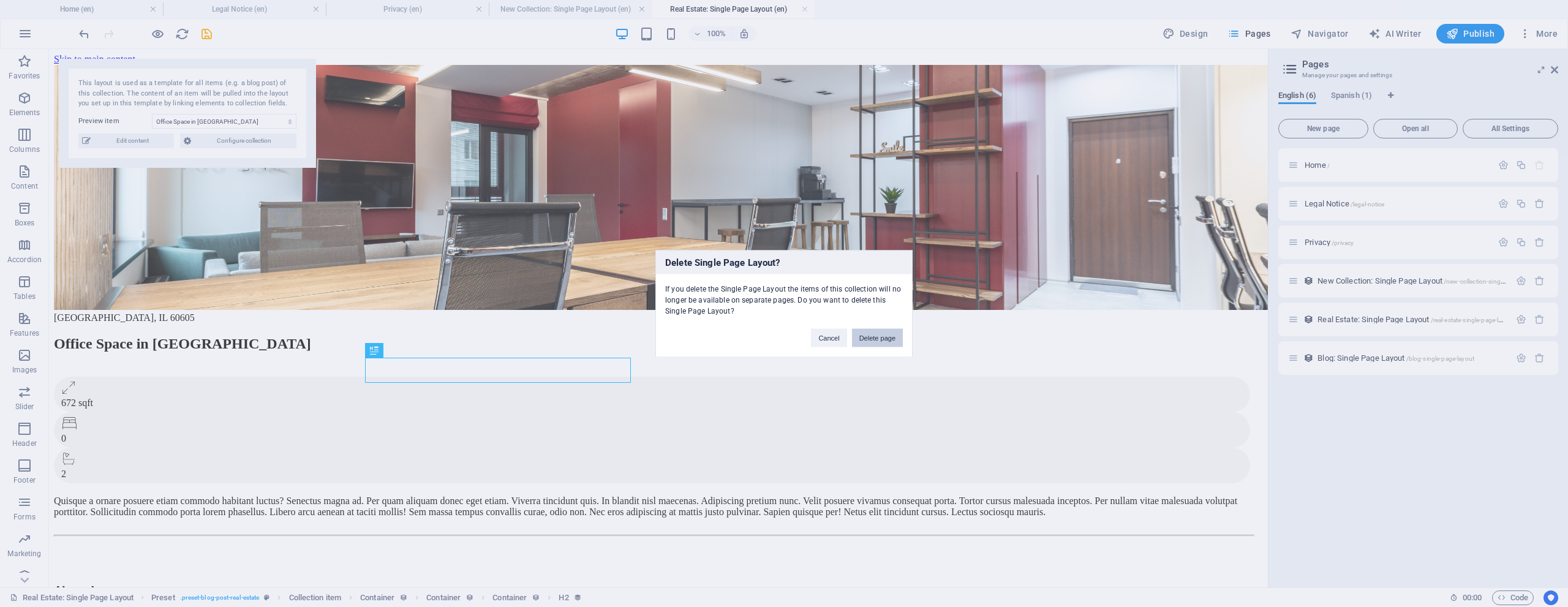
click at [871, 335] on button "Delete page" at bounding box center [877, 338] width 51 height 19
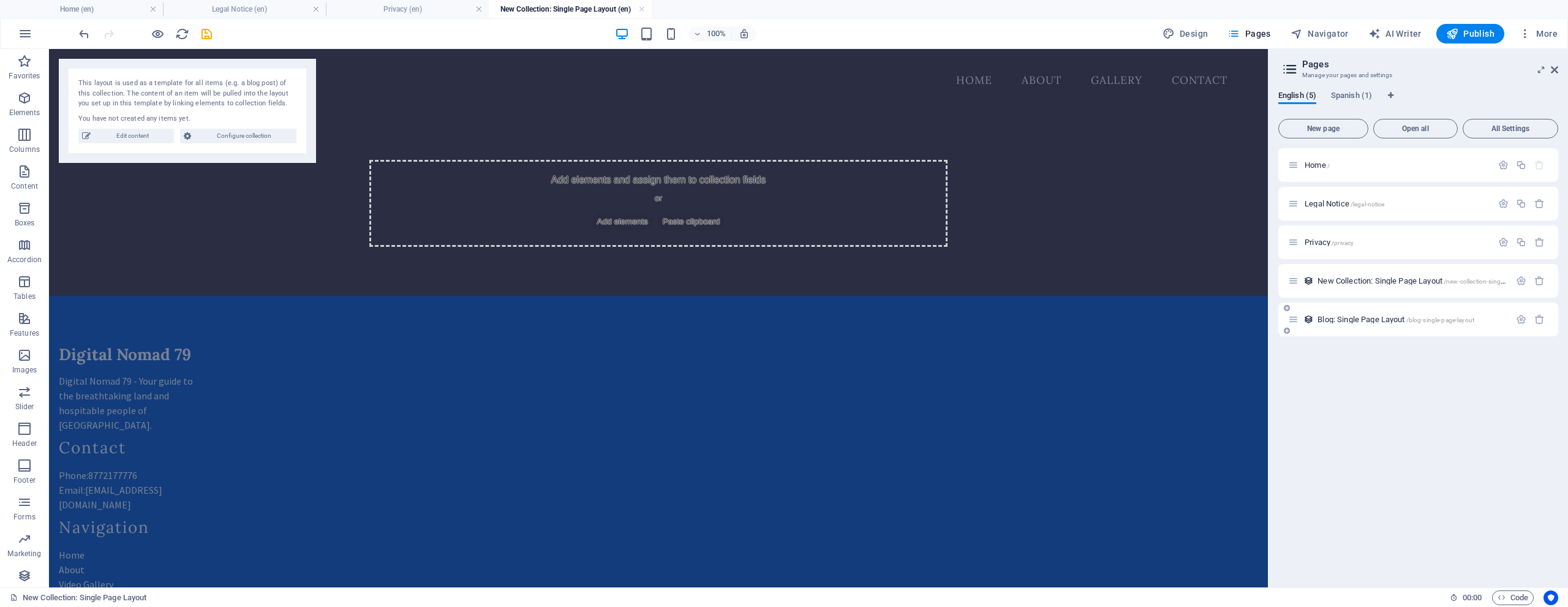
click at [1366, 319] on span "Blog: Single Page Layout /blog-single-page-layout" at bounding box center [1396, 320] width 157 height 9
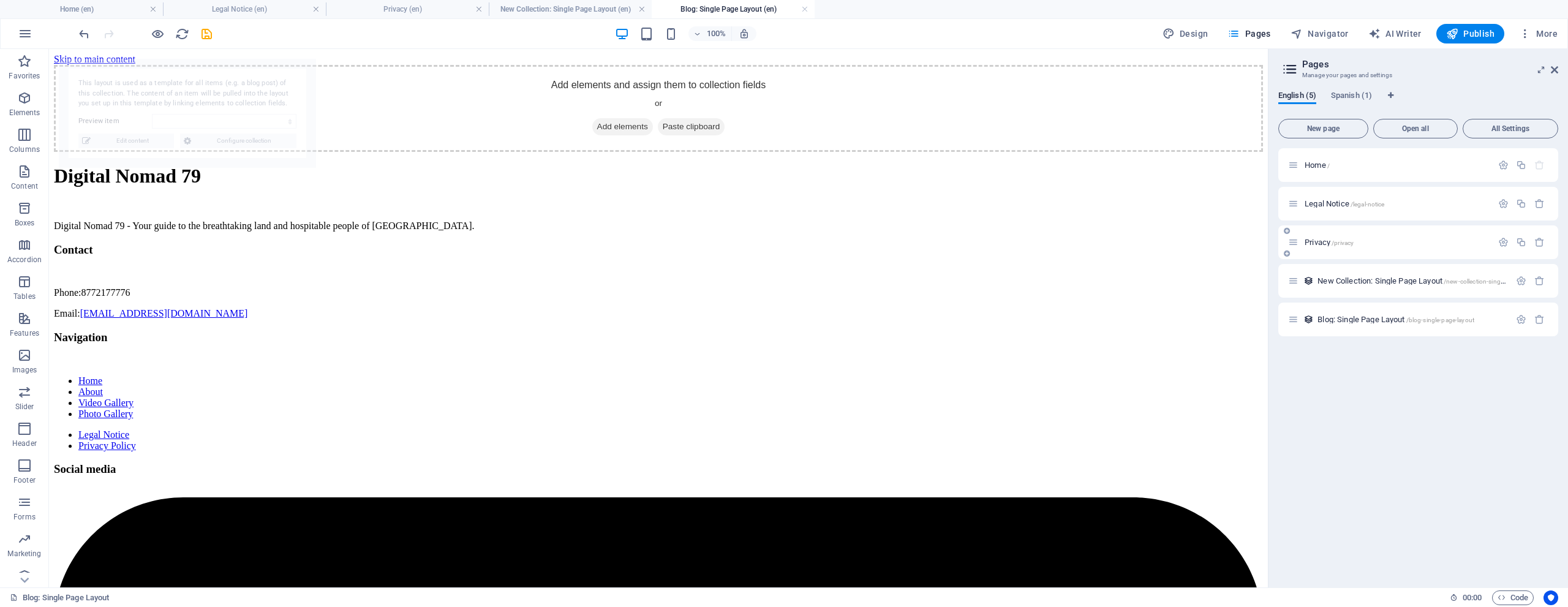
select select "68b07569bff5bb32630450e0"
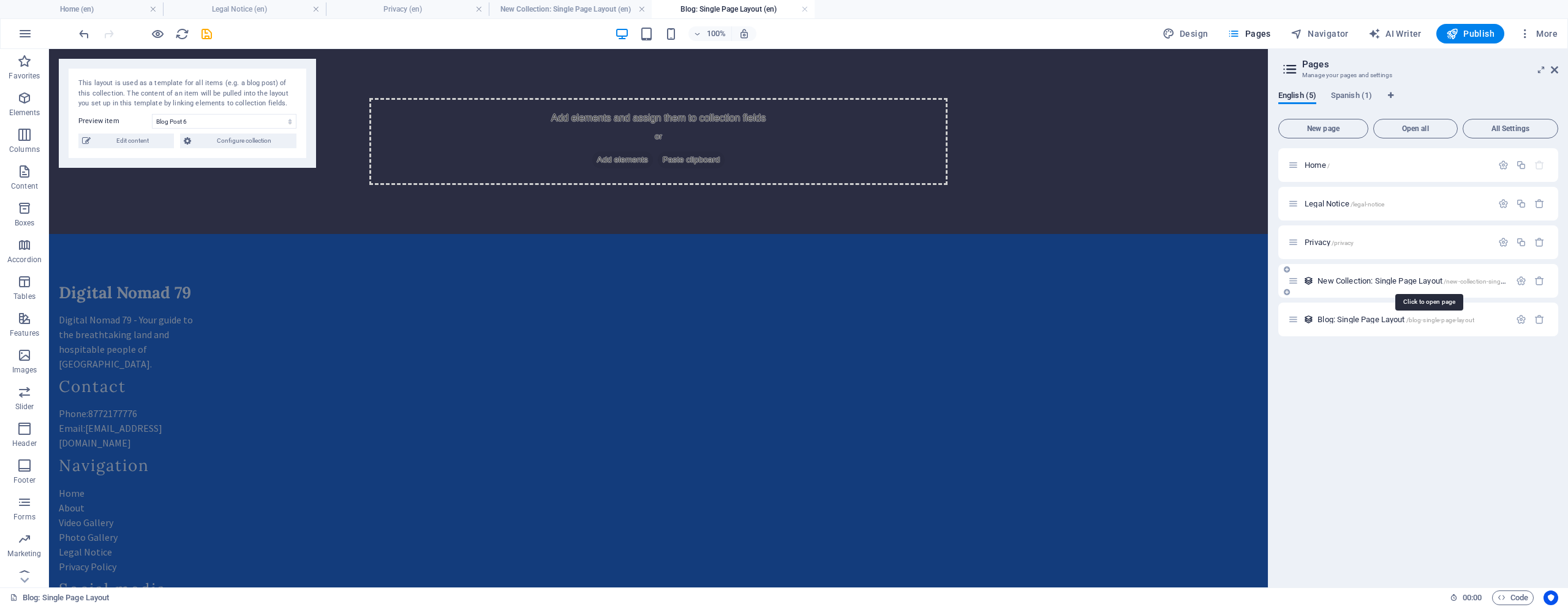
click at [1361, 280] on span "New Collection: Single Page Layout /new-collection-single-page-layout" at bounding box center [1428, 281] width 222 height 9
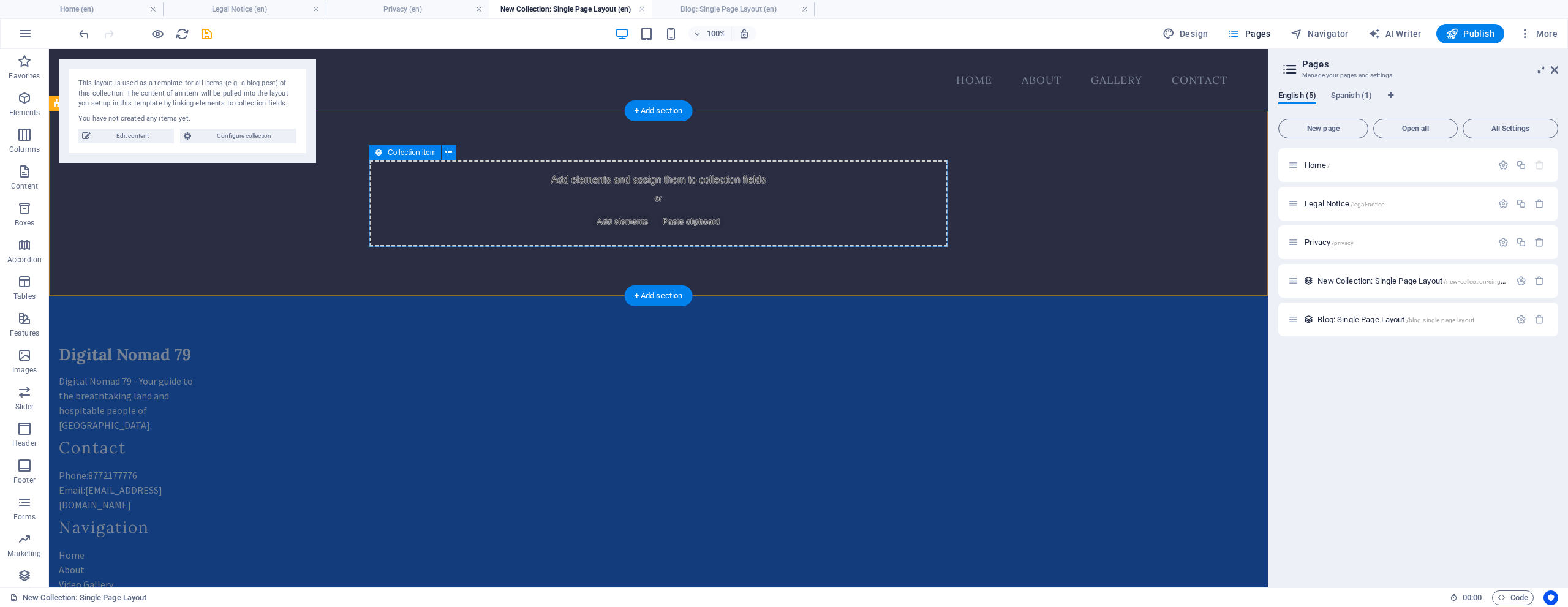
click at [675, 180] on div "Add elements and assign them to collection fields or Add elements Paste clipboa…" at bounding box center [658, 203] width 578 height 87
click at [678, 185] on div "Add elements and assign them to collection fields or Add elements Paste clipboa…" at bounding box center [658, 203] width 578 height 87
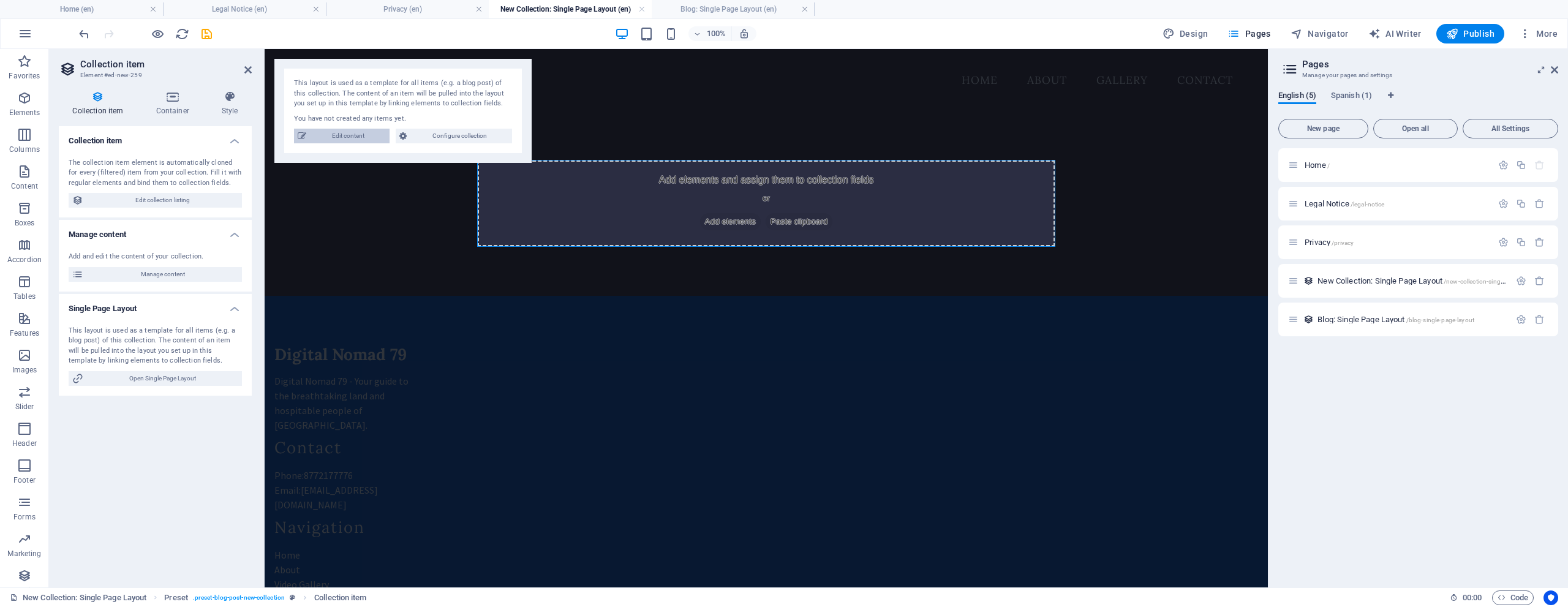
click at [364, 134] on span "Edit content" at bounding box center [348, 136] width 76 height 15
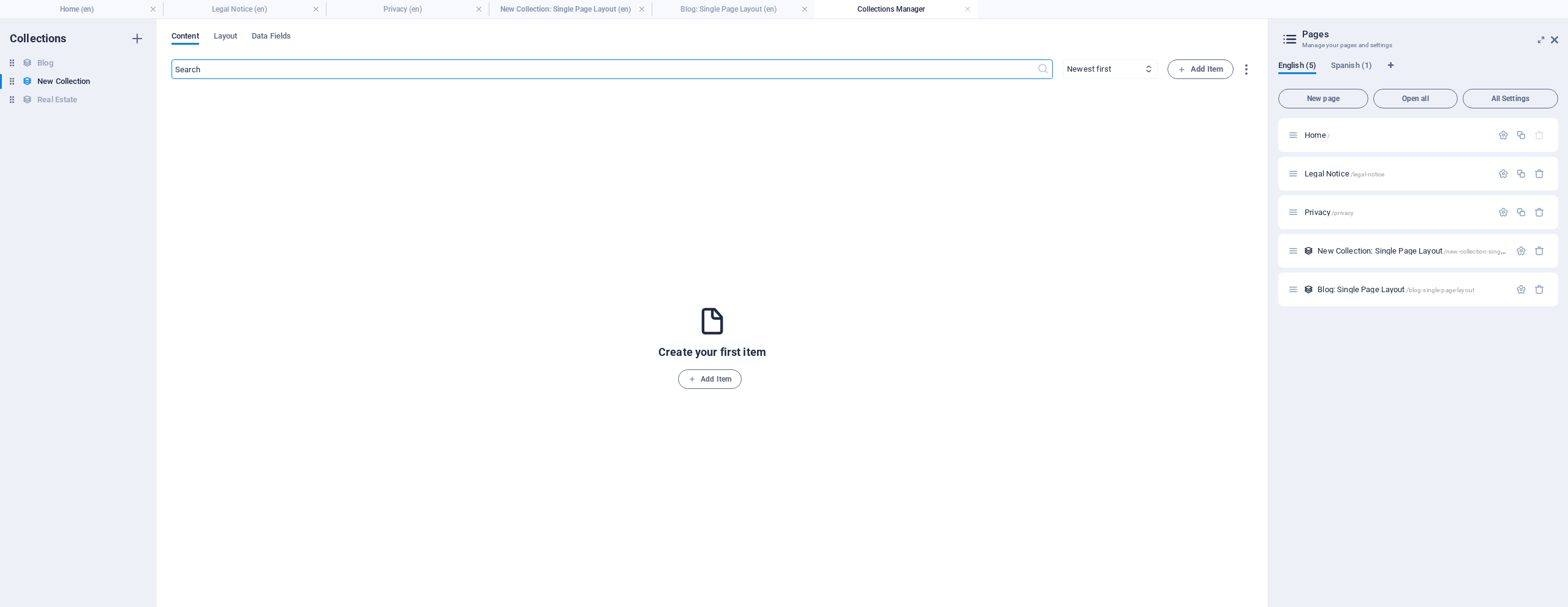
click at [1557, 41] on icon at bounding box center [1554, 39] width 7 height 10
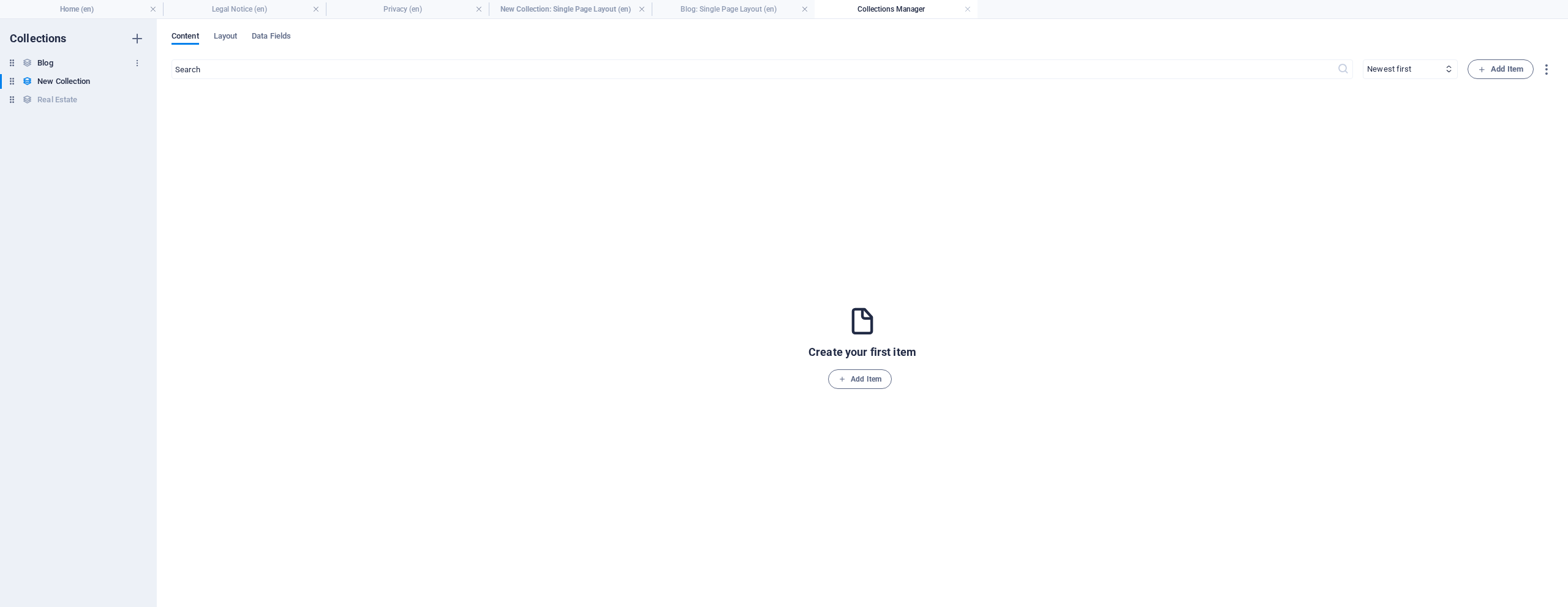
click at [40, 63] on h6 "Blog" at bounding box center [45, 63] width 15 height 15
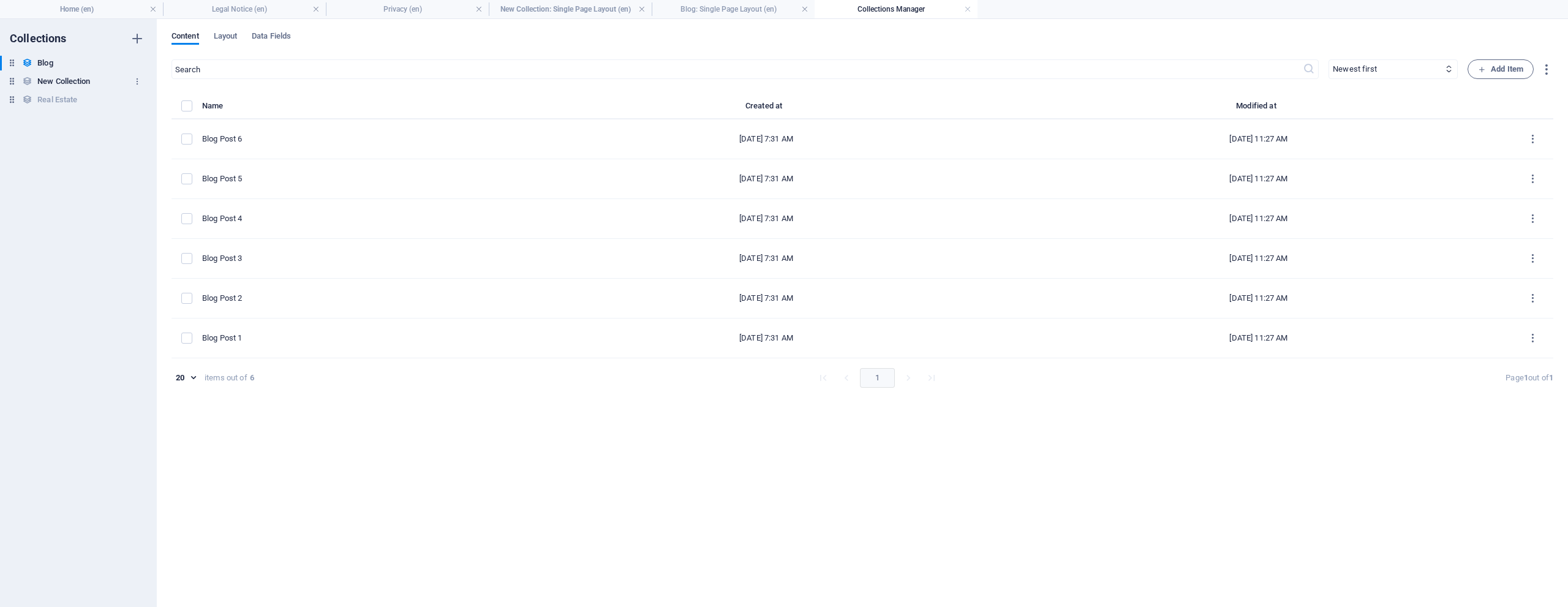
click at [61, 78] on h6 "New Collection" at bounding box center [63, 82] width 53 height 15
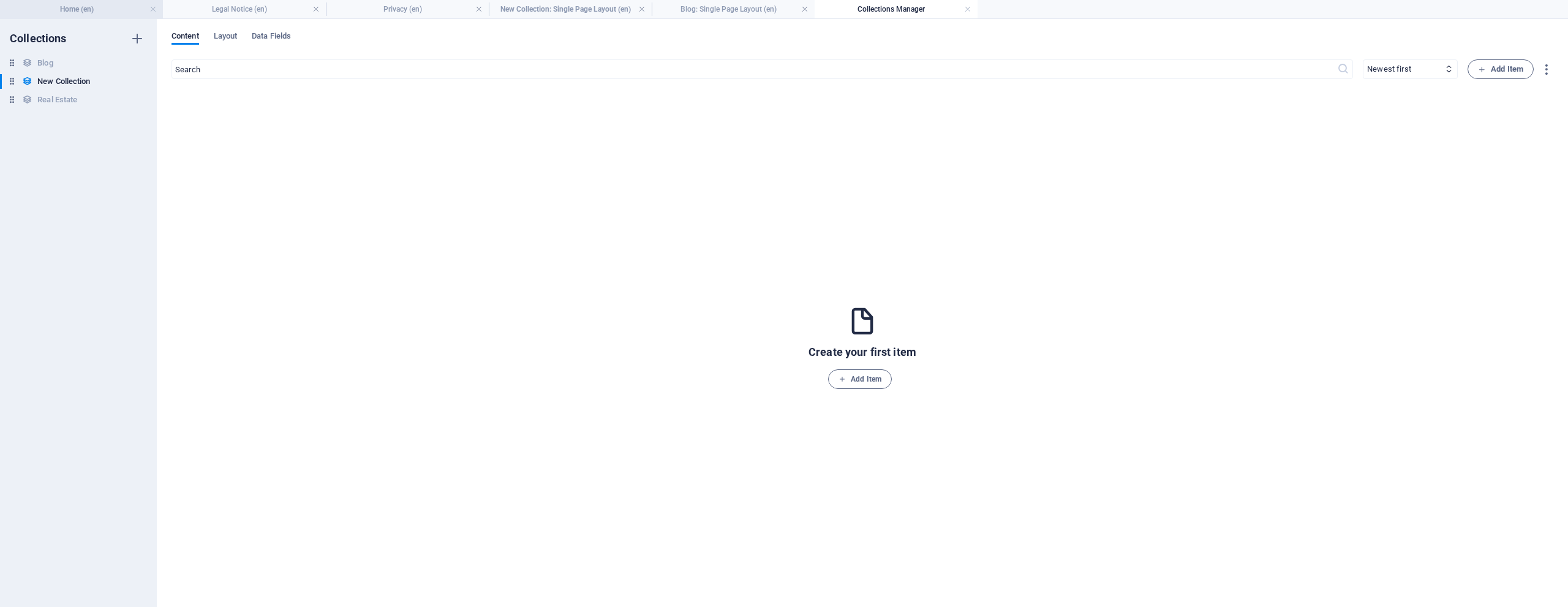
click at [105, 7] on h4 "Home (en)" at bounding box center [82, 9] width 163 height 13
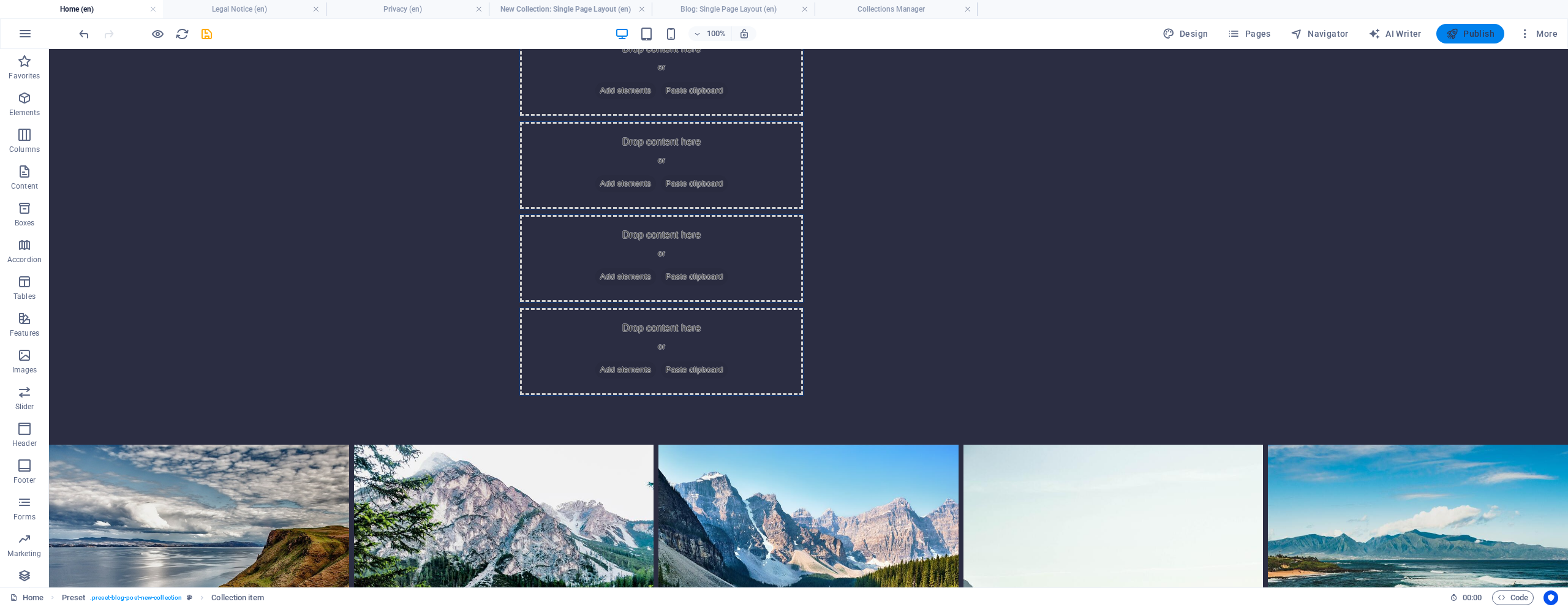
click at [1476, 35] on span "Publish" at bounding box center [1470, 33] width 48 height 12
click at [555, 11] on h4 "New Collection: Single Page Layout (en)" at bounding box center [571, 9] width 163 height 13
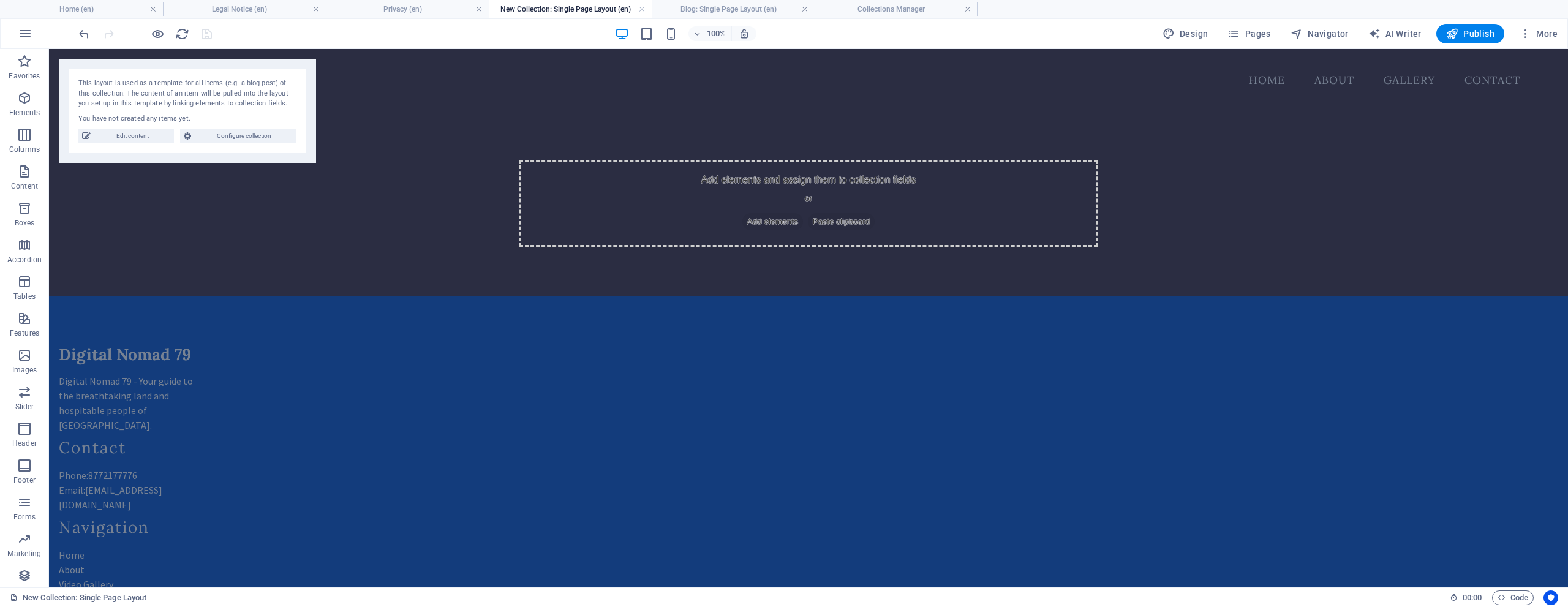
scroll to position [0, 0]
click at [606, 9] on h4 "New Collection: Single Page Layout (en)" at bounding box center [571, 9] width 163 height 13
drag, startPoint x: 606, startPoint y: 9, endPoint x: 573, endPoint y: 11, distance: 33.1
click at [573, 11] on h4 "New Collection: Single Page Layout (en)" at bounding box center [571, 9] width 163 height 13
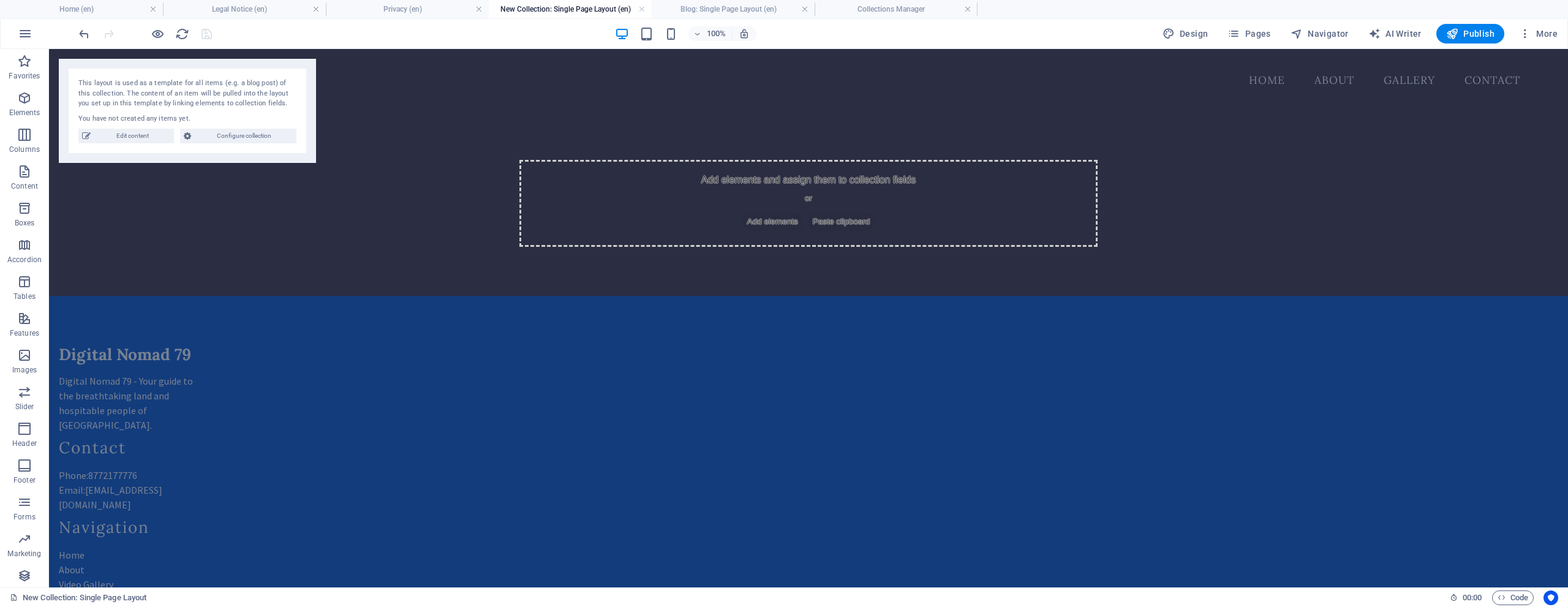
click at [573, 11] on h4 "New Collection: Single Page Layout (en)" at bounding box center [571, 9] width 163 height 13
click at [906, 13] on h4 "Collections Manager" at bounding box center [896, 9] width 163 height 13
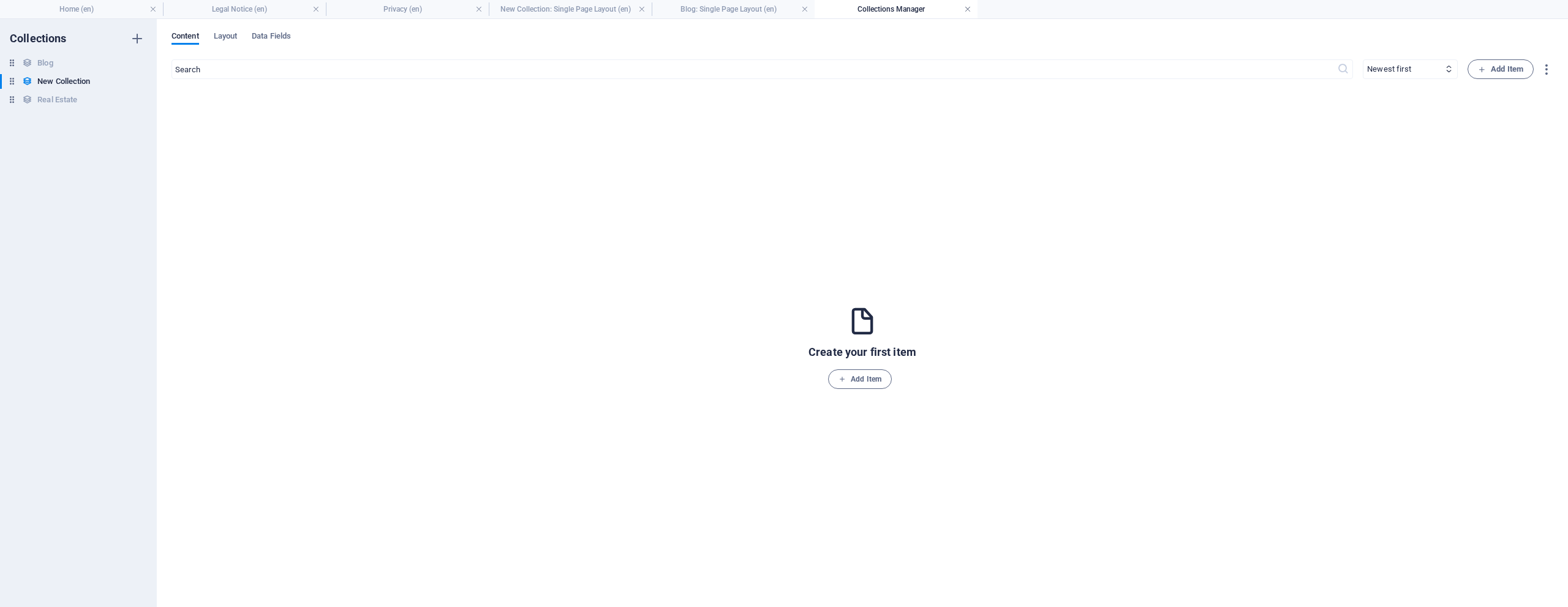
click at [967, 9] on link at bounding box center [967, 9] width 7 height 11
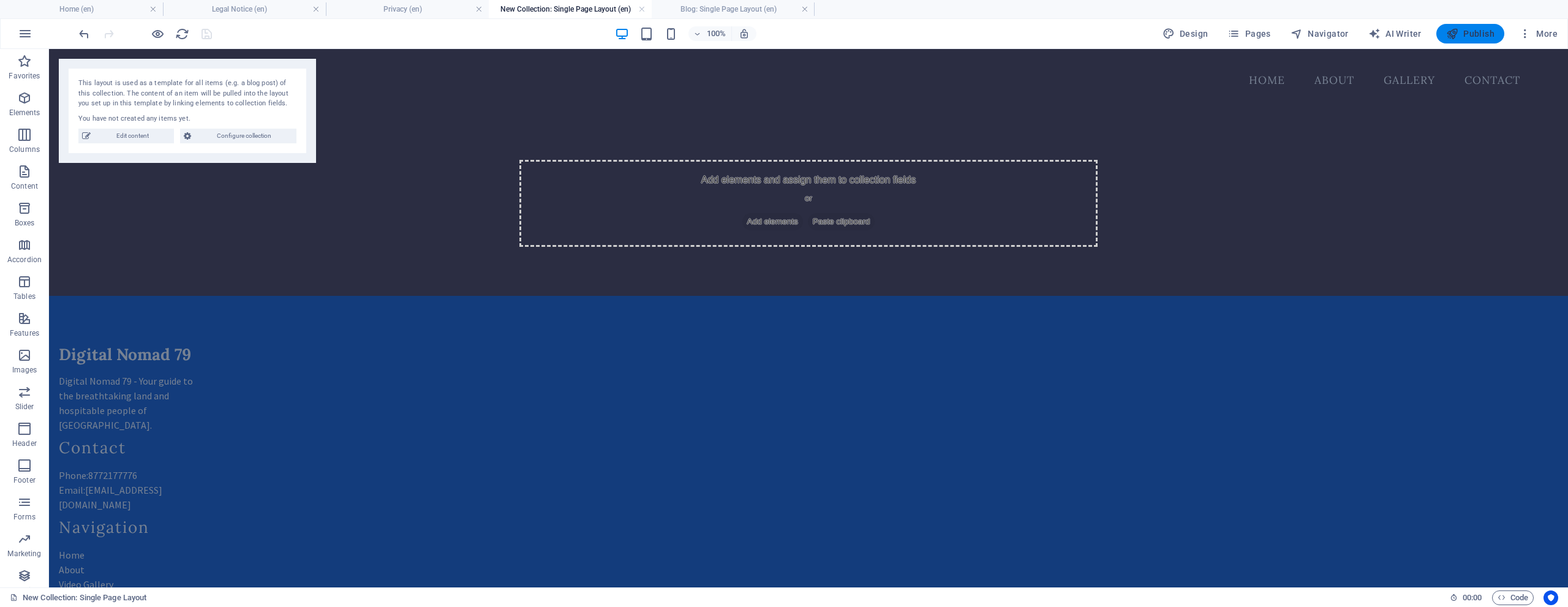
click at [1451, 33] on icon "button" at bounding box center [1452, 33] width 12 height 12
